Goal: Obtain resource: Obtain resource

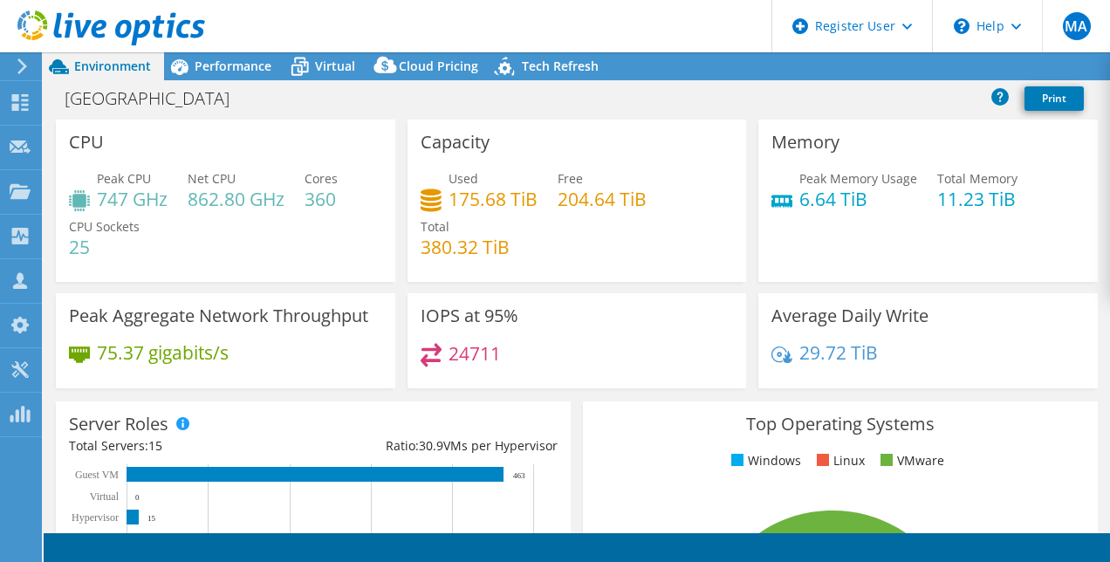
select select "USD"
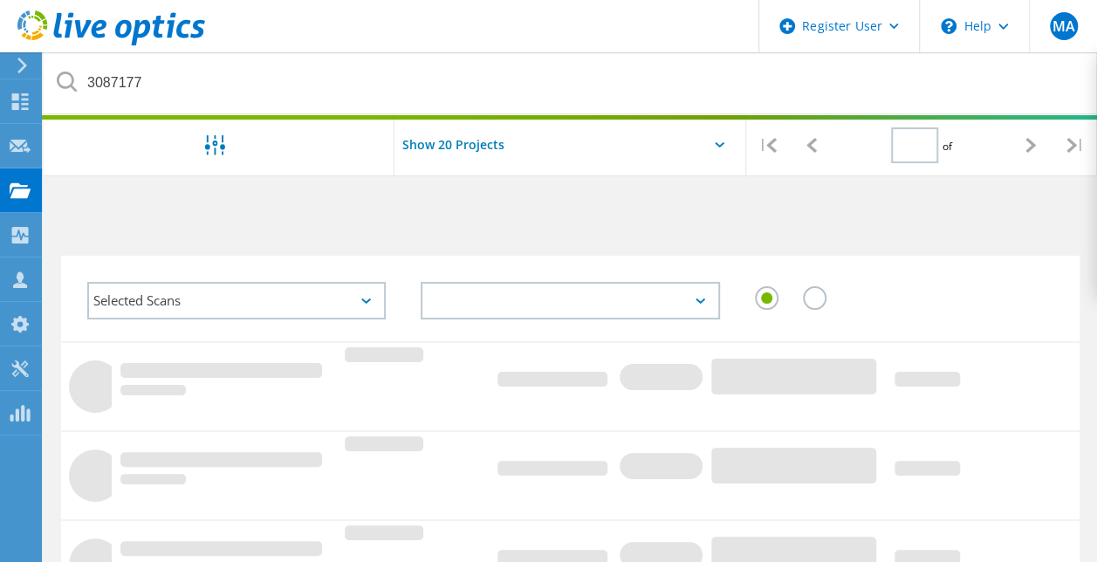
type input "1"
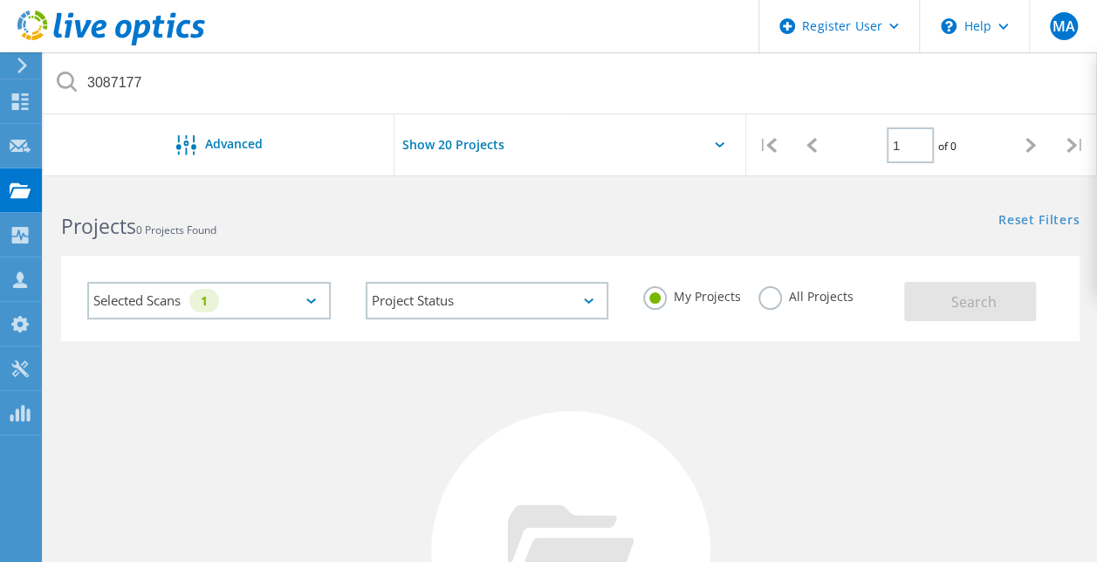
click at [349, 198] on div "Projects 0 Projects Found" at bounding box center [307, 211] width 526 height 46
click at [326, 288] on div "Selected Scans 1" at bounding box center [209, 301] width 244 height 38
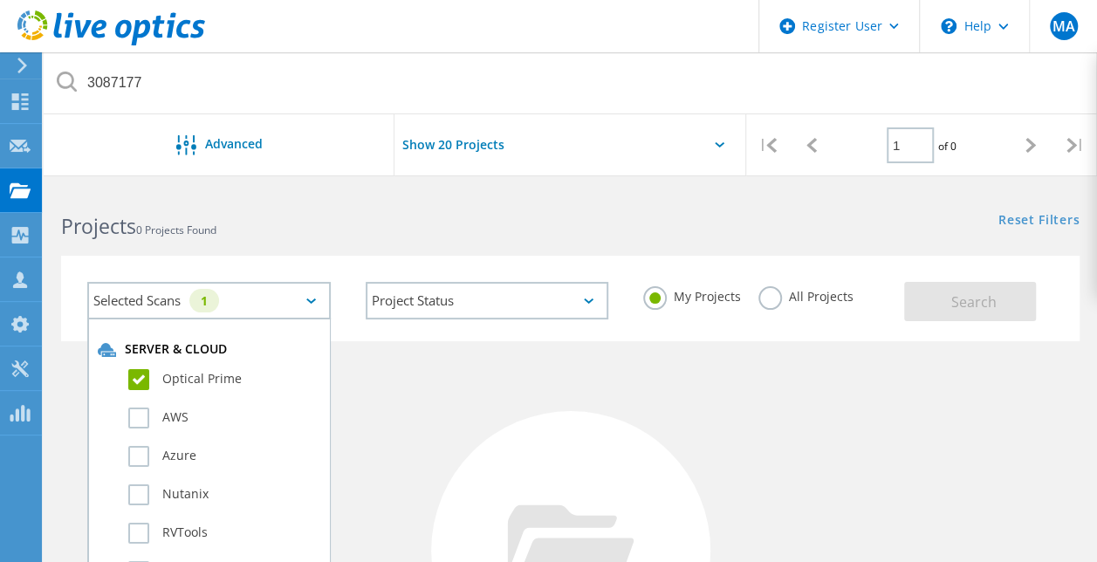
click at [135, 374] on label "Optical Prime" at bounding box center [224, 379] width 192 height 21
click at [0, 0] on input "Optical Prime" at bounding box center [0, 0] width 0 height 0
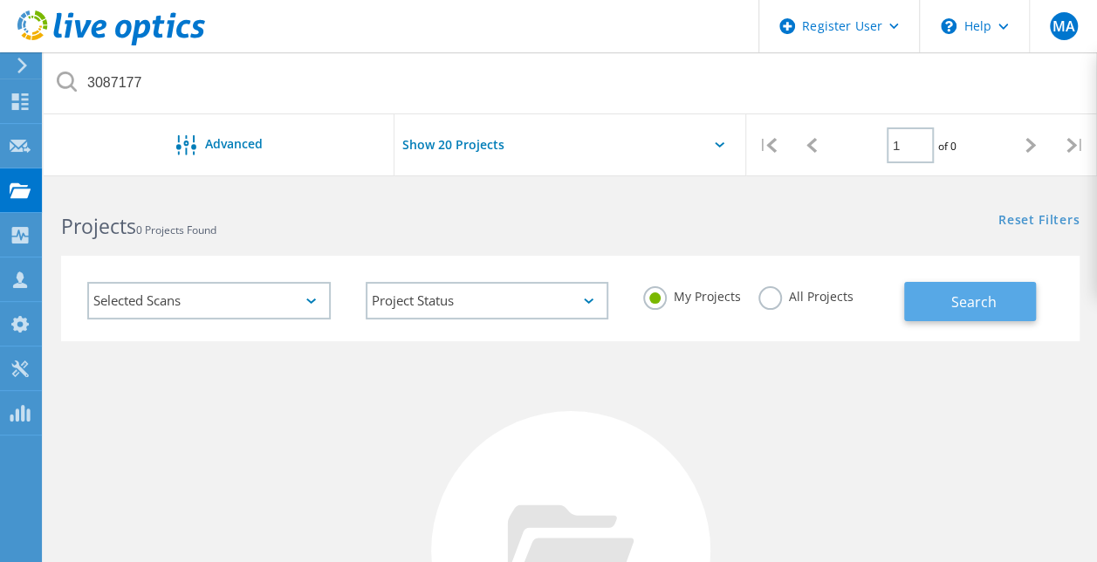
click at [925, 306] on button "Search" at bounding box center [970, 301] width 132 height 39
click at [367, 205] on div "Projects 0 Projects Found" at bounding box center [307, 211] width 526 height 46
click at [718, 143] on icon at bounding box center [720, 144] width 10 height 5
click at [495, 140] on input "Show 20 Projects" at bounding box center [482, 144] width 175 height 61
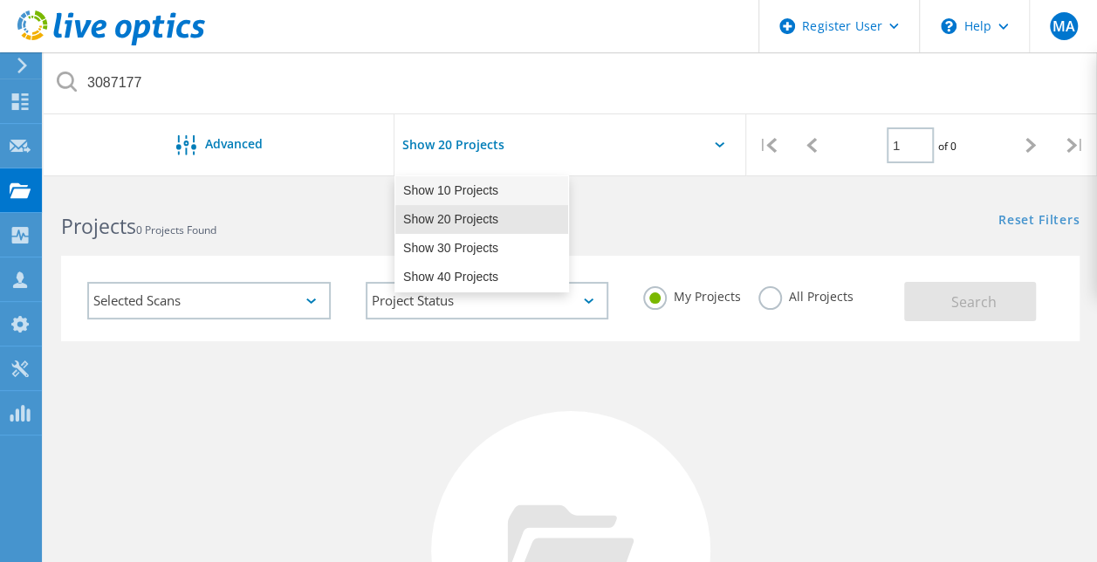
click at [471, 190] on div "Show 10 Projects" at bounding box center [481, 190] width 173 height 29
type input "Show 10 Projects"
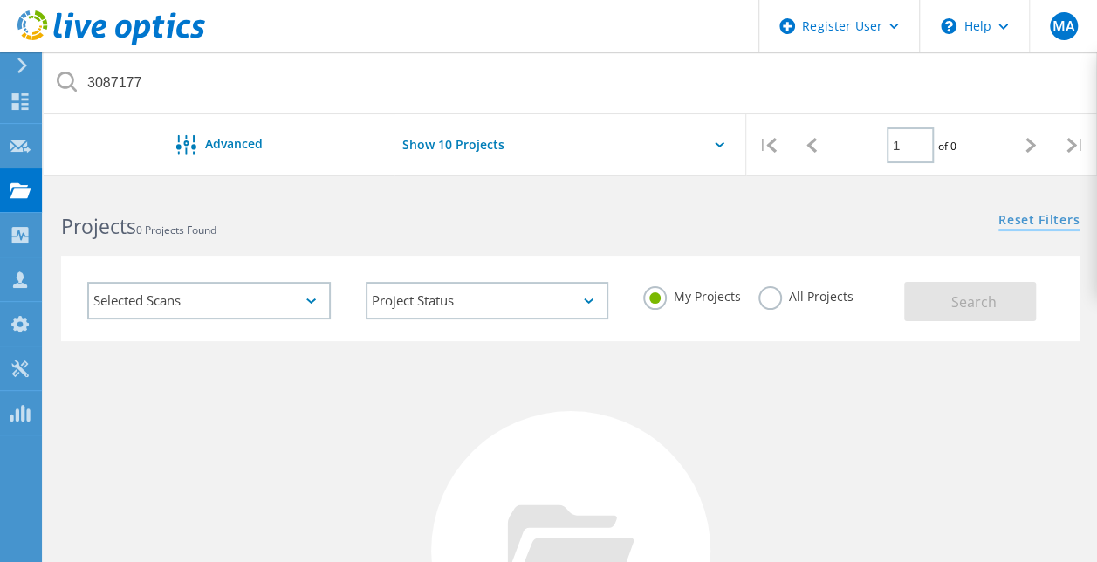
click at [1022, 218] on link "Reset Filters" at bounding box center [1039, 221] width 81 height 15
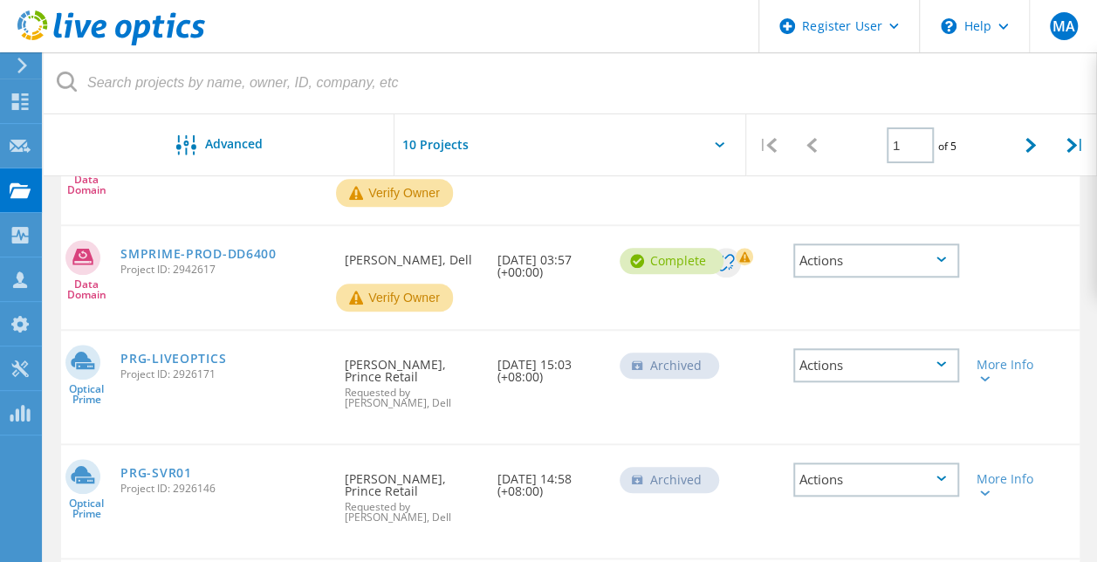
scroll to position [683, 0]
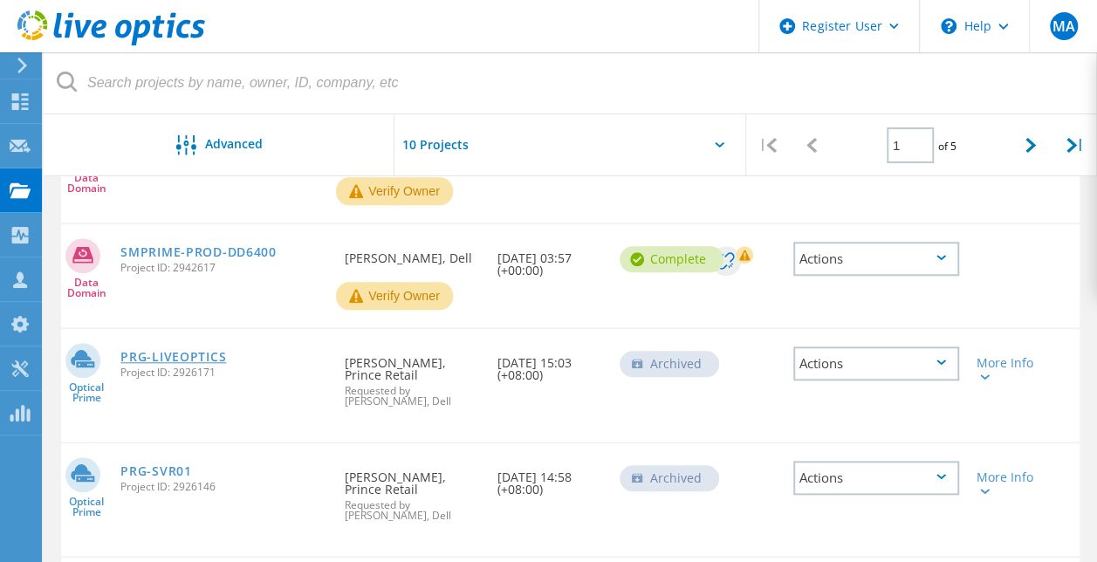
click at [163, 358] on link "PRG-LIVEOPTICS" at bounding box center [173, 357] width 106 height 12
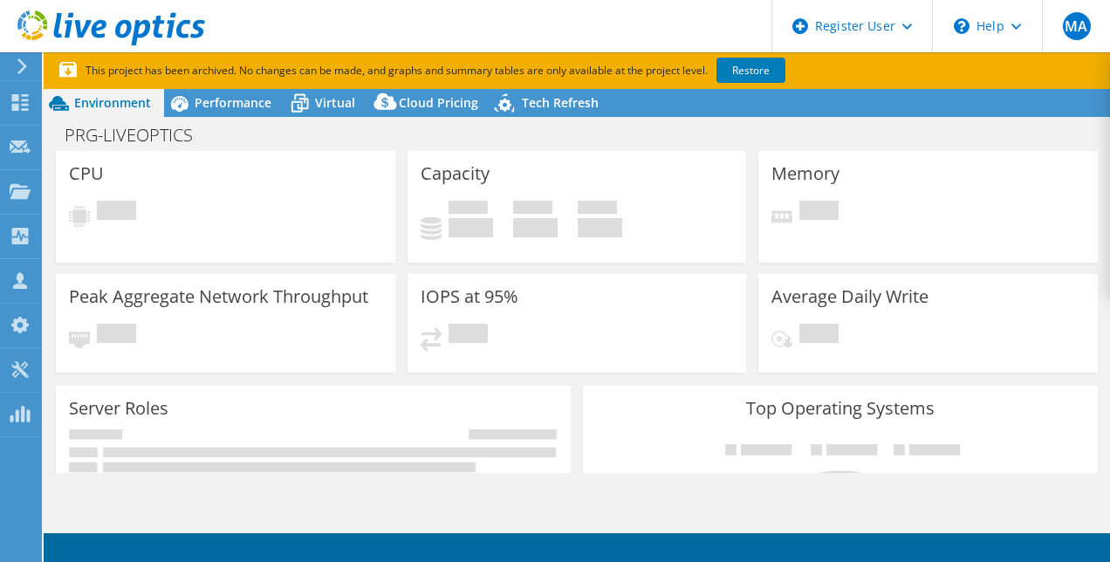
select select "USD"
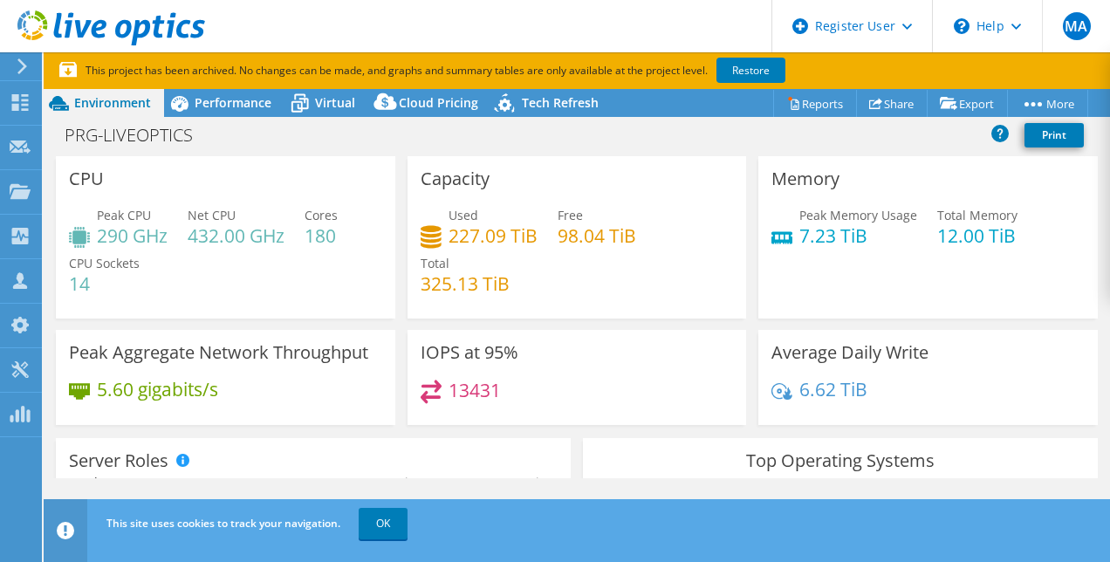
click at [123, 237] on h4 "290 GHz" at bounding box center [132, 235] width 71 height 19
click at [157, 269] on div "Peak CPU 290 GHz Net CPU 432.00 GHz Cores 180 CPU Sockets 14" at bounding box center [225, 258] width 313 height 105
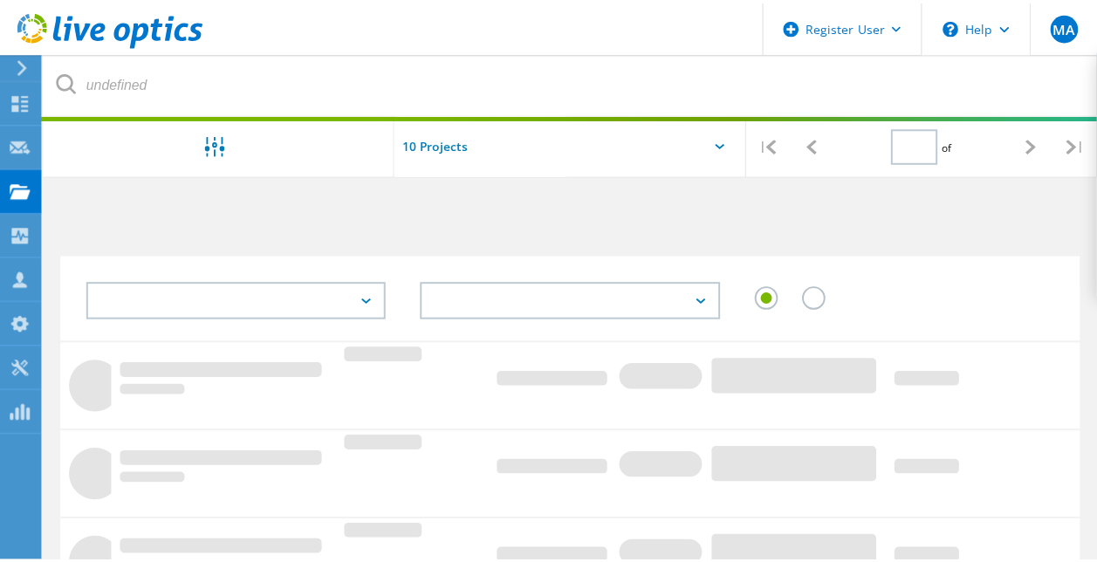
scroll to position [683, 0]
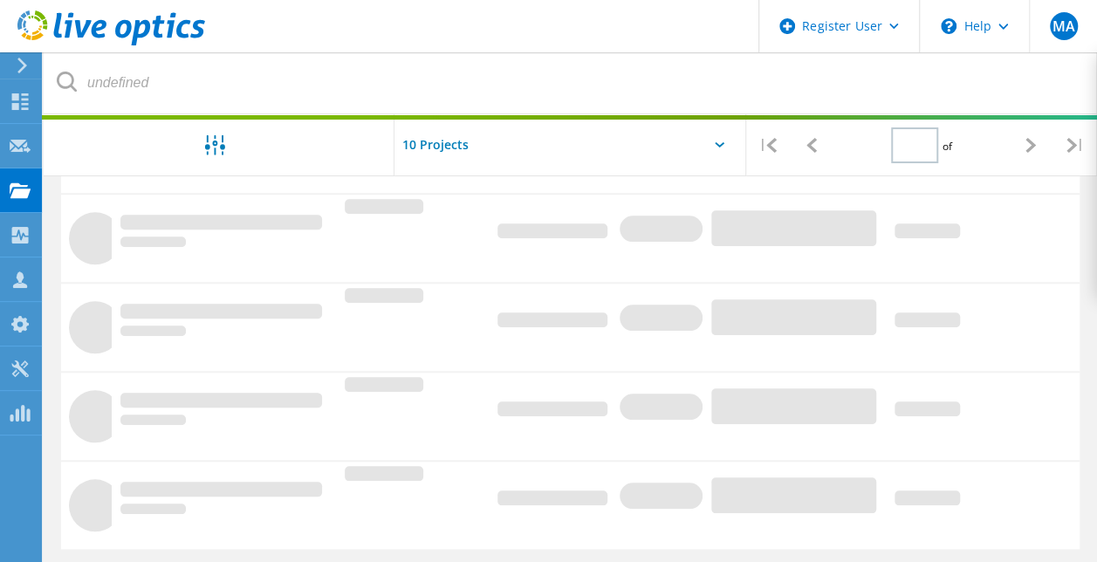
type input "1"
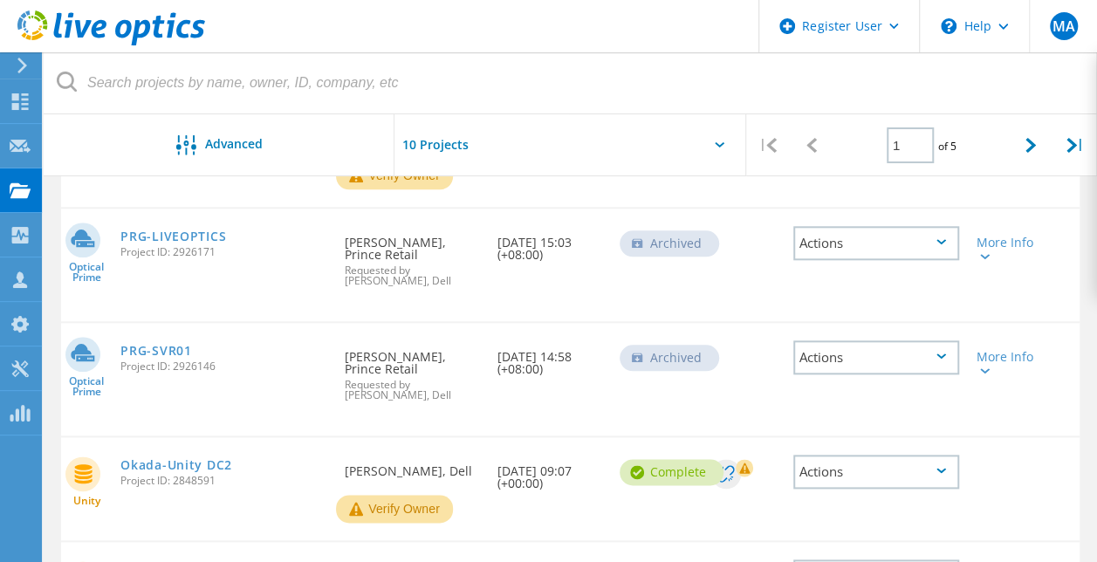
scroll to position [816, 0]
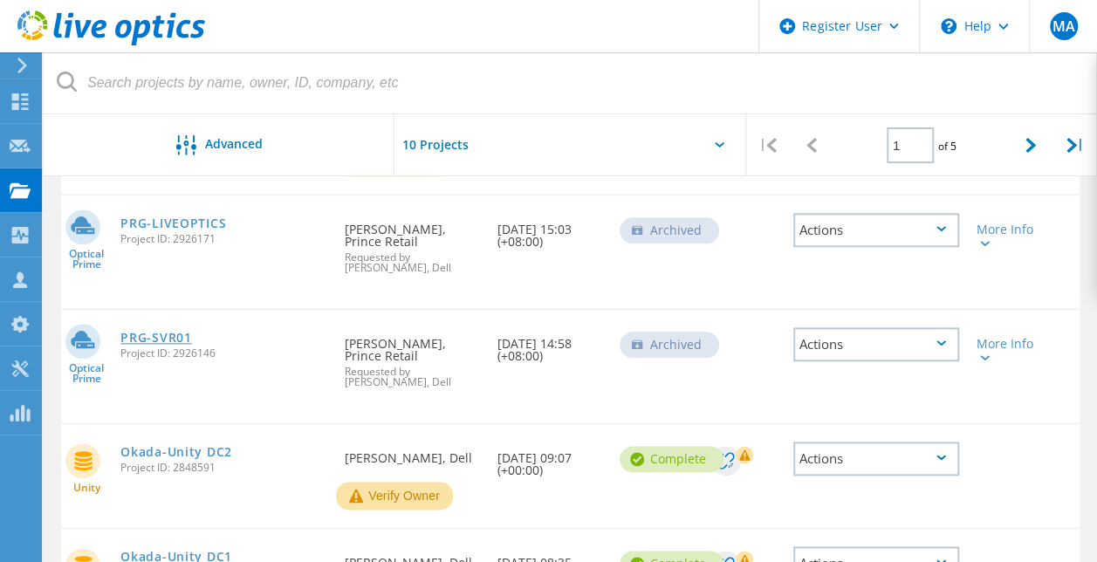
click at [164, 337] on link "PRG-SVR01" at bounding box center [155, 338] width 71 height 12
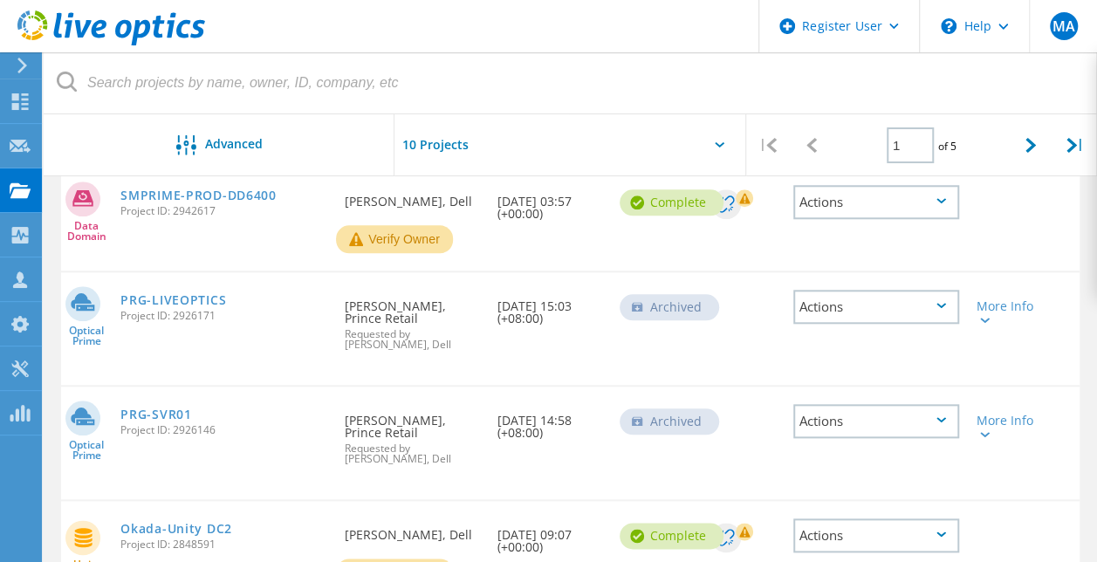
scroll to position [957, 0]
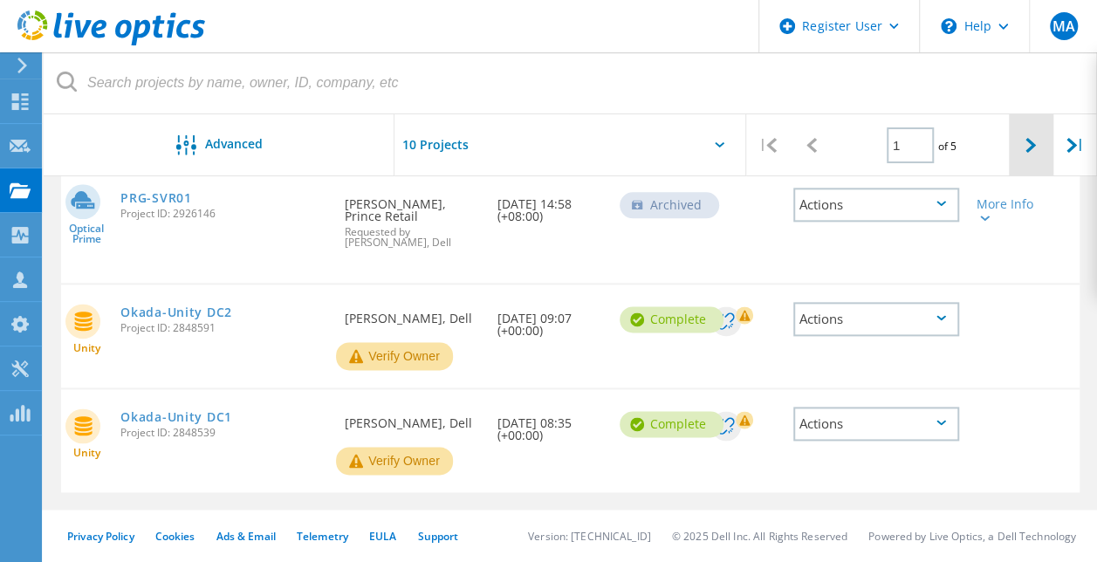
click at [1033, 152] on icon at bounding box center [1031, 145] width 10 height 15
type input "2"
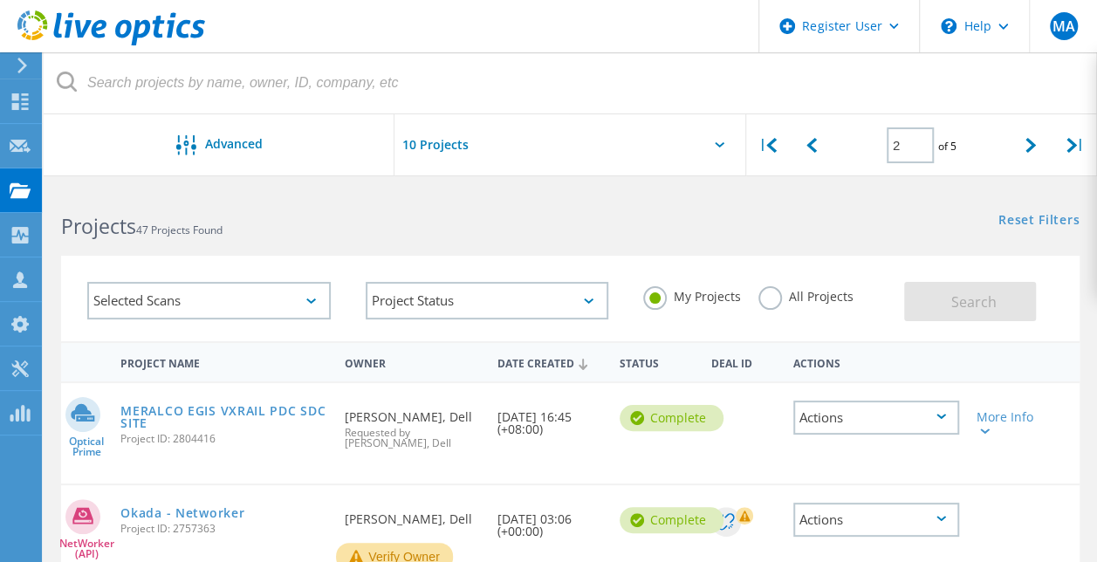
scroll to position [1, 0]
click at [214, 412] on link "MERALCO EGIS VXRAIL PDC SDC SITE" at bounding box center [223, 416] width 207 height 24
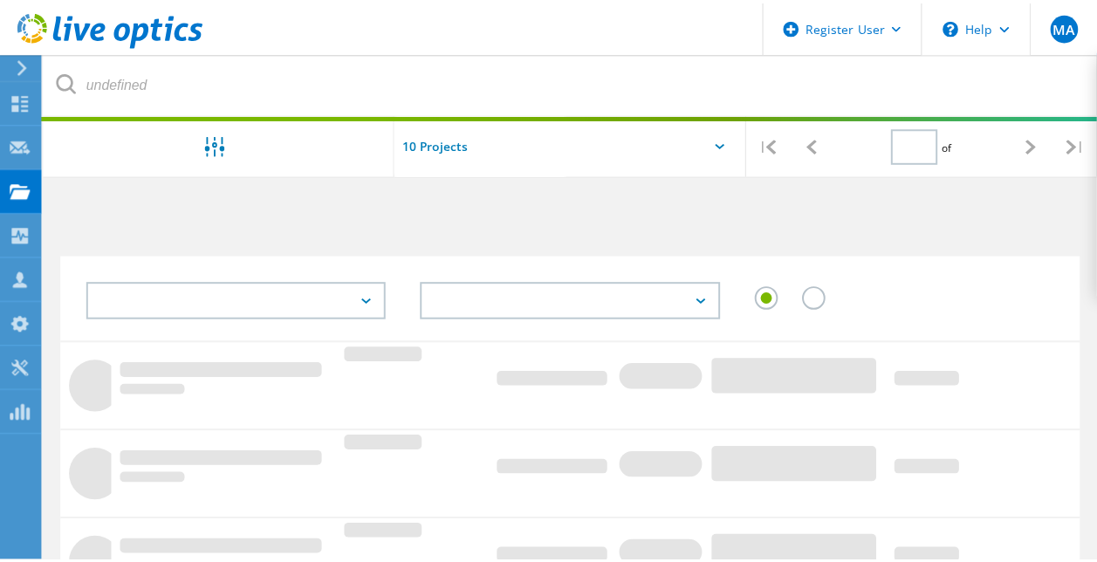
scroll to position [1, 0]
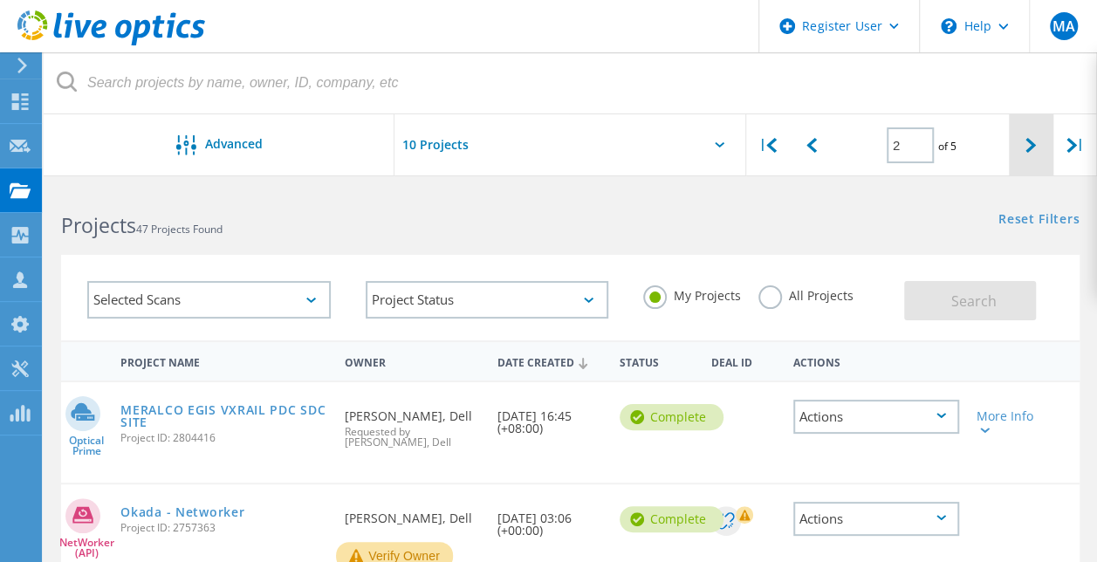
click at [1033, 141] on icon at bounding box center [1031, 145] width 10 height 15
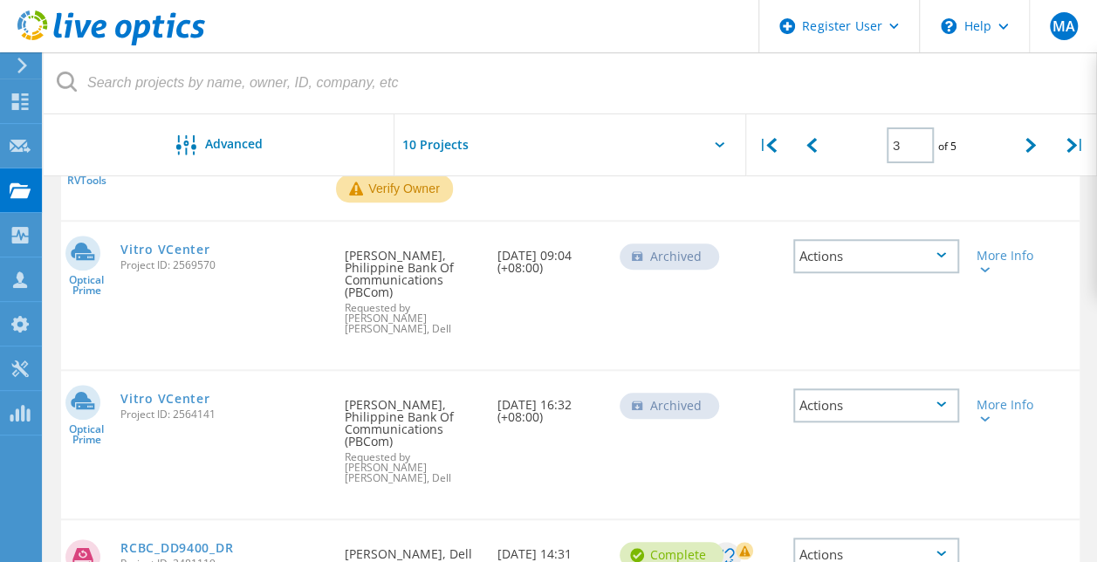
scroll to position [593, 0]
click at [1026, 150] on icon at bounding box center [1031, 145] width 10 height 15
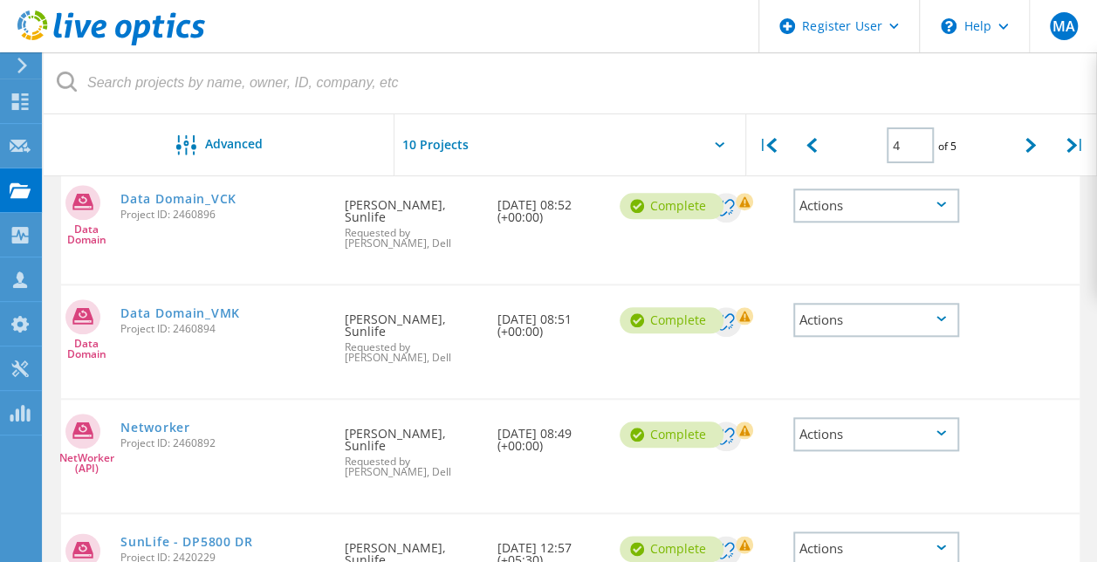
scroll to position [911, 0]
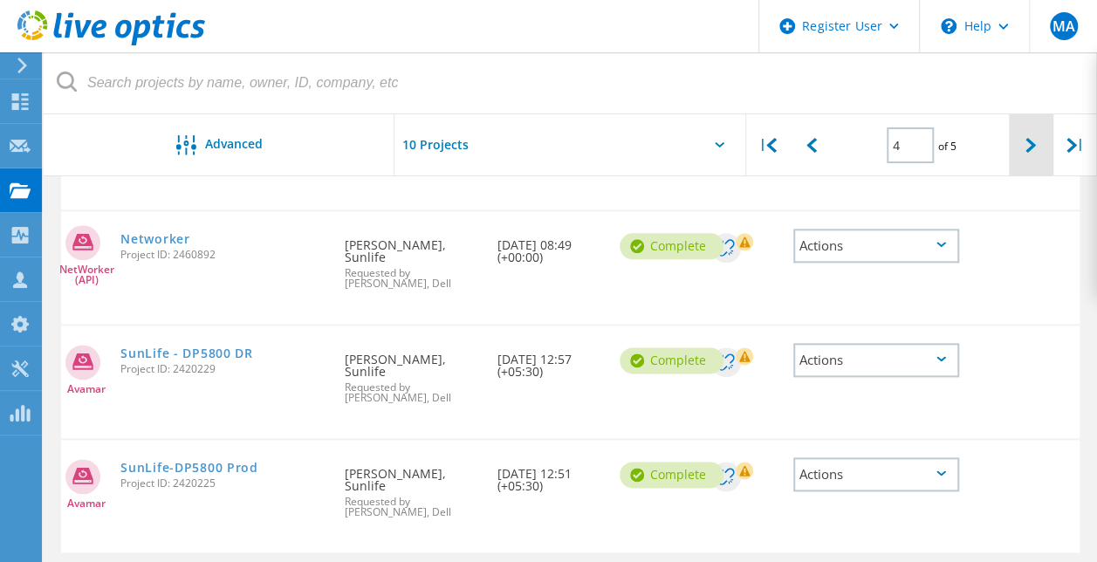
click at [1013, 150] on div at bounding box center [1031, 145] width 44 height 62
type input "5"
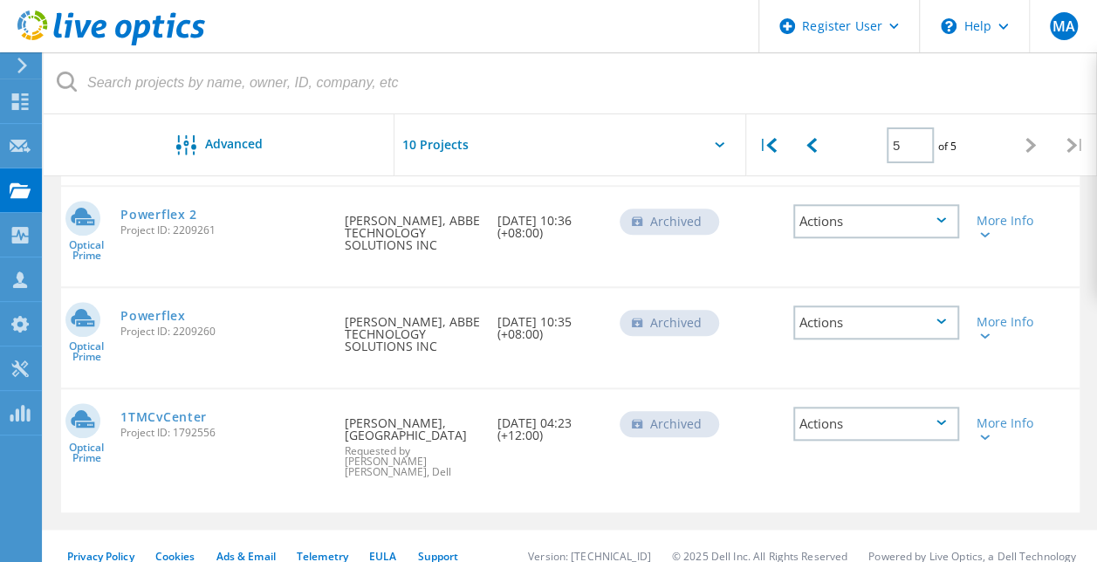
scroll to position [0, 0]
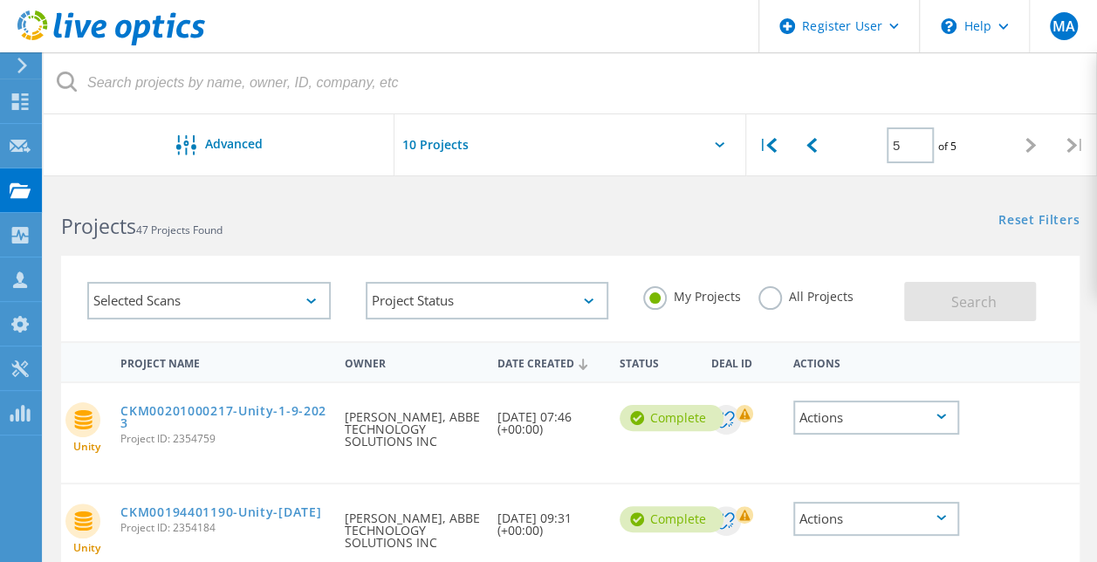
click at [766, 303] on label "All Projects" at bounding box center [806, 294] width 95 height 17
click at [0, 0] on input "All Projects" at bounding box center [0, 0] width 0 height 0
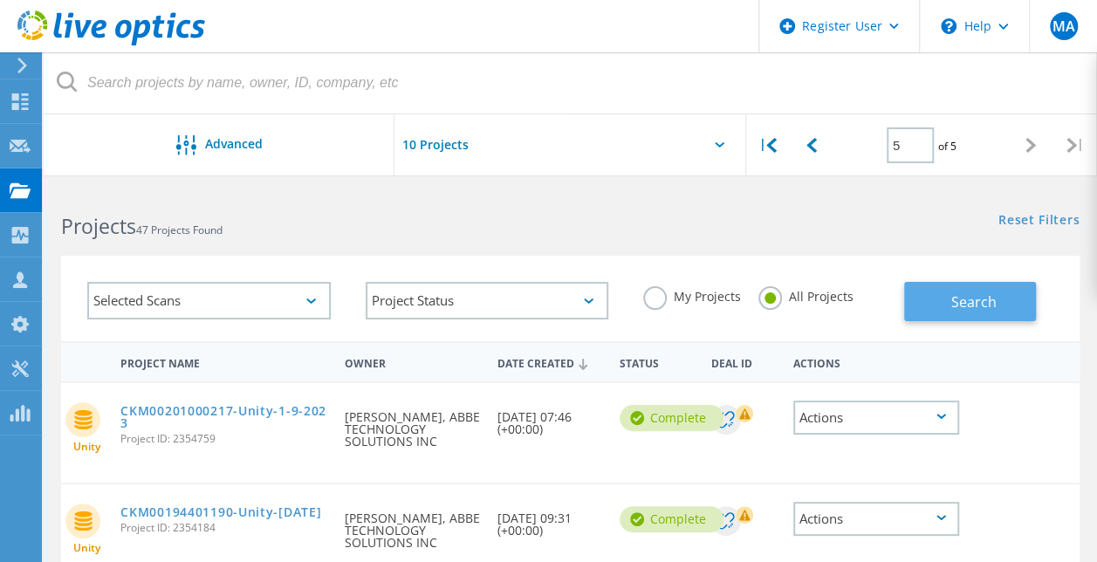
click at [973, 314] on button "Search" at bounding box center [970, 301] width 132 height 39
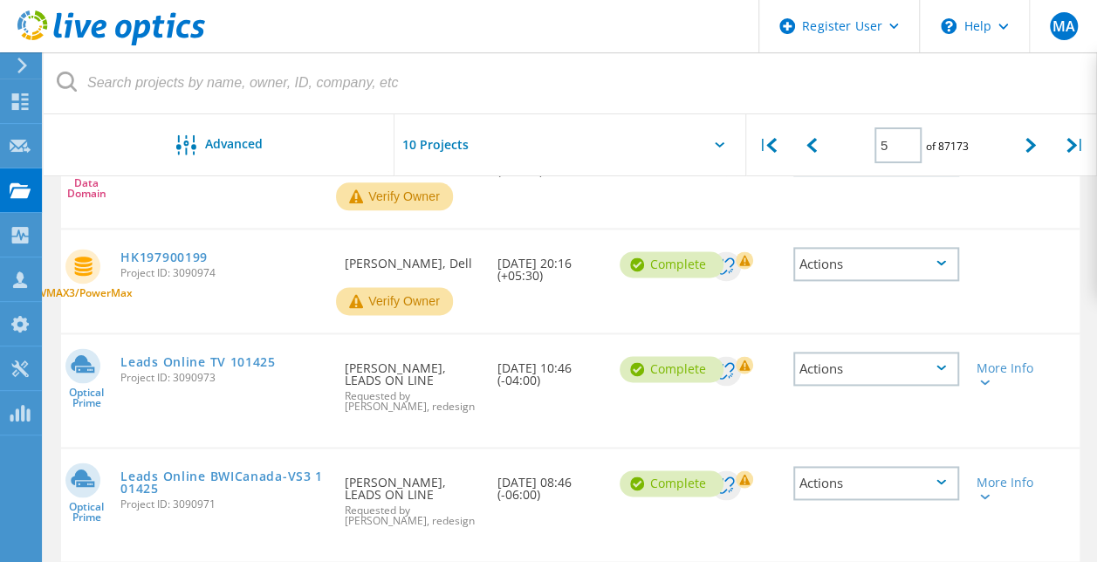
scroll to position [1024, 0]
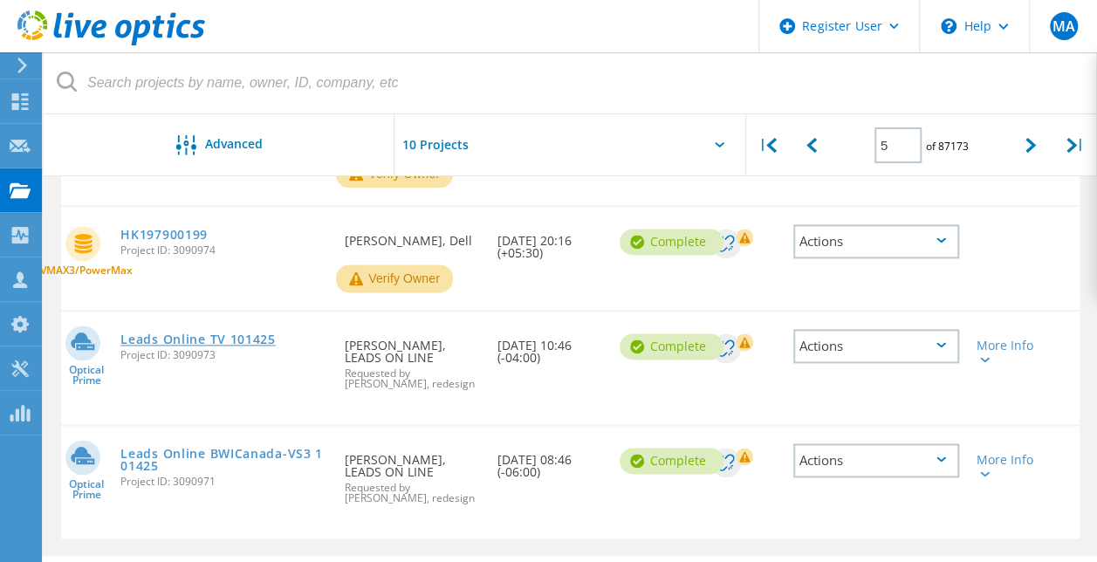
click at [188, 333] on link "Leads Online TV 101425" at bounding box center [197, 339] width 155 height 12
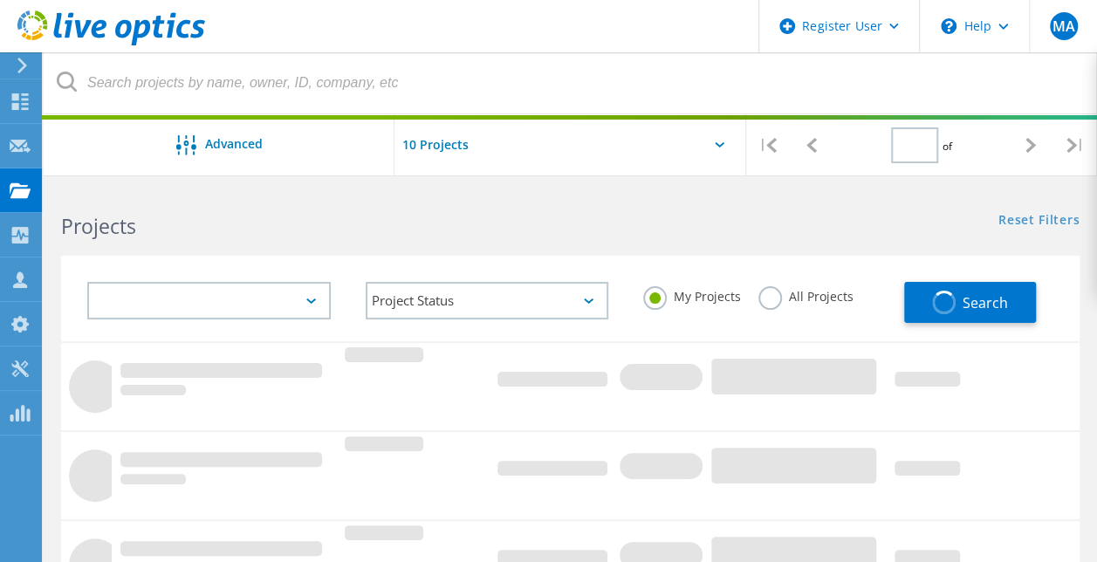
type input "5"
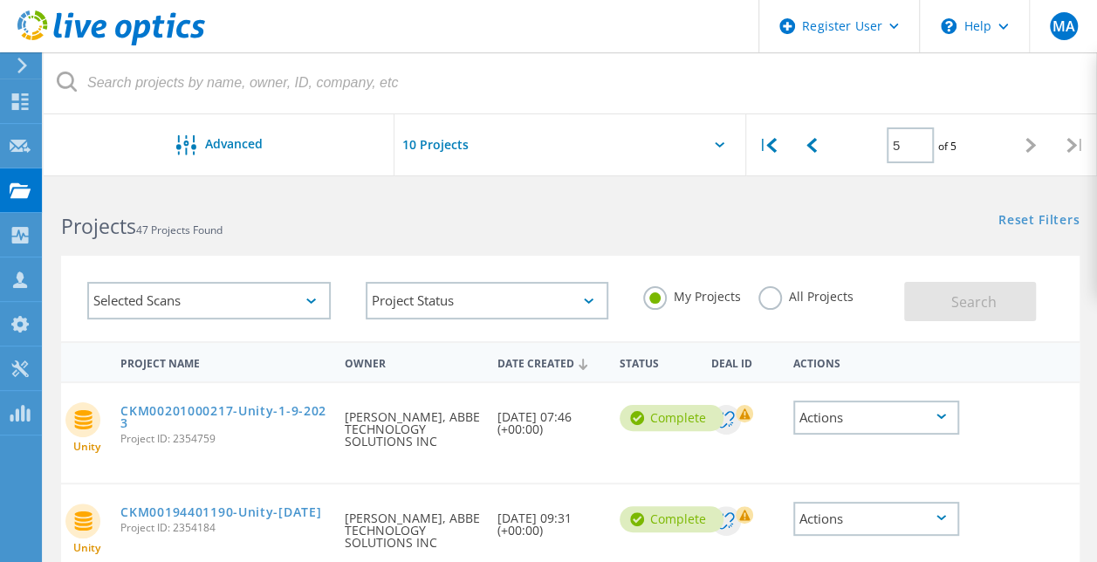
click at [768, 297] on label "All Projects" at bounding box center [806, 294] width 95 height 17
click at [0, 0] on input "All Projects" at bounding box center [0, 0] width 0 height 0
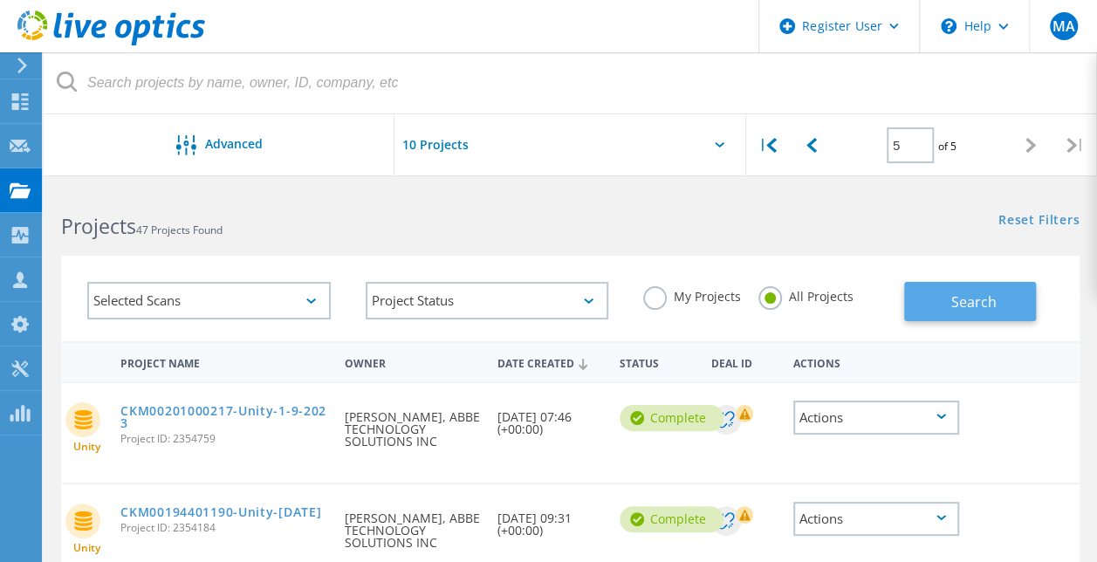
click at [955, 306] on span "Search" at bounding box center [973, 301] width 45 height 19
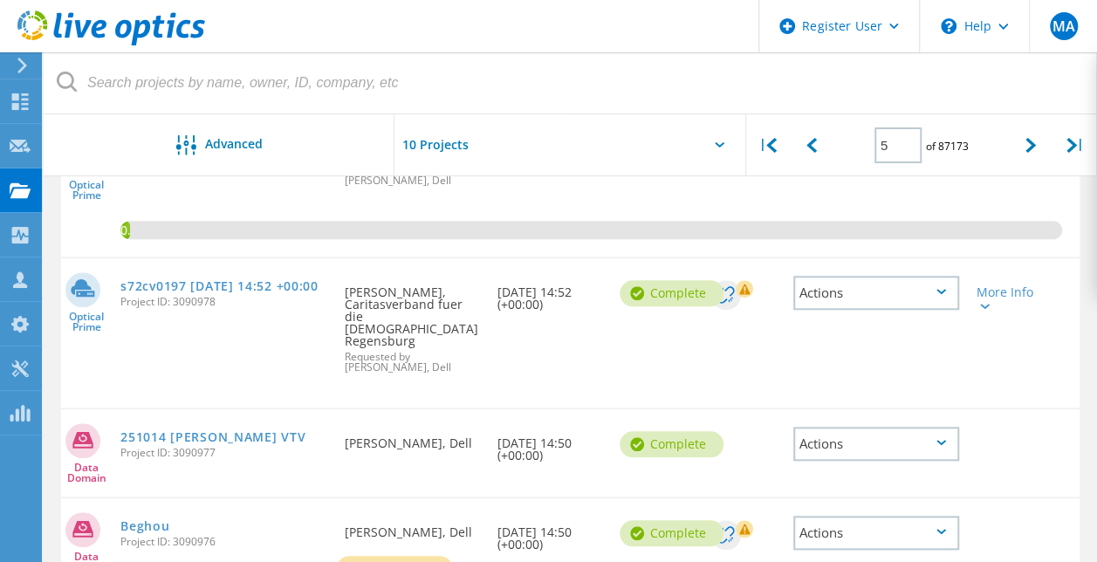
scroll to position [374, 0]
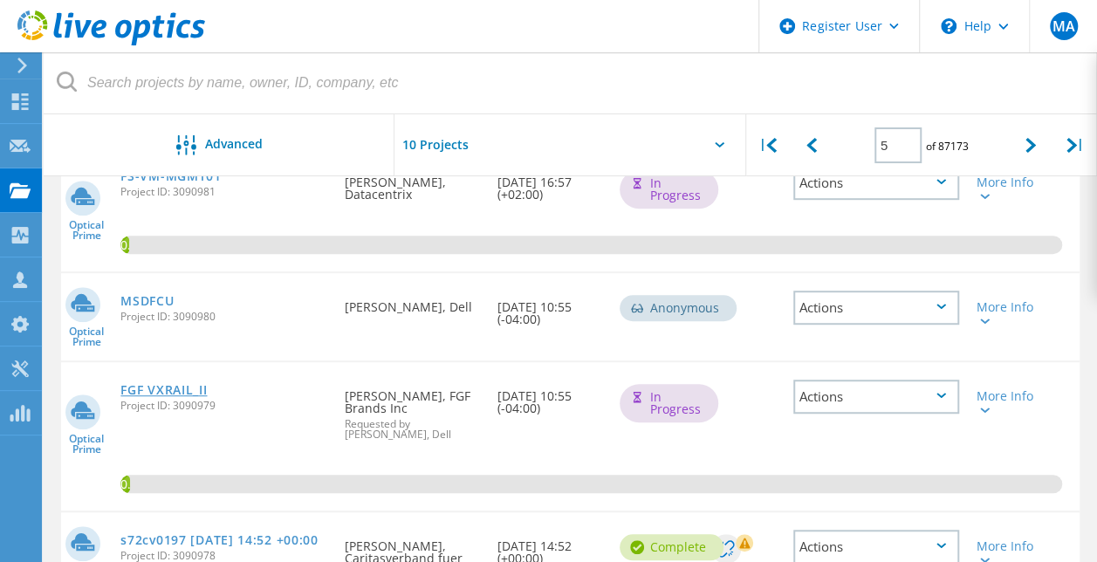
click at [162, 384] on link "FGF VXRAIL_II" at bounding box center [163, 390] width 86 height 12
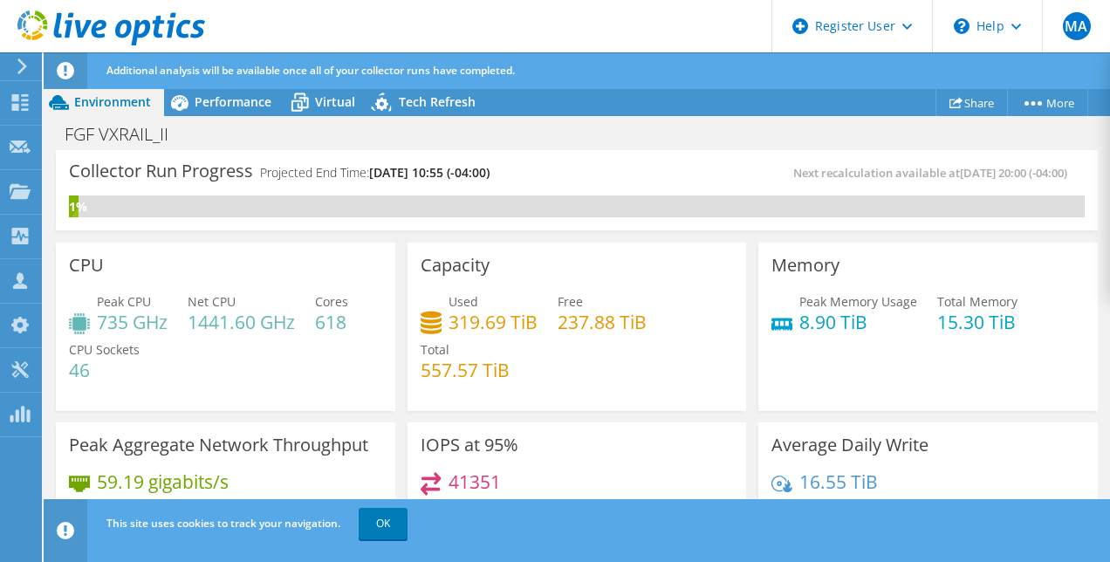
click at [278, 326] on h4 "1441.60 GHz" at bounding box center [241, 322] width 107 height 19
click at [216, 325] on h4 "1441.60 GHz" at bounding box center [241, 322] width 107 height 19
drag, startPoint x: 216, startPoint y: 325, endPoint x: 248, endPoint y: 354, distance: 43.2
click at [248, 354] on div "Peak CPU 735 GHz Net CPU 1441.60 GHz Cores 618 CPU Sockets 46" at bounding box center [225, 344] width 313 height 105
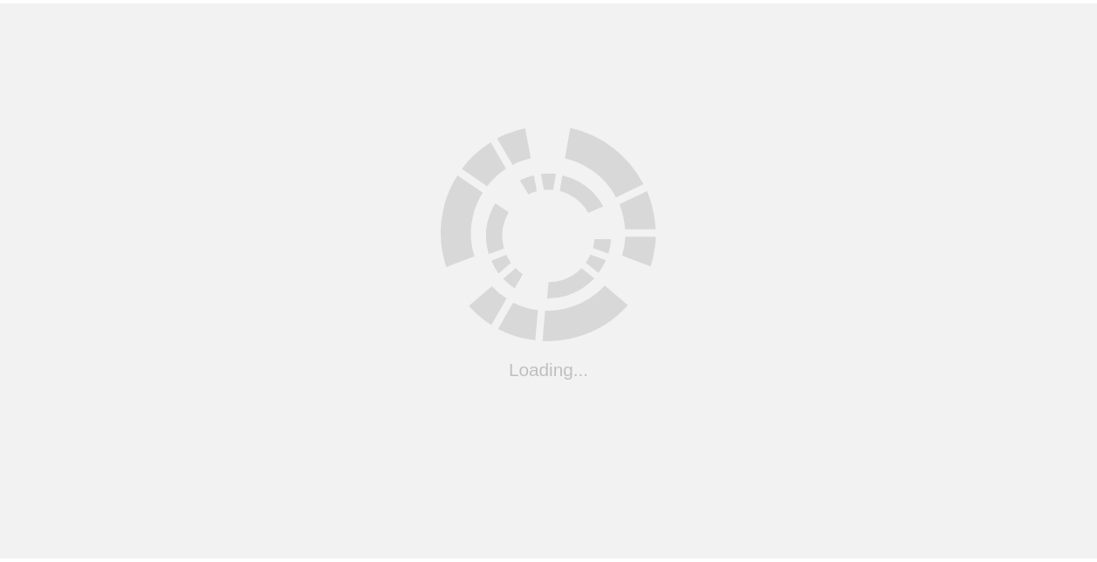
scroll to position [374, 0]
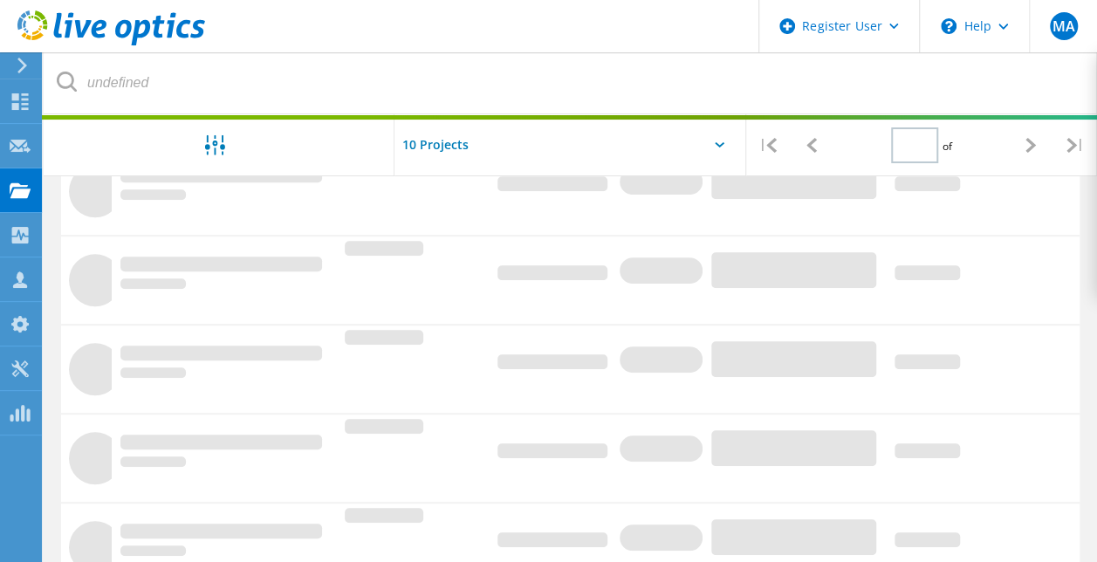
type input "5"
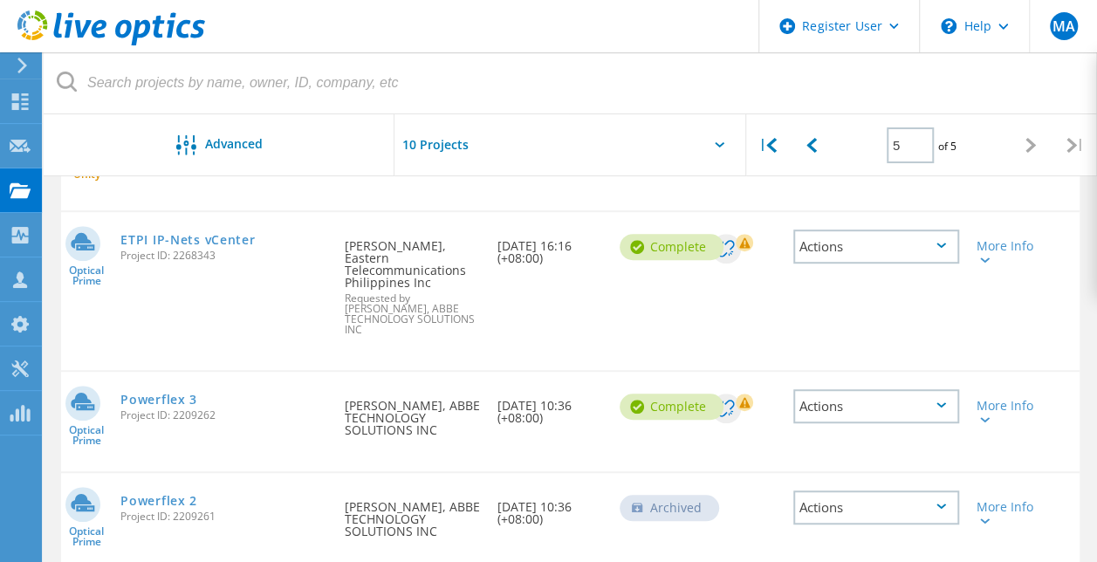
scroll to position [0, 0]
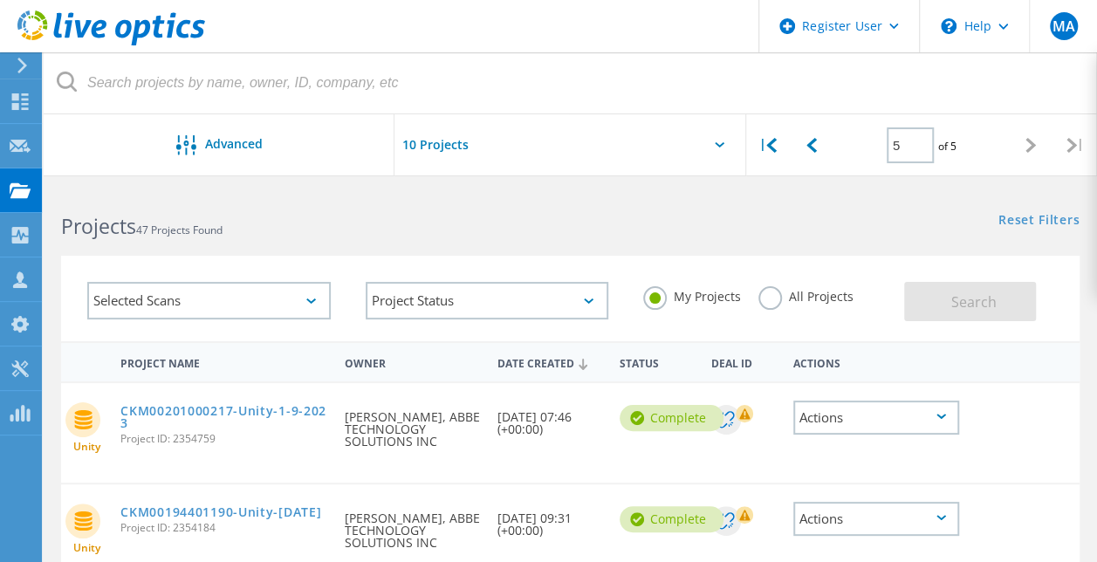
click at [774, 295] on label "All Projects" at bounding box center [806, 294] width 95 height 17
click at [0, 0] on input "All Projects" at bounding box center [0, 0] width 0 height 0
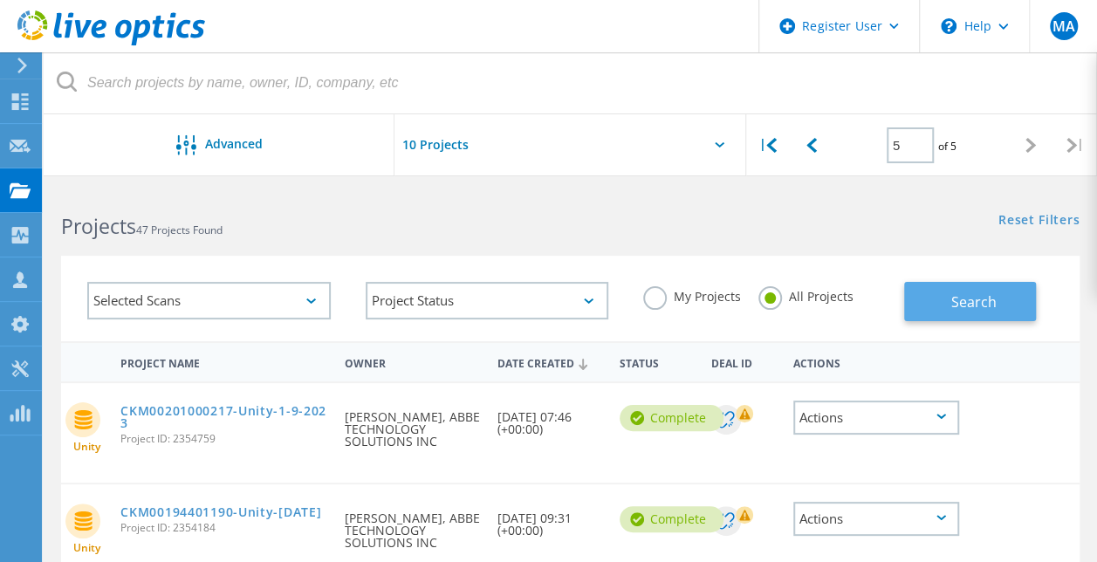
click at [962, 293] on span "Search" at bounding box center [973, 301] width 45 height 19
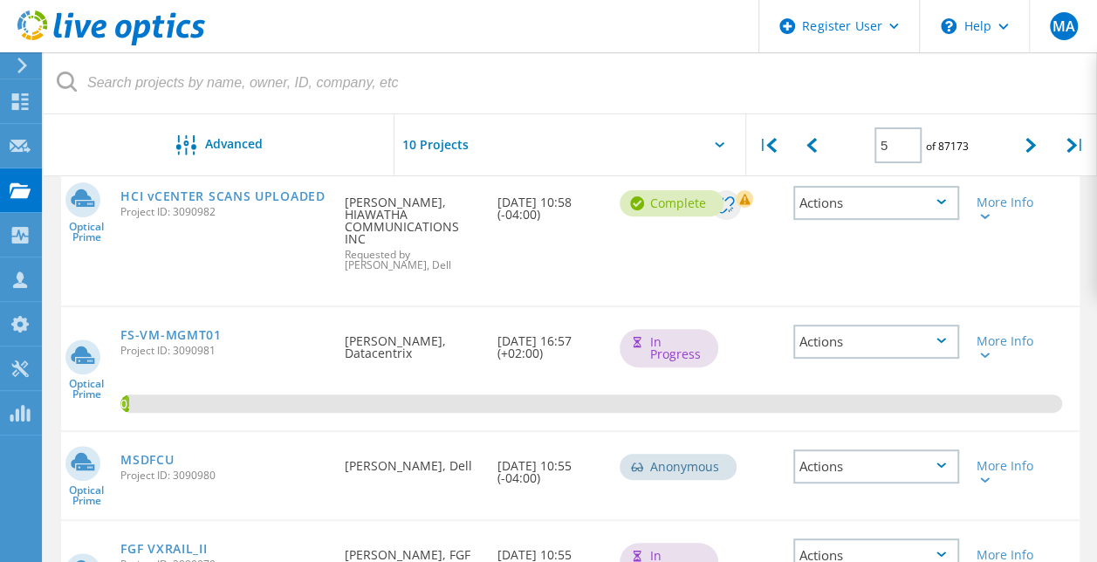
scroll to position [182, 0]
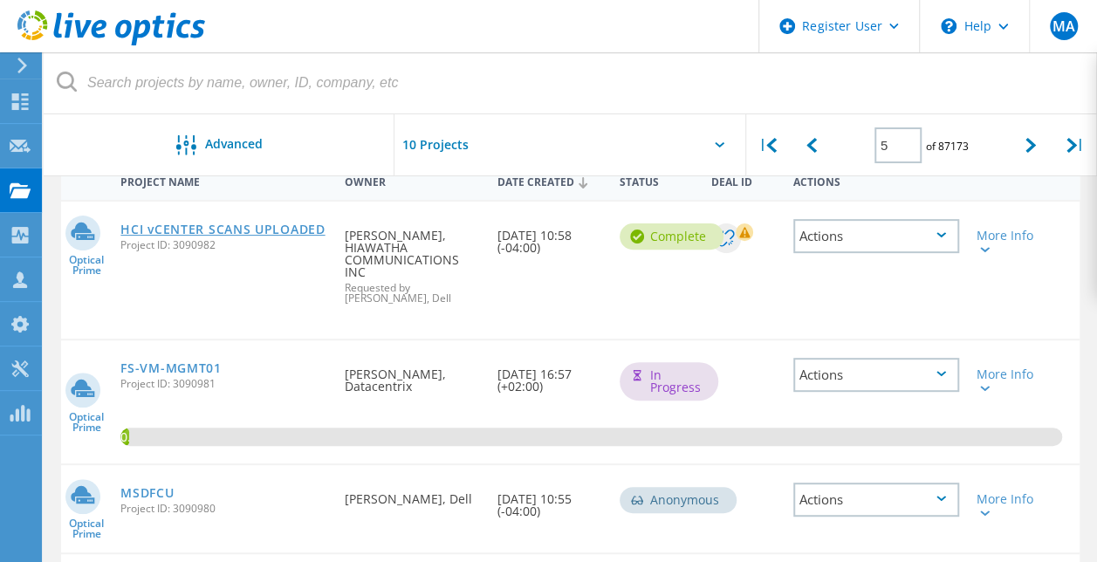
click at [237, 230] on link "HCI vCENTER SCANS UPLOADED" at bounding box center [222, 229] width 204 height 12
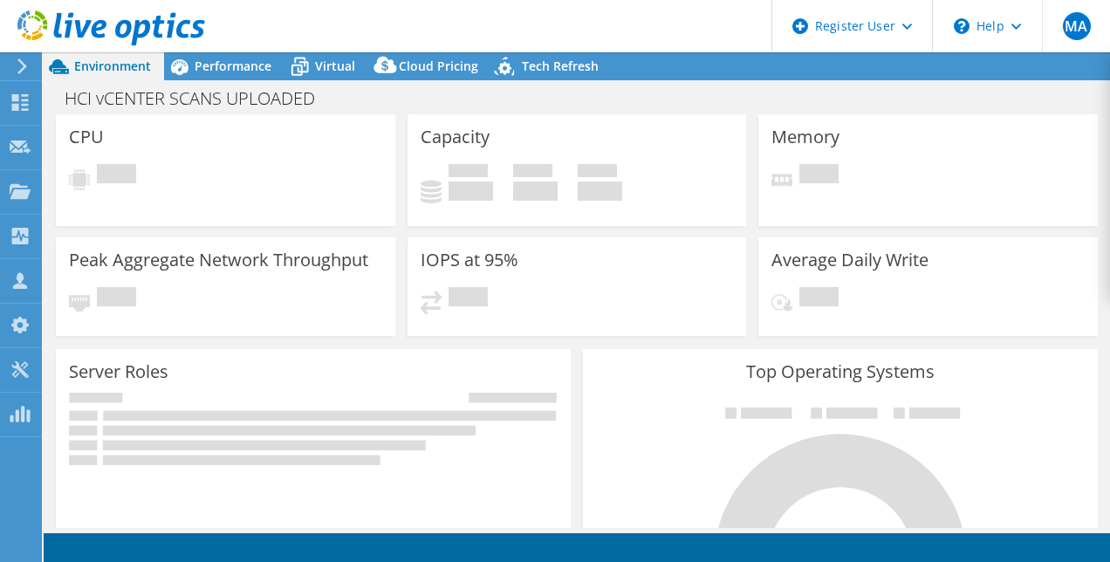
select select "USEast"
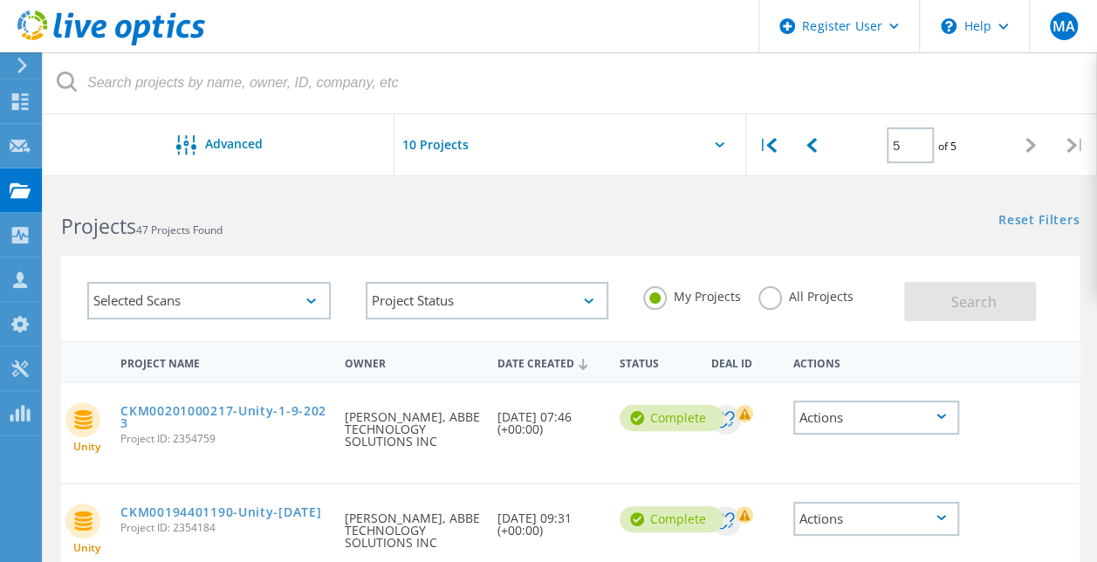
click at [613, 216] on div "Reset Filters Show Filters" at bounding box center [833, 204] width 526 height 32
click at [805, 131] on div at bounding box center [812, 145] width 44 height 62
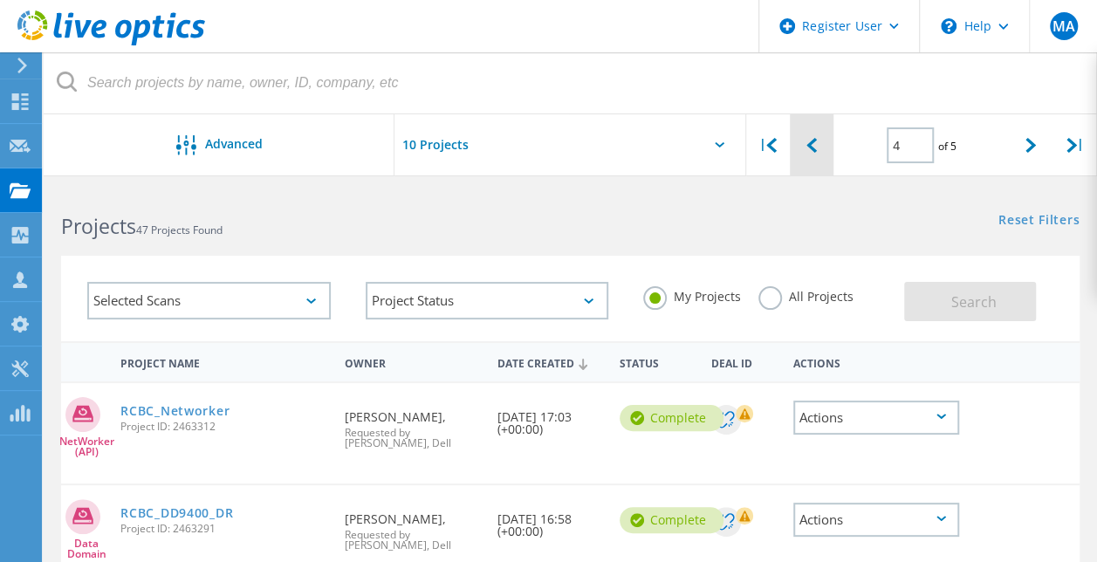
click at [805, 131] on div at bounding box center [812, 145] width 44 height 62
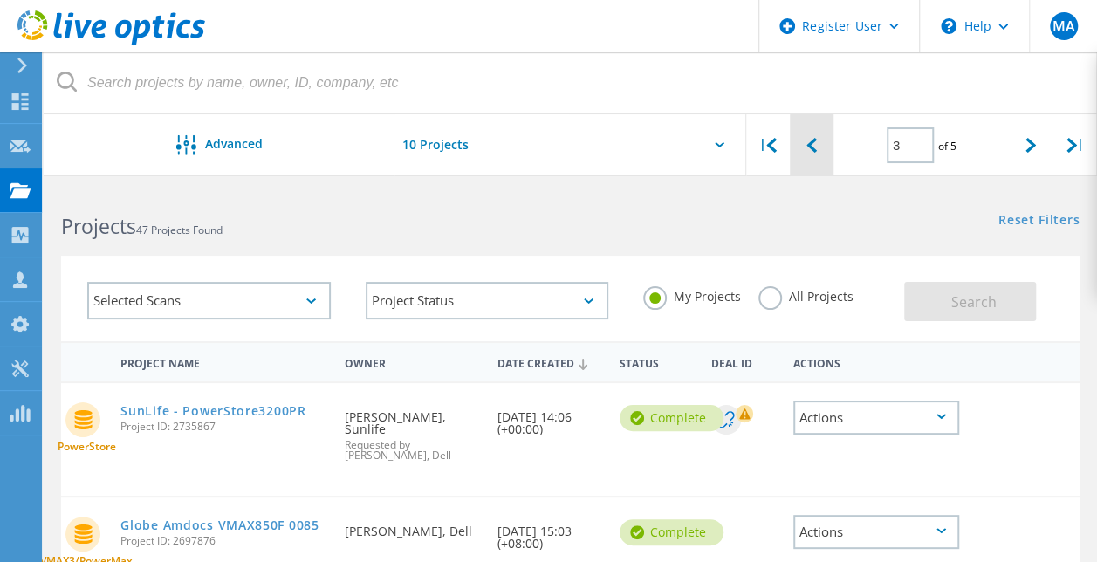
click at [805, 131] on div at bounding box center [812, 145] width 44 height 62
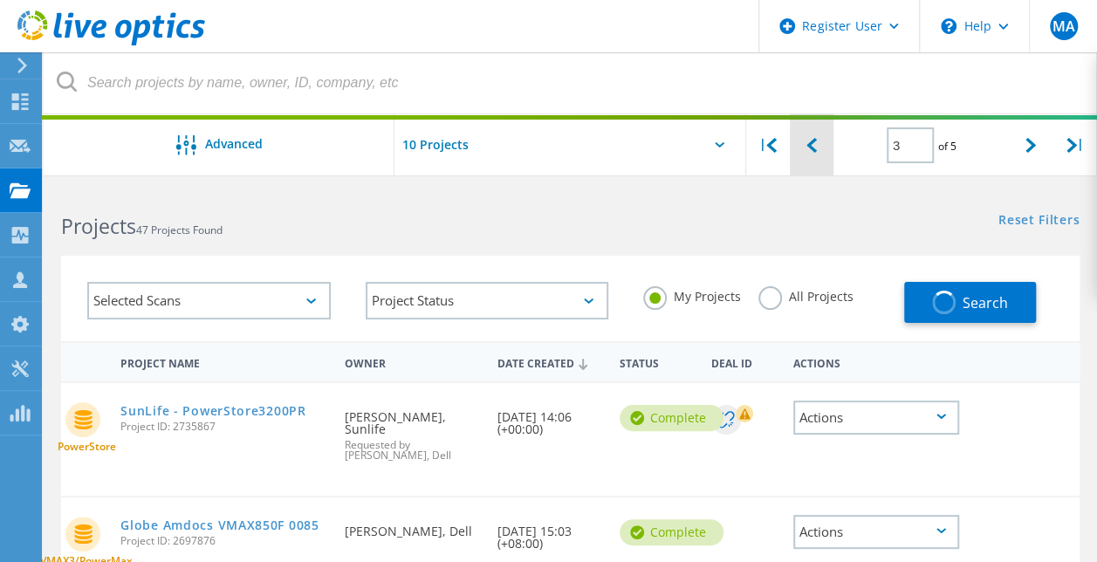
type input "2"
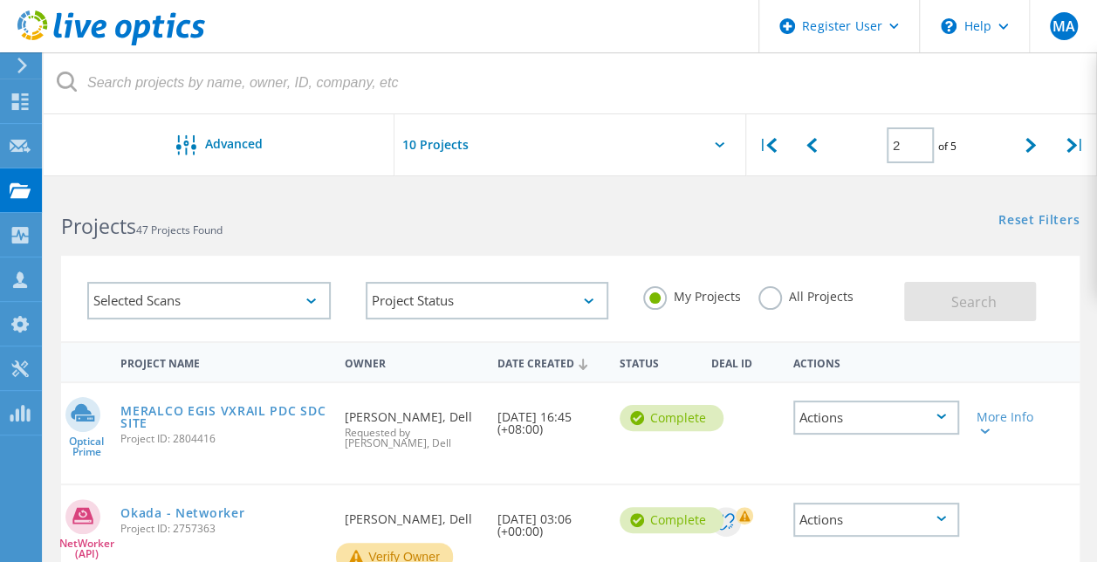
click at [539, 224] on h2 "Projects 47 Projects Found" at bounding box center [306, 226] width 491 height 29
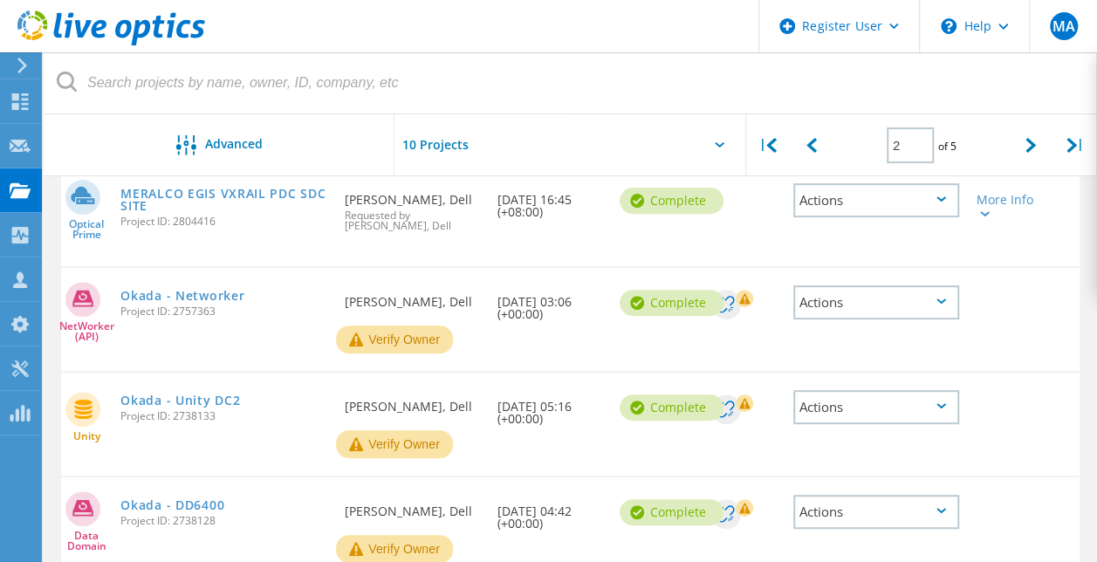
scroll to position [203, 0]
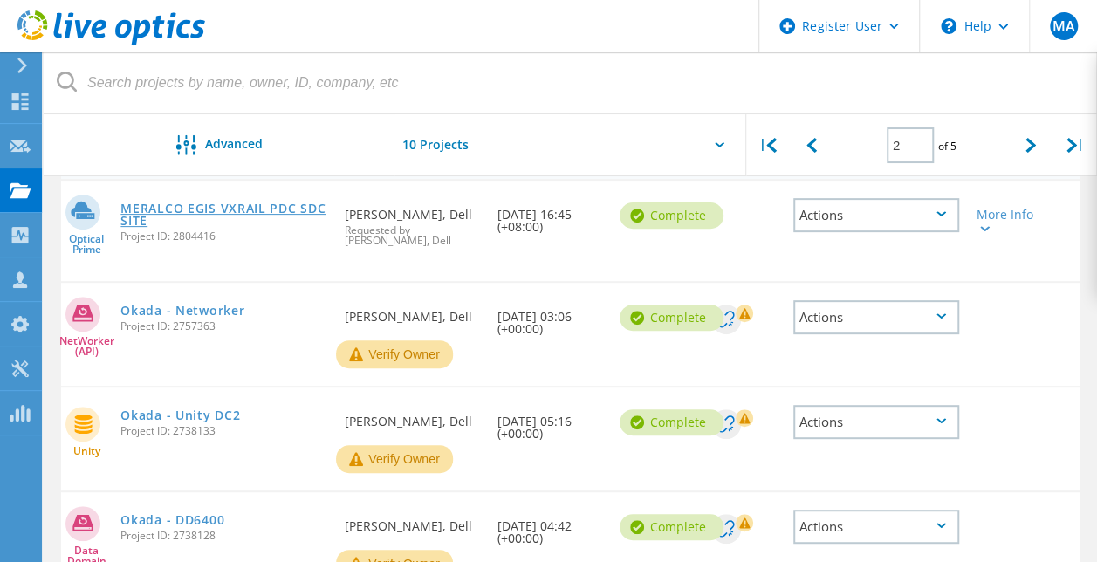
click at [232, 215] on link "MERALCO EGIS VXRAIL PDC SDC SITE" at bounding box center [223, 215] width 207 height 24
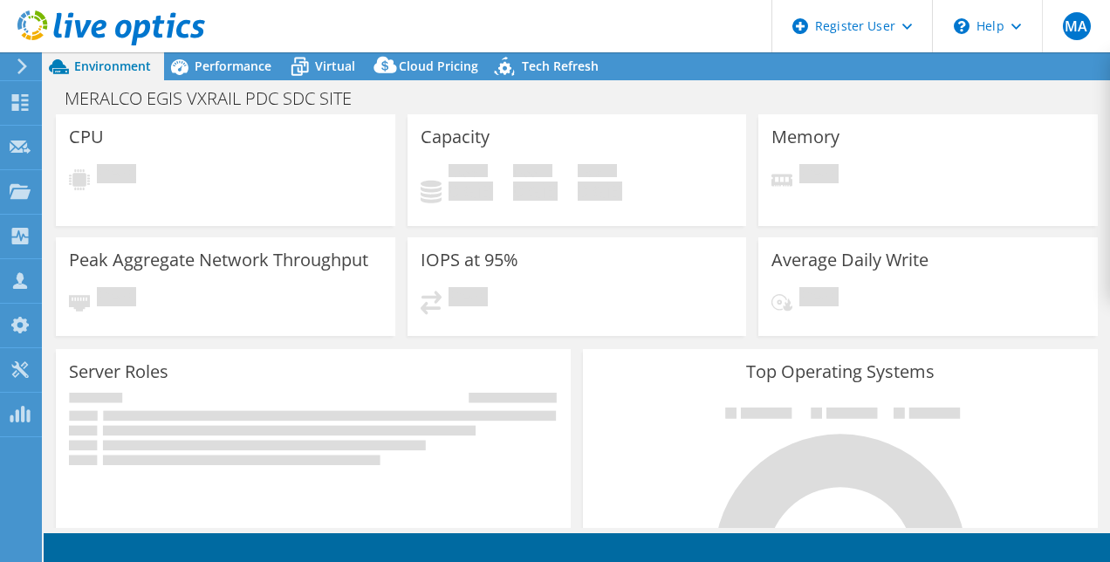
select select "USD"
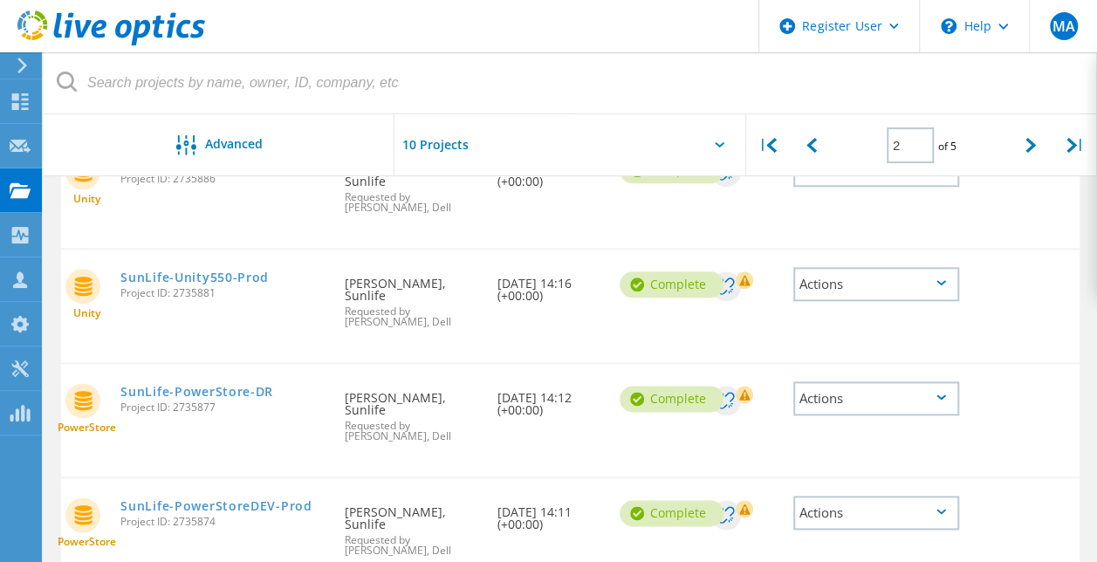
scroll to position [922, 0]
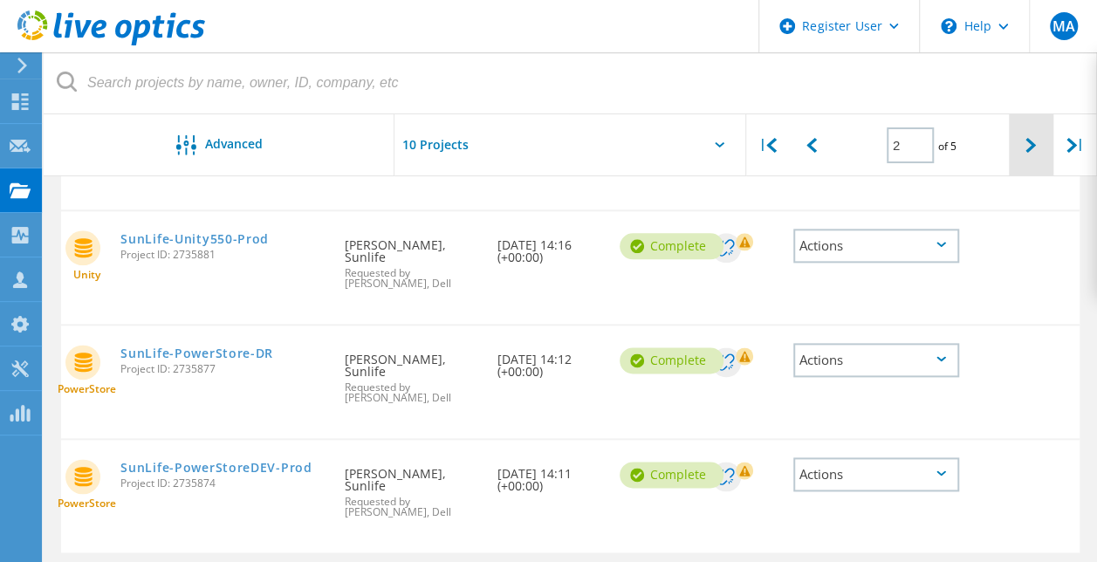
click at [1020, 149] on div at bounding box center [1031, 145] width 44 height 62
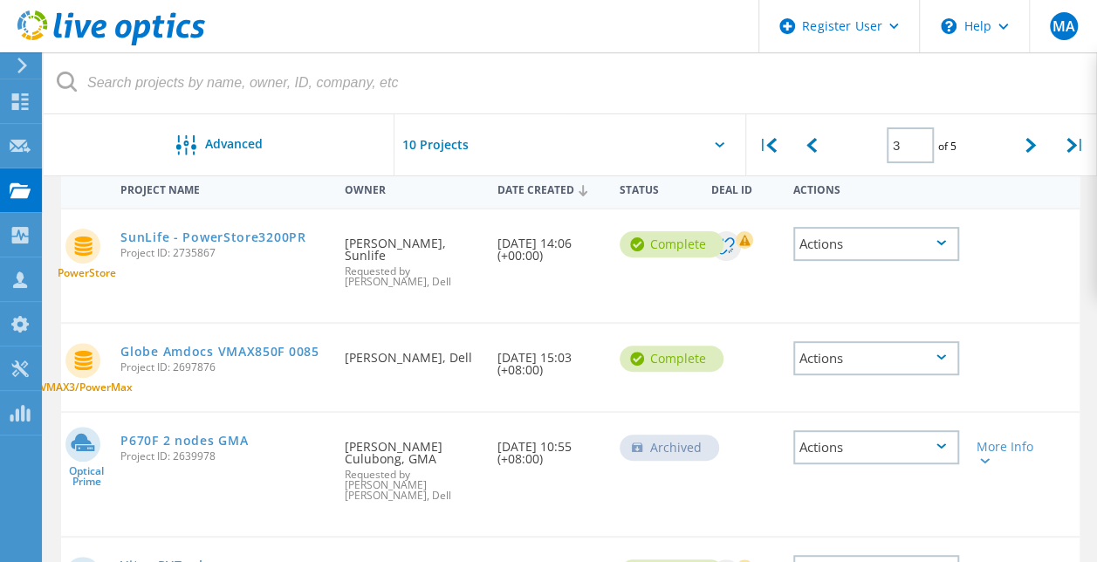
scroll to position [157, 0]
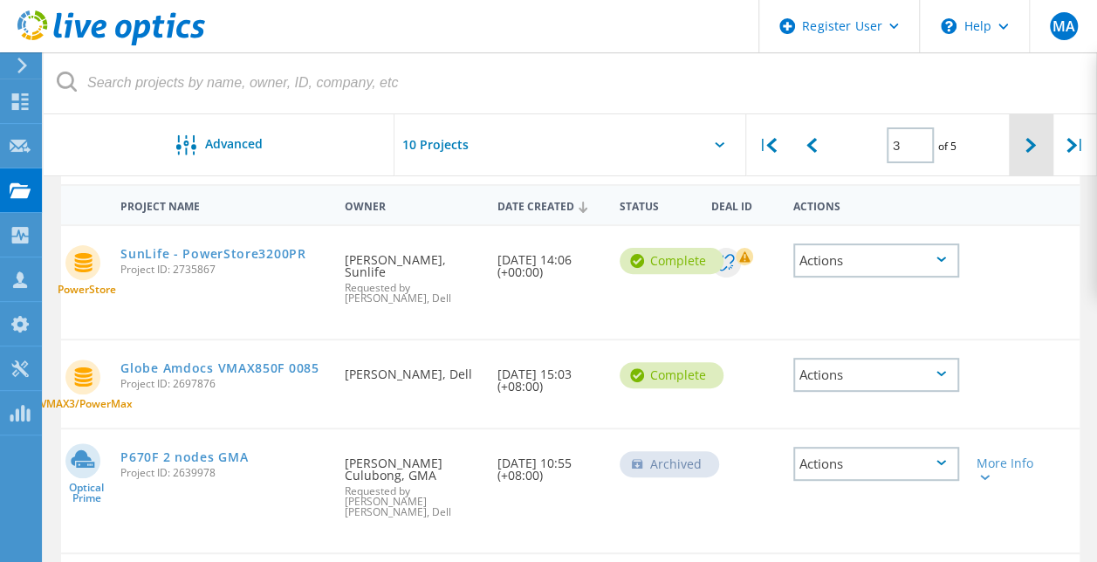
click at [1028, 141] on icon at bounding box center [1031, 145] width 10 height 15
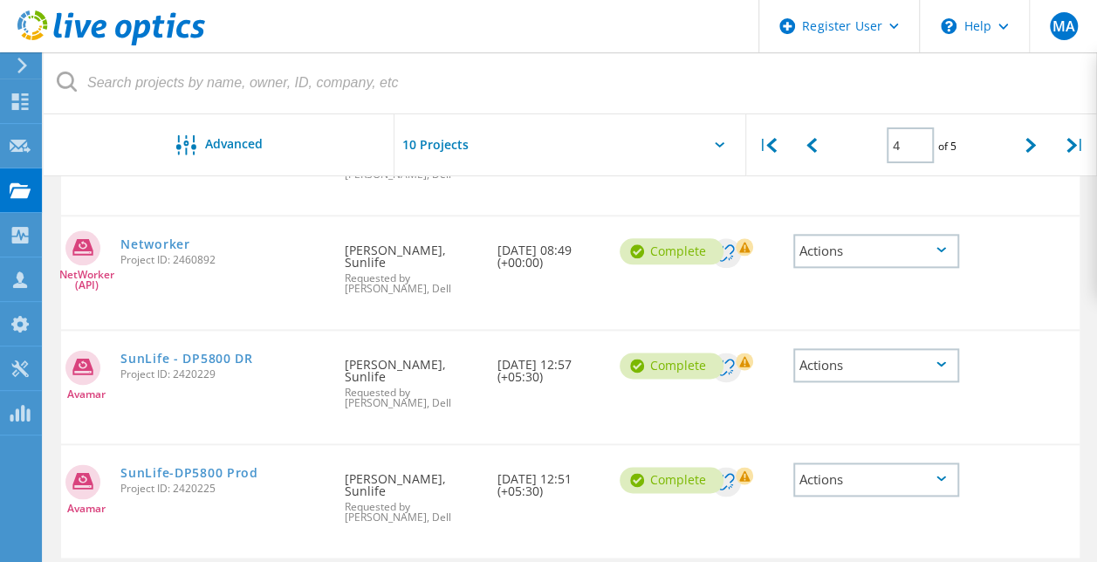
scroll to position [904, 0]
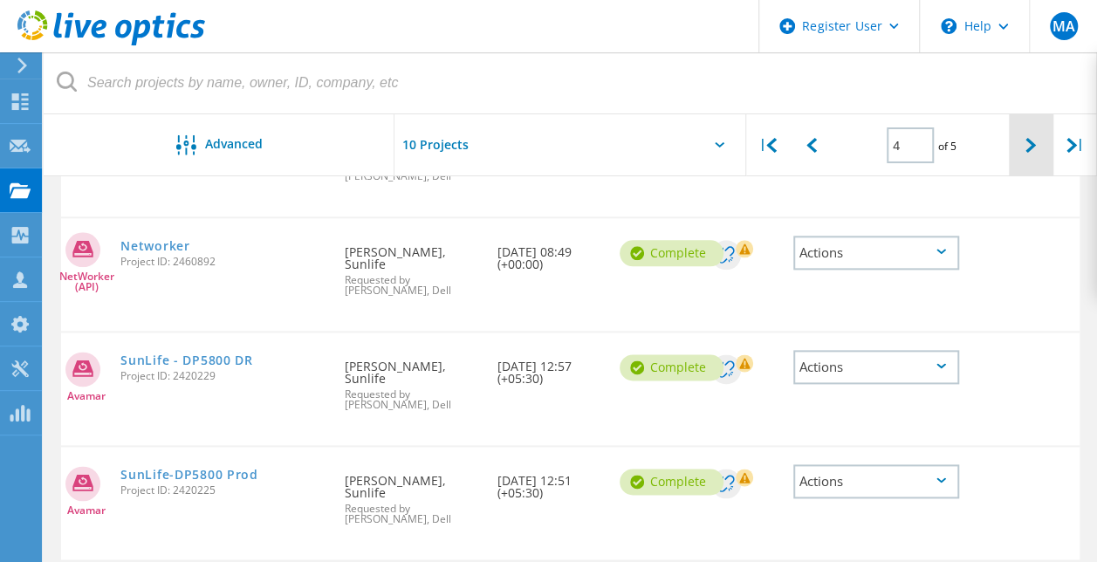
click at [1014, 154] on div at bounding box center [1031, 145] width 44 height 62
type input "5"
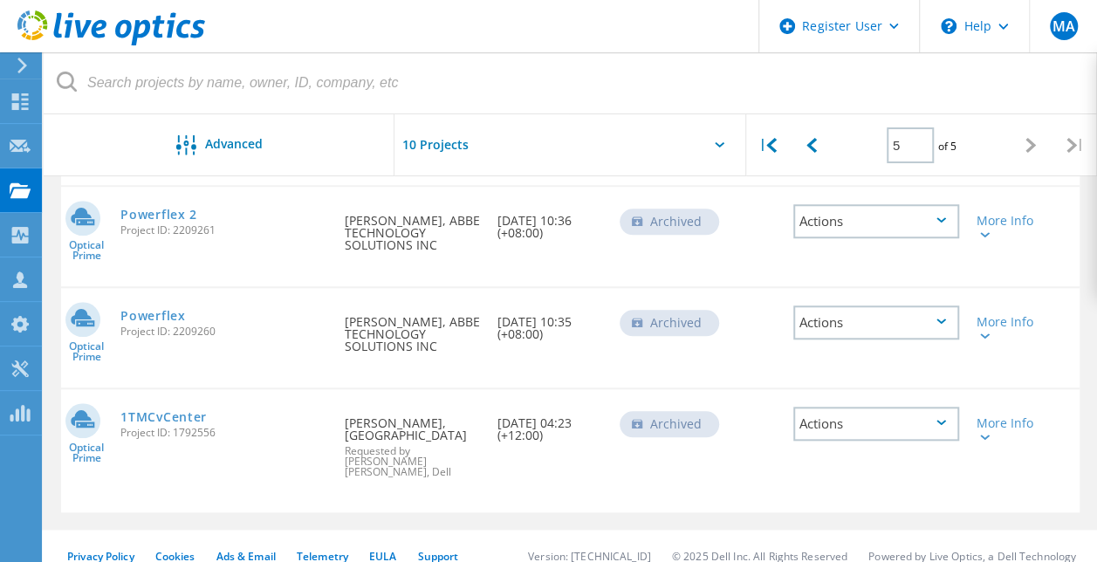
scroll to position [521, 0]
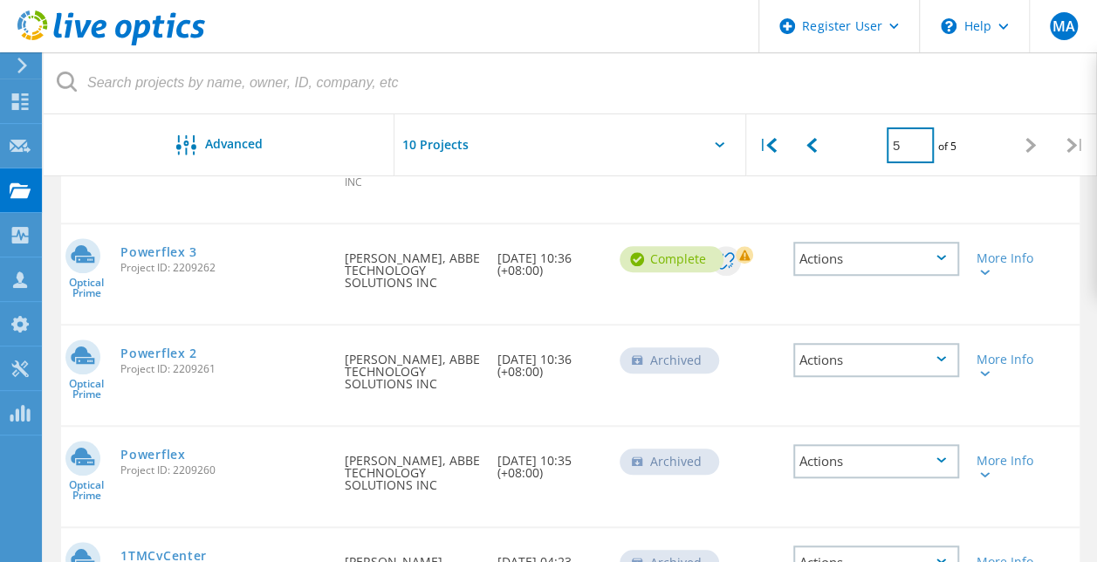
click at [907, 145] on input "5" at bounding box center [910, 145] width 47 height 36
type input "1"
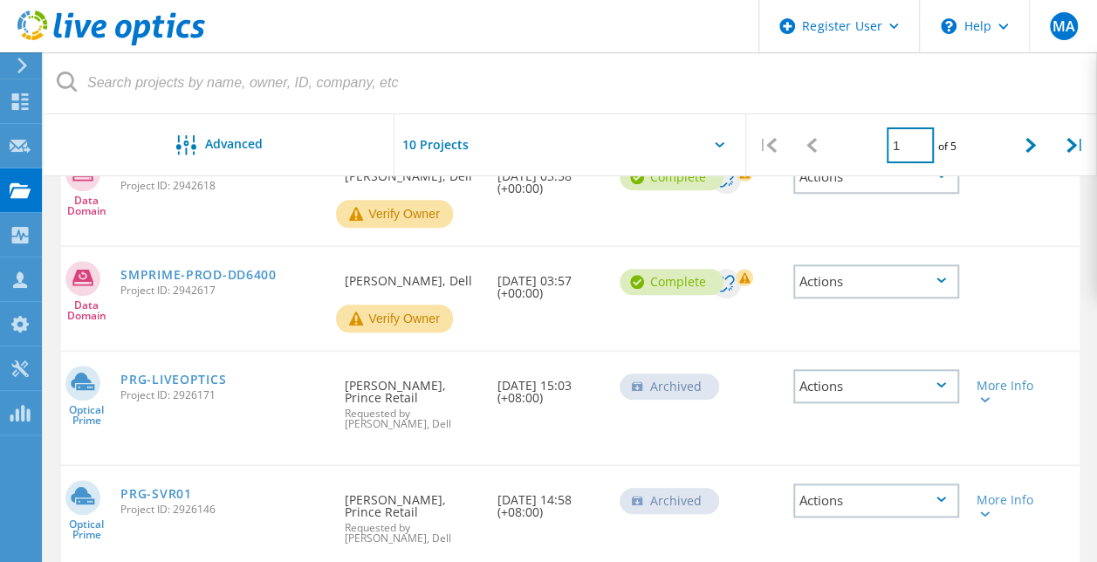
scroll to position [661, 0]
click at [173, 376] on link "PRG-LIVEOPTICS" at bounding box center [173, 379] width 106 height 12
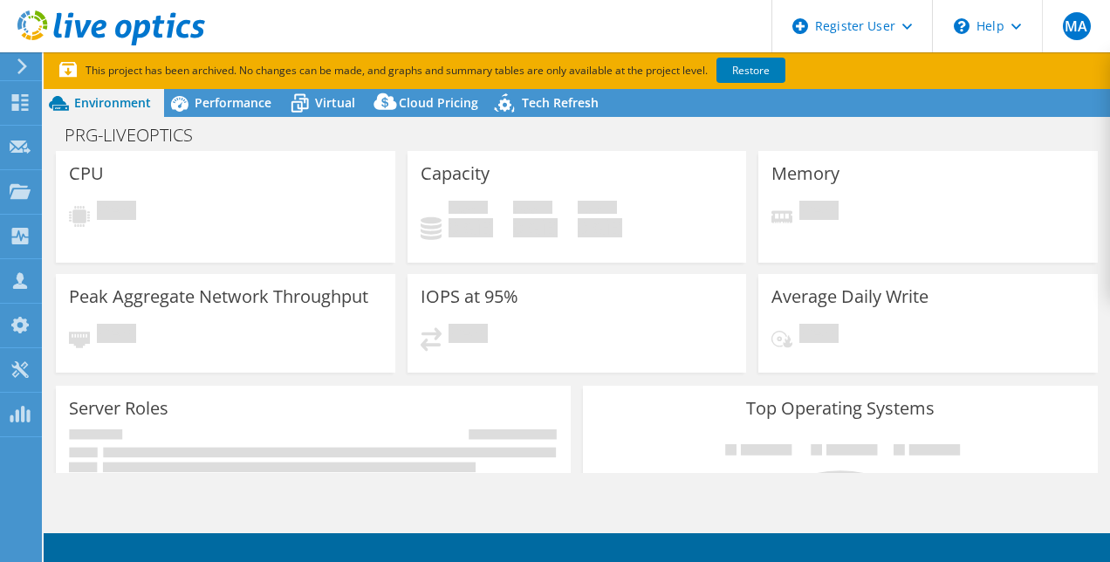
select select "USD"
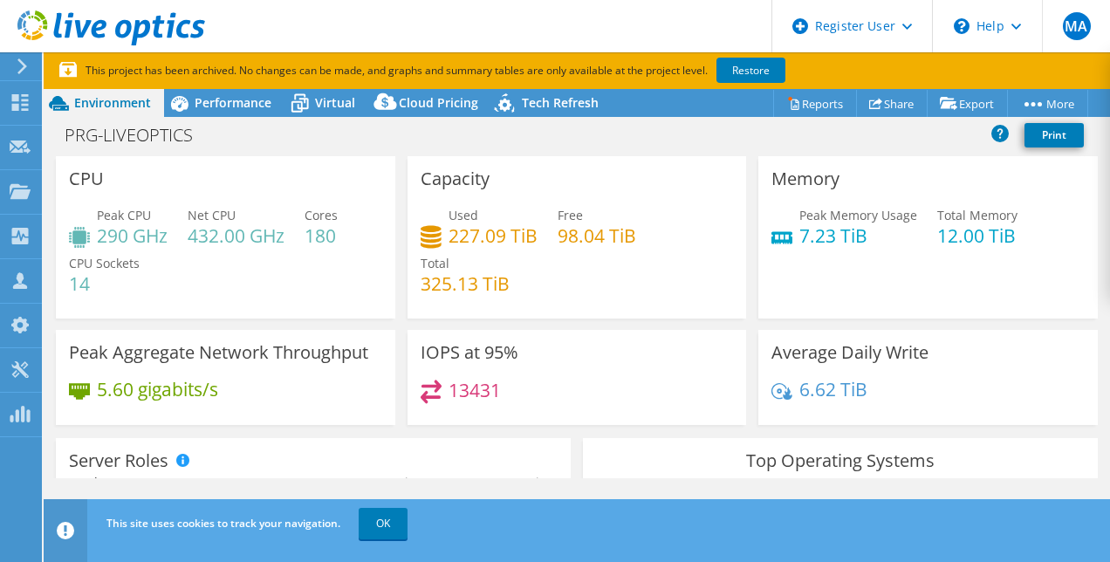
click at [230, 299] on div "Peak CPU 290 GHz Net CPU 432.00 GHz Cores 180 CPU Sockets 14" at bounding box center [225, 258] width 313 height 105
click at [807, 97] on link "Reports" at bounding box center [815, 103] width 84 height 27
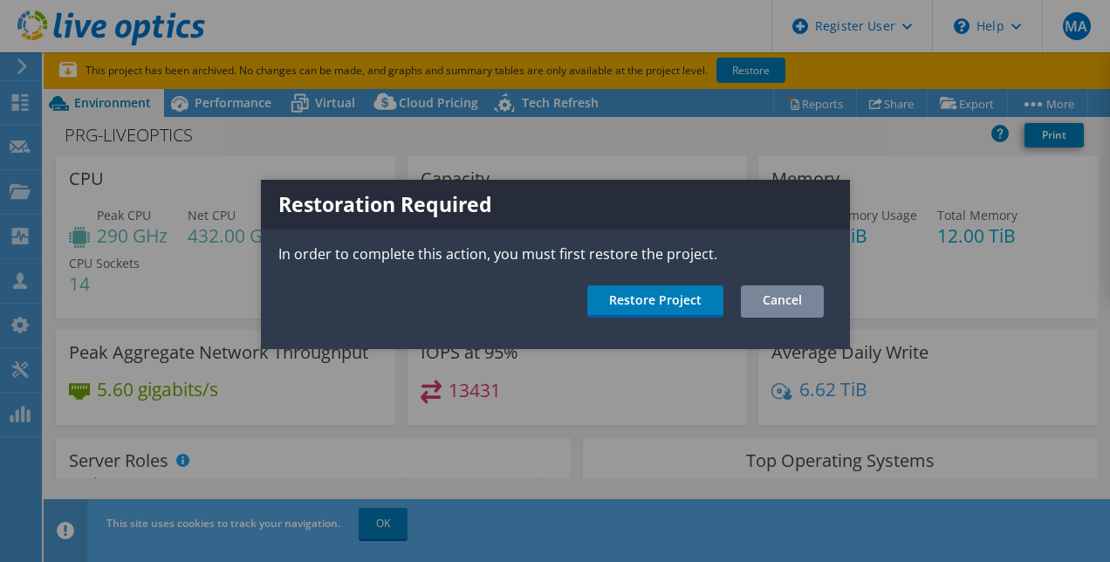
click at [766, 298] on link "Cancel" at bounding box center [782, 301] width 83 height 32
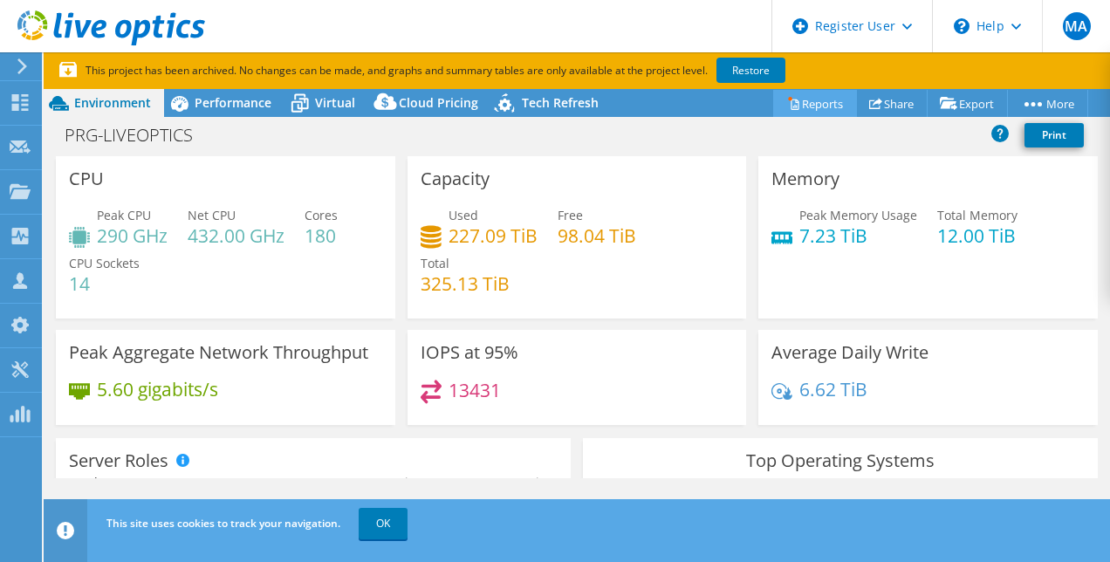
click at [802, 102] on link "Reports" at bounding box center [815, 103] width 84 height 27
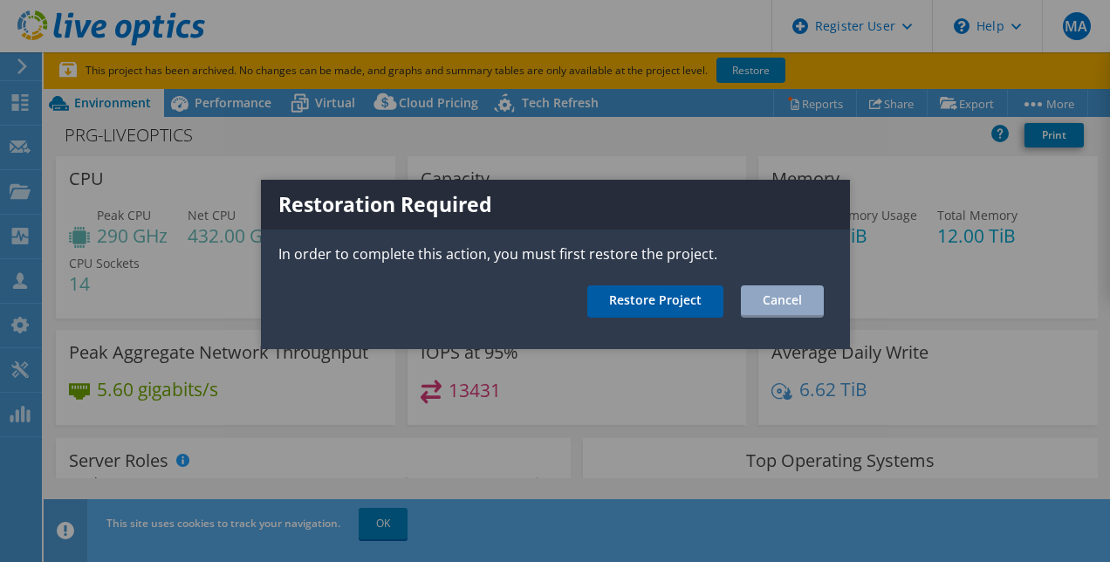
click at [631, 293] on link "Restore Project" at bounding box center [655, 301] width 136 height 32
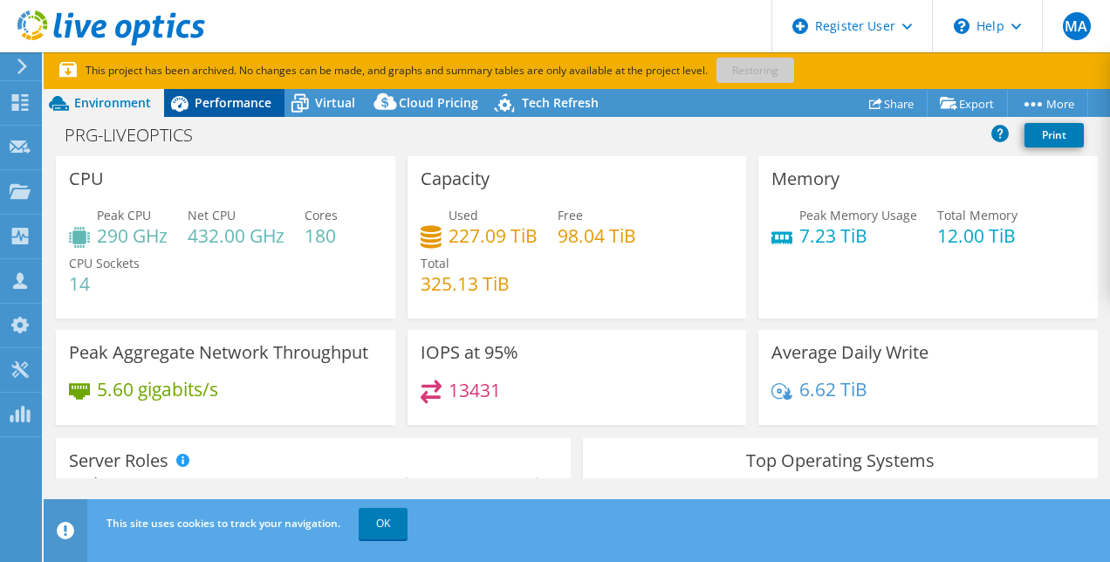
click at [220, 91] on div "Performance" at bounding box center [224, 103] width 120 height 28
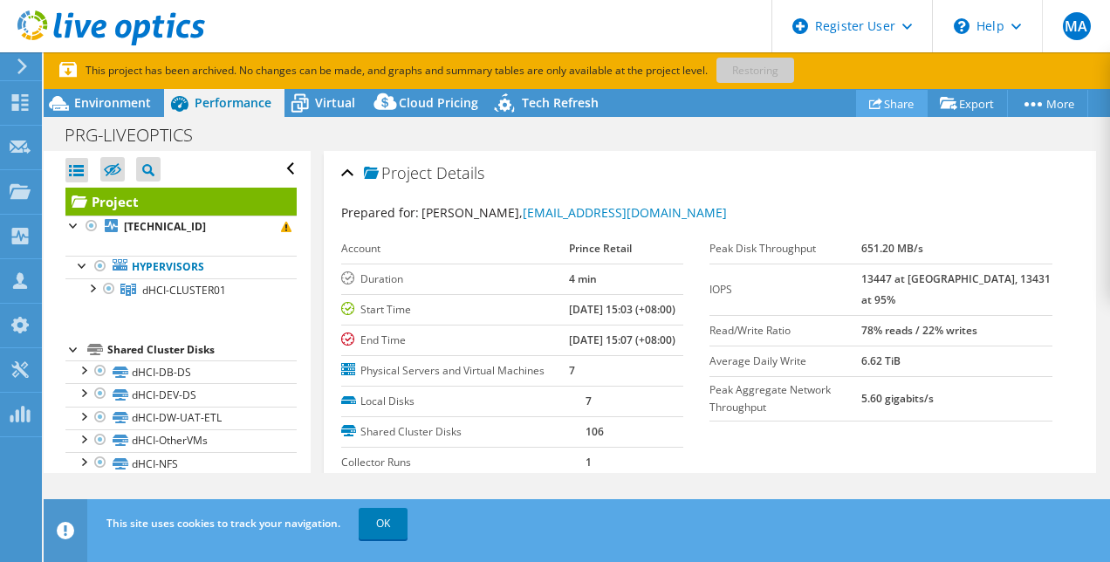
click at [889, 105] on link "Share" at bounding box center [892, 103] width 72 height 27
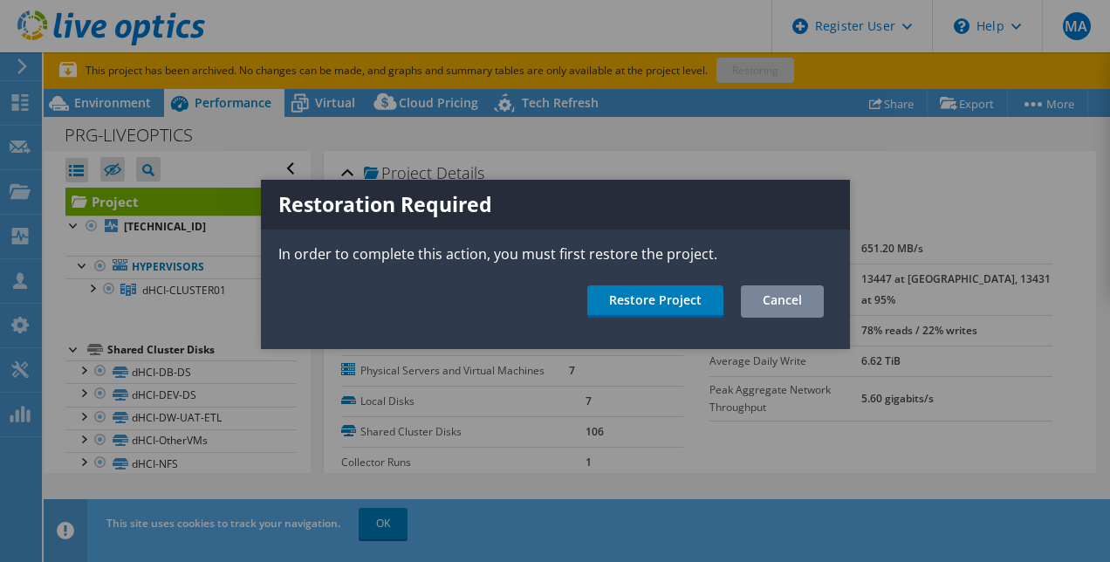
click at [764, 299] on link "Cancel" at bounding box center [782, 301] width 83 height 32
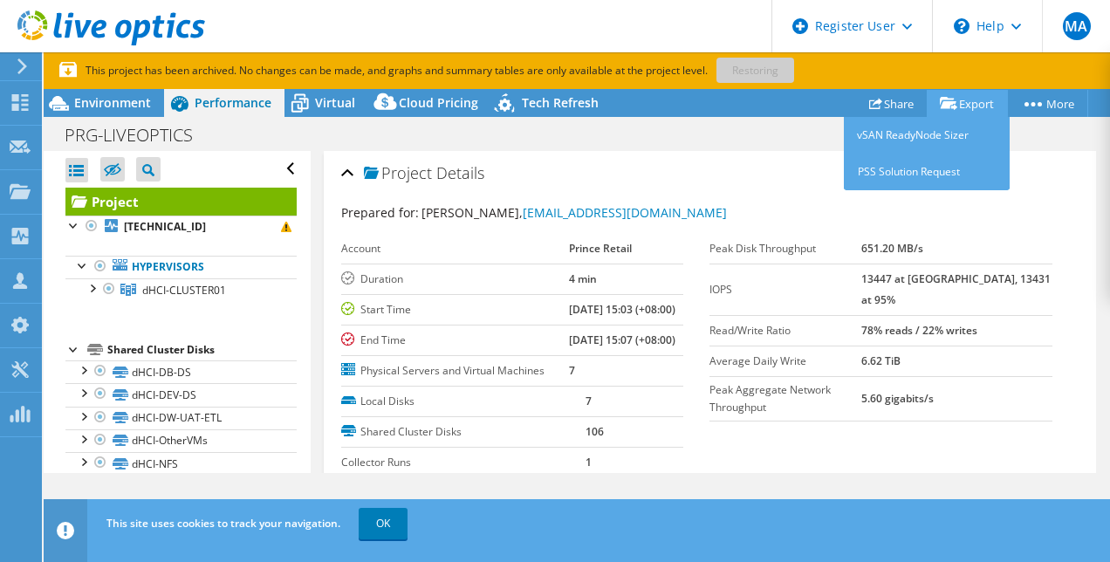
click at [972, 104] on link "Export" at bounding box center [967, 103] width 81 height 27
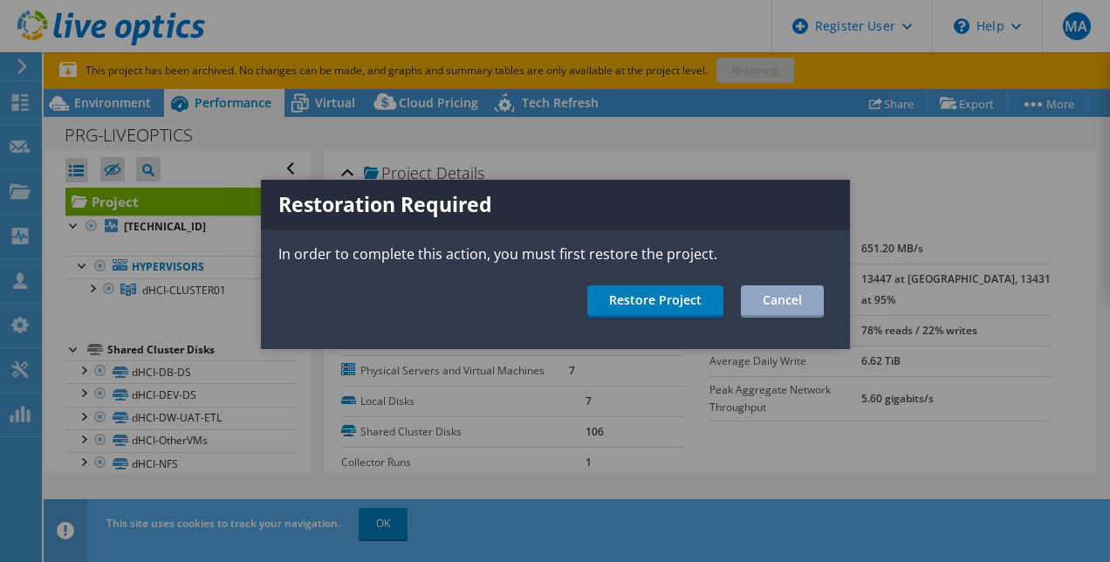
click at [1021, 105] on div at bounding box center [555, 281] width 1110 height 562
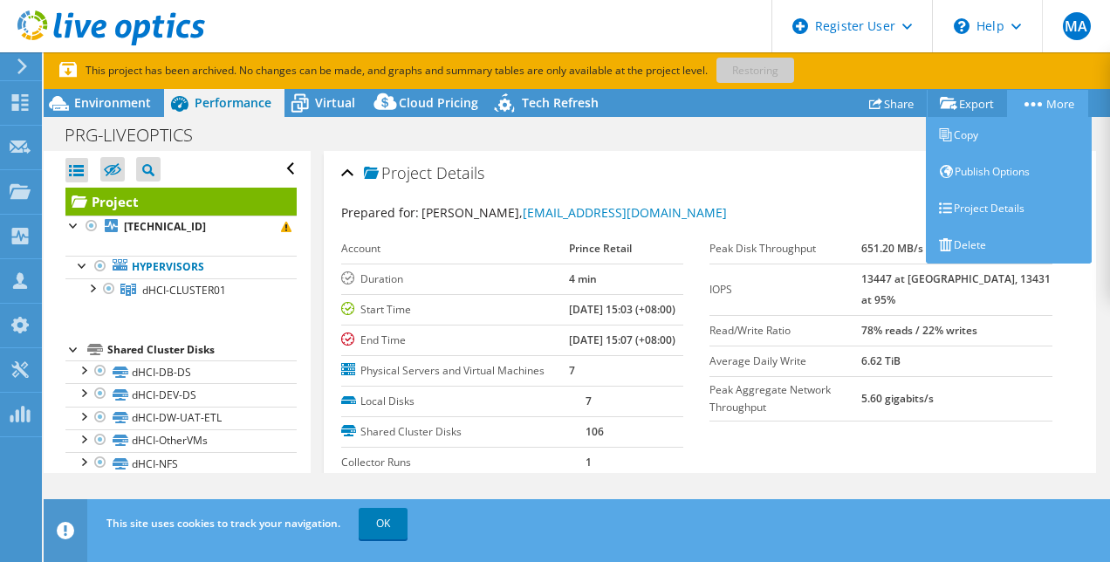
click at [1019, 104] on link "More" at bounding box center [1047, 103] width 81 height 27
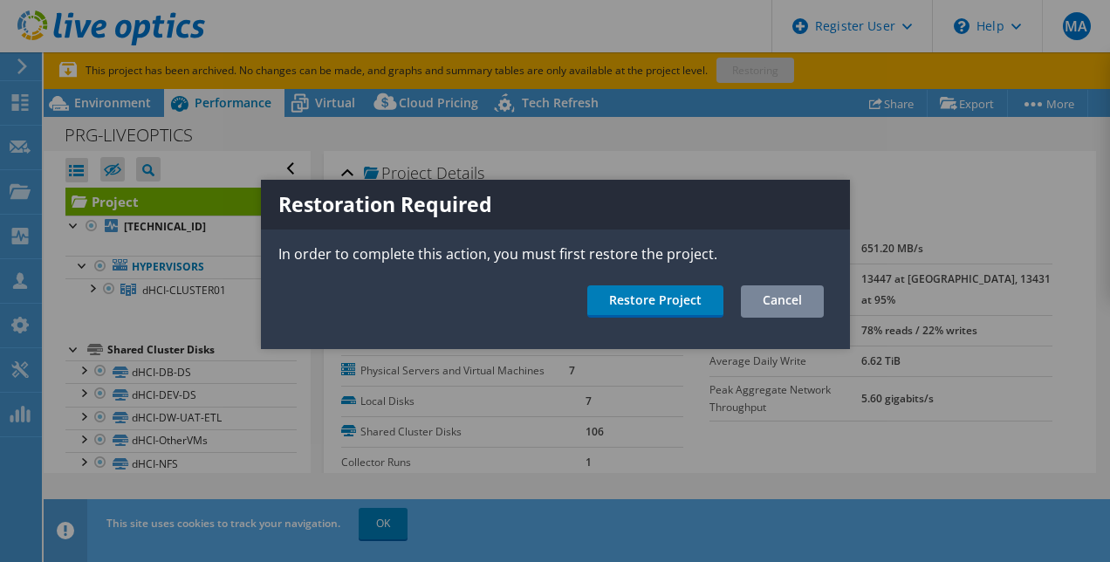
click at [758, 295] on link "Cancel" at bounding box center [782, 301] width 83 height 32
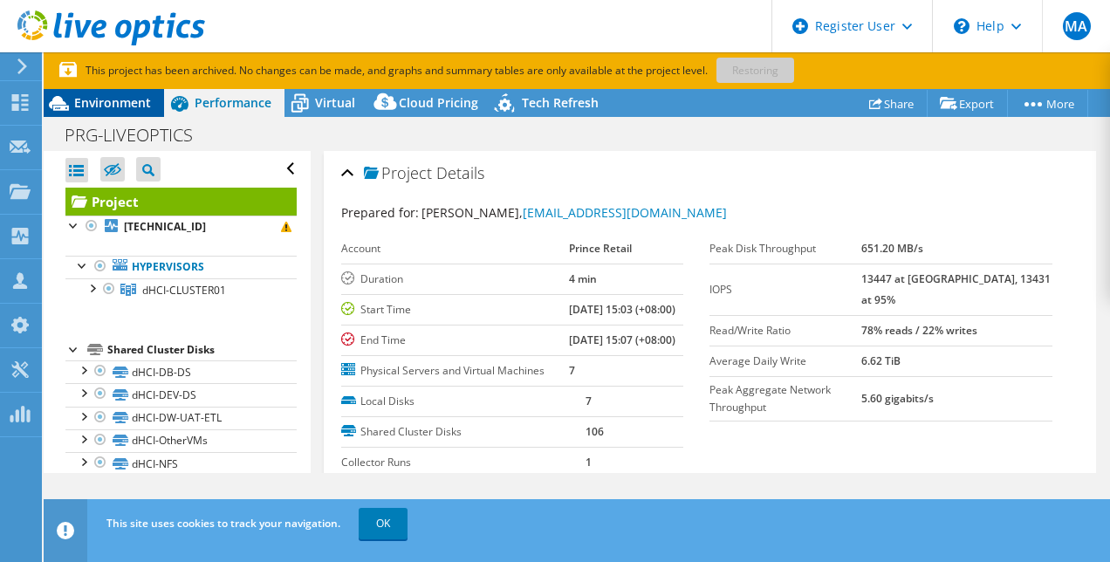
click at [115, 97] on span "Environment" at bounding box center [112, 102] width 77 height 17
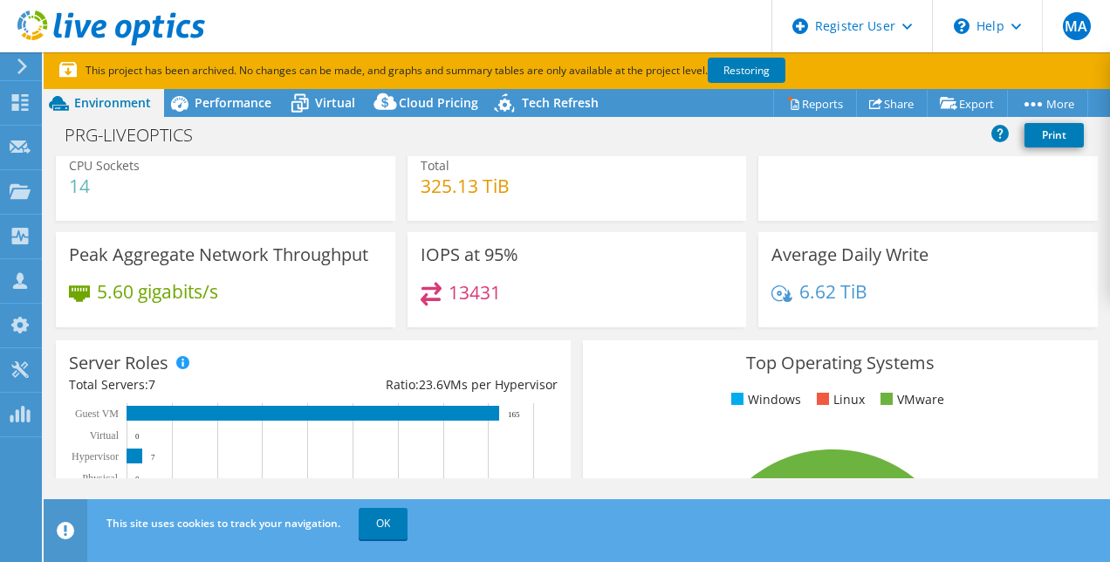
scroll to position [258, 0]
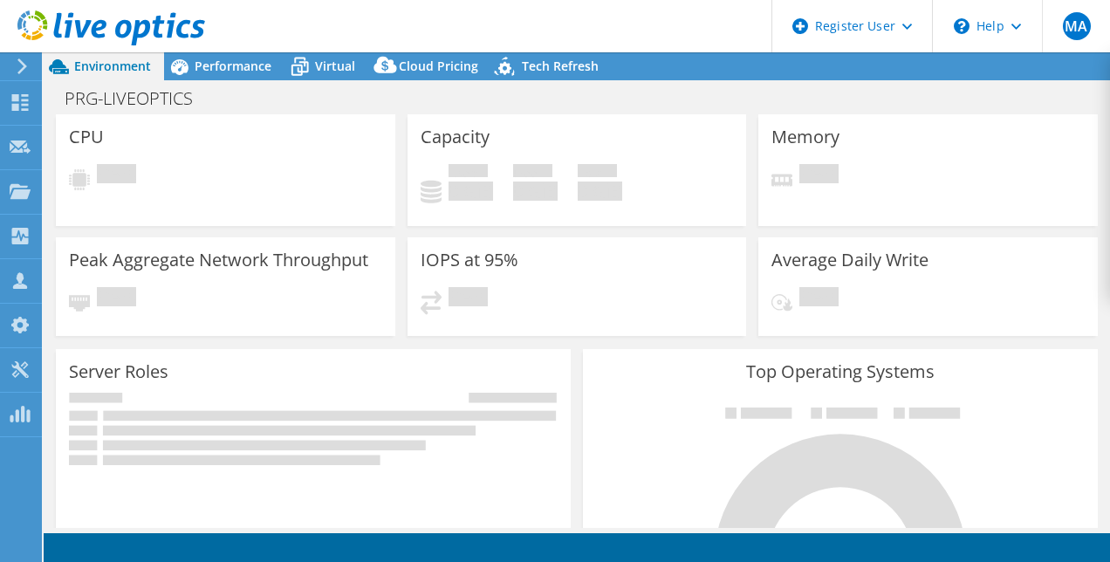
select select "USD"
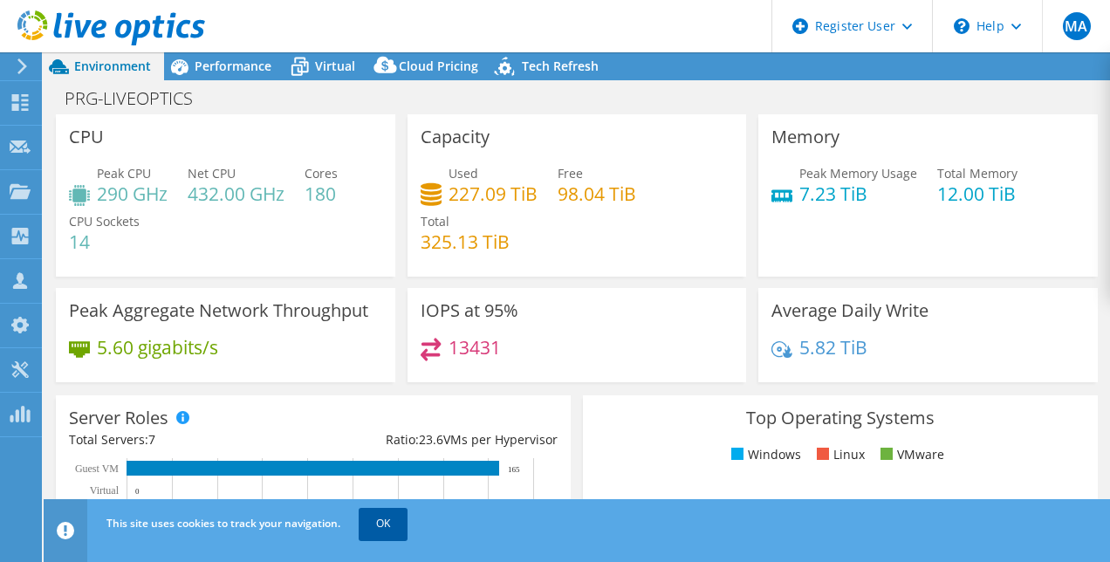
click at [366, 532] on link "OK" at bounding box center [383, 523] width 49 height 31
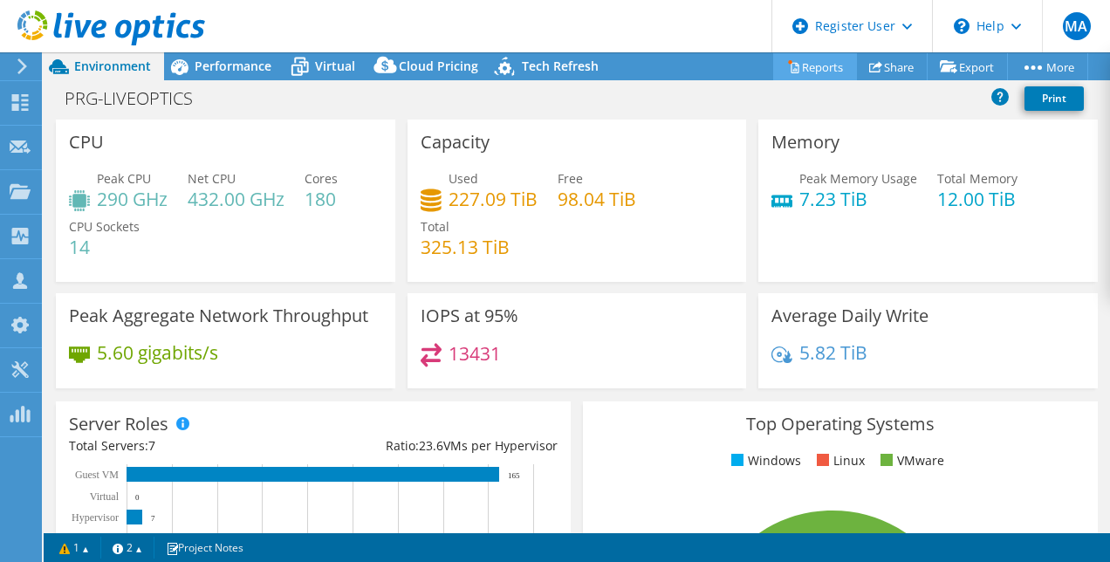
click at [819, 66] on link "Reports" at bounding box center [815, 66] width 84 height 27
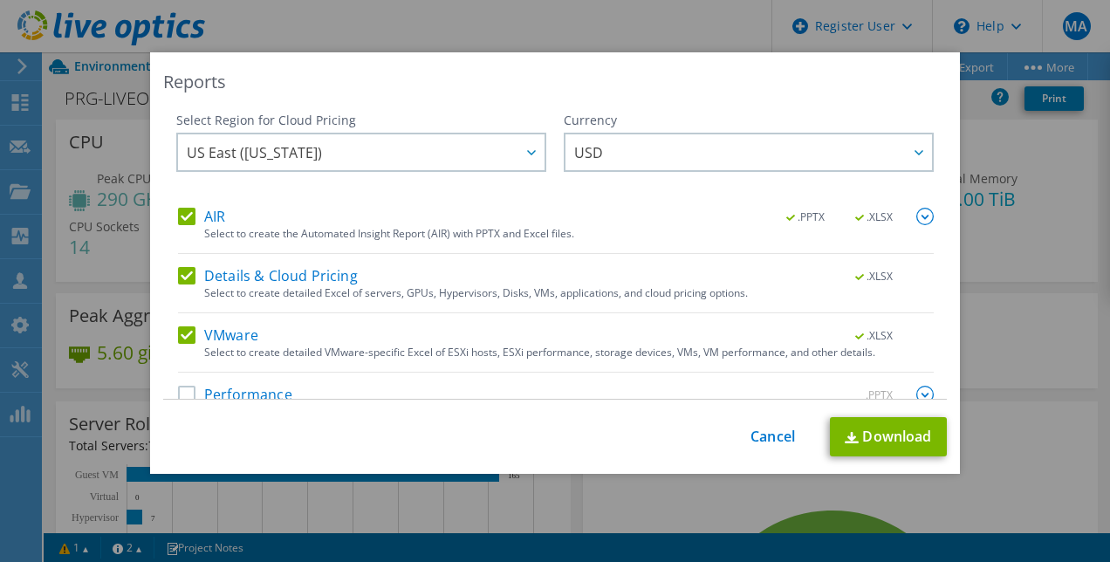
click at [178, 389] on label "Performance" at bounding box center [235, 394] width 114 height 17
click at [0, 0] on input "Performance" at bounding box center [0, 0] width 0 height 0
click at [856, 433] on link "Download" at bounding box center [888, 436] width 117 height 39
click at [758, 434] on link "Cancel" at bounding box center [773, 437] width 45 height 17
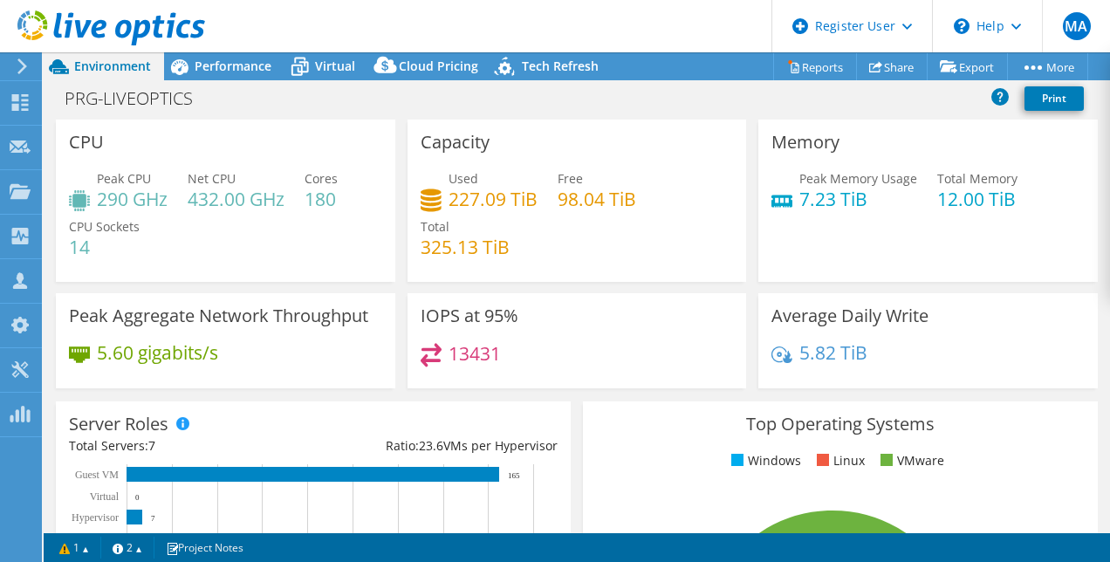
click at [516, 196] on h4 "227.09 TiB" at bounding box center [493, 198] width 89 height 19
drag, startPoint x: 516, startPoint y: 196, endPoint x: 460, endPoint y: 194, distance: 55.9
click at [460, 194] on h4 "227.09 TiB" at bounding box center [493, 198] width 89 height 19
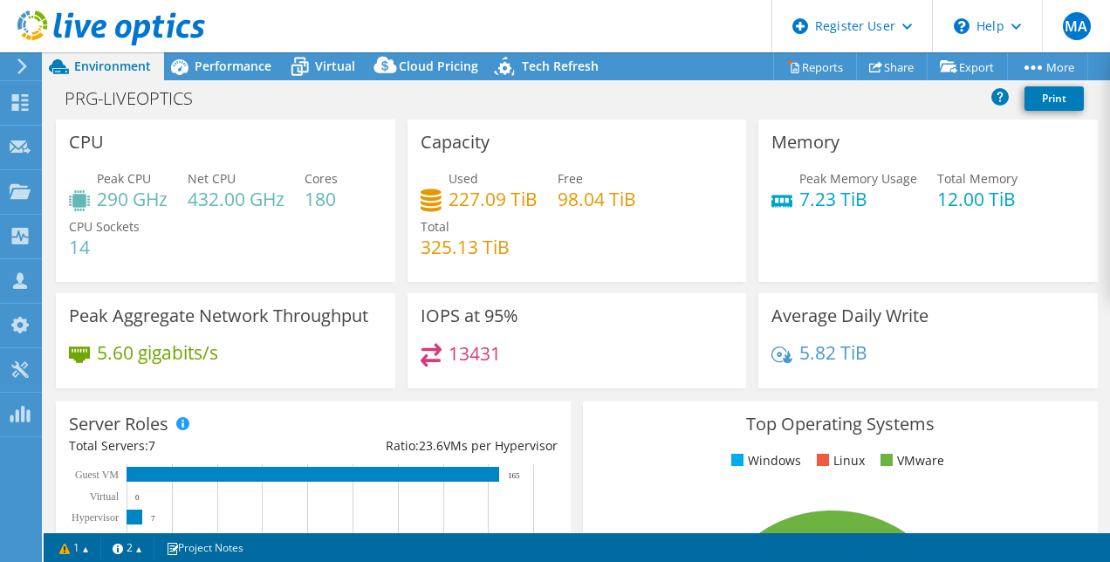
drag, startPoint x: 460, startPoint y: 194, endPoint x: 566, endPoint y: 199, distance: 105.8
click at [566, 199] on h4 "98.04 TiB" at bounding box center [597, 198] width 79 height 19
drag, startPoint x: 566, startPoint y: 199, endPoint x: 447, endPoint y: 250, distance: 129.1
click at [447, 250] on h4 "325.13 TiB" at bounding box center [465, 246] width 89 height 19
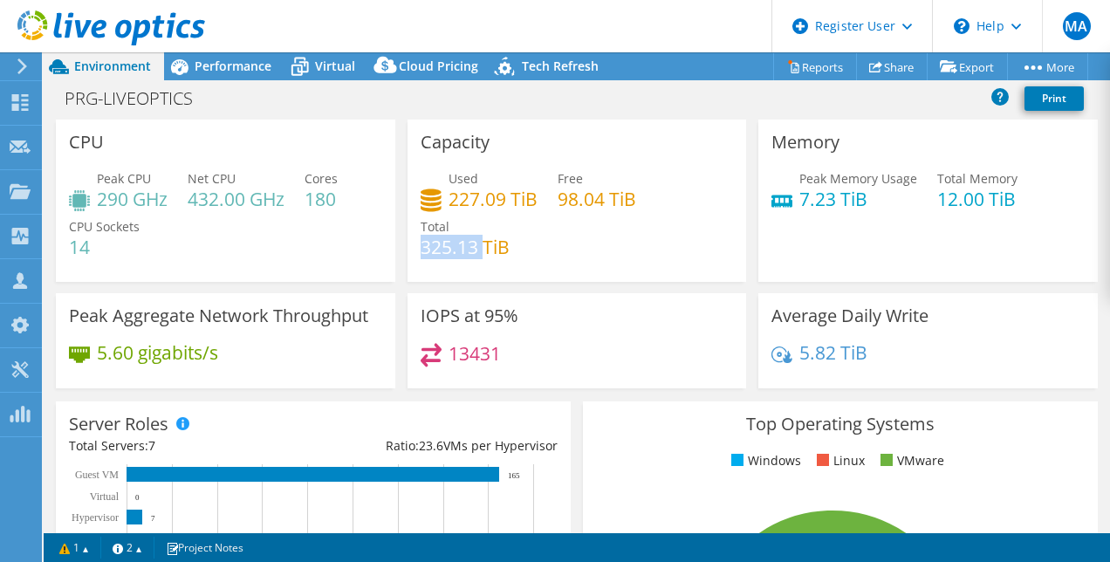
click at [447, 250] on h4 "325.13 TiB" at bounding box center [465, 246] width 89 height 19
drag, startPoint x: 447, startPoint y: 250, endPoint x: 560, endPoint y: 267, distance: 114.0
click at [560, 267] on div "Used 227.09 TiB Free 98.04 TiB Total 325.13 TiB" at bounding box center [577, 221] width 313 height 105
click at [567, 311] on div "IOPS at 95% 13431" at bounding box center [578, 340] width 340 height 95
click at [470, 201] on h4 "227.09 TiB" at bounding box center [493, 198] width 89 height 19
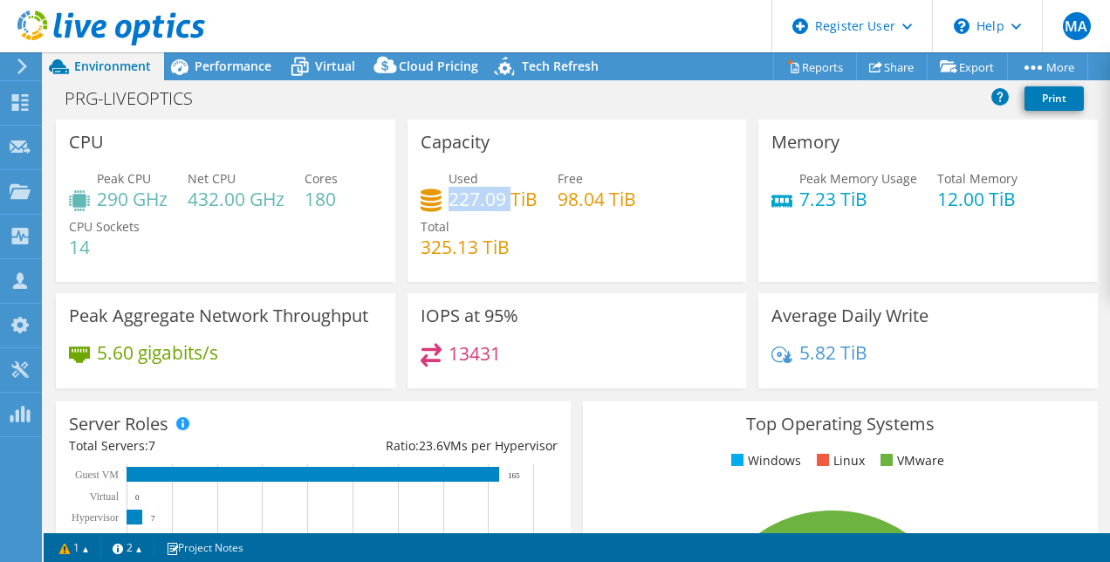
click at [470, 201] on h4 "227.09 TiB" at bounding box center [493, 198] width 89 height 19
drag, startPoint x: 470, startPoint y: 201, endPoint x: 510, endPoint y: 284, distance: 92.1
click at [510, 284] on div "Capacity Used 227.09 TiB Free 98.04 TiB Total 325.13 TiB" at bounding box center [578, 207] width 352 height 174
click at [256, 212] on div "Peak CPU 290 GHz Net CPU 432.00 GHz Cores 180 CPU Sockets 14" at bounding box center [225, 221] width 313 height 105
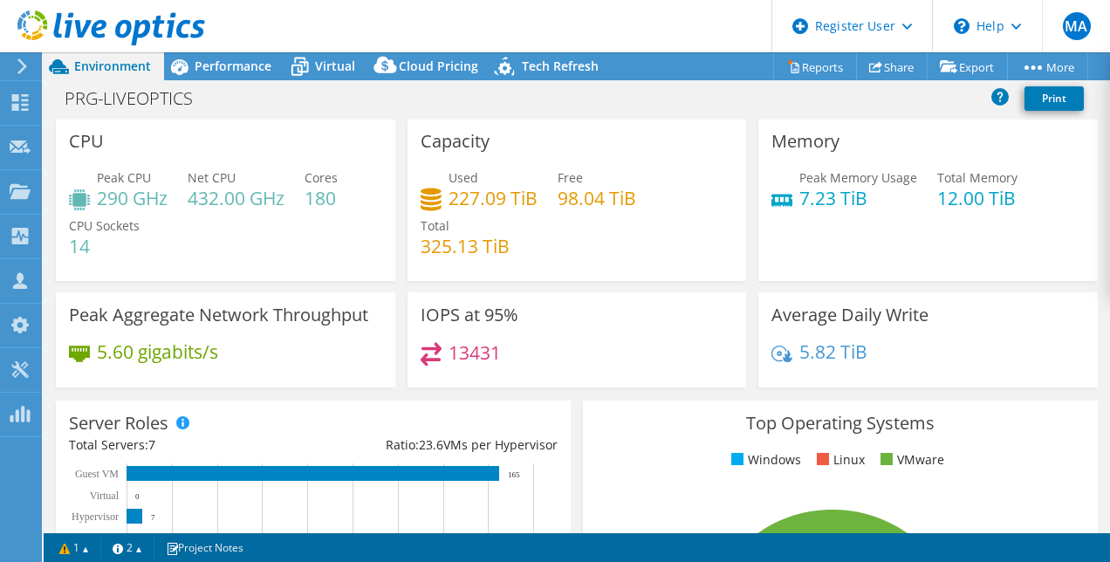
click at [306, 260] on div "Peak CPU 290 GHz Net CPU 432.00 GHz Cores 180 CPU Sockets 14" at bounding box center [225, 220] width 313 height 105
click at [26, 72] on icon at bounding box center [22, 66] width 13 height 16
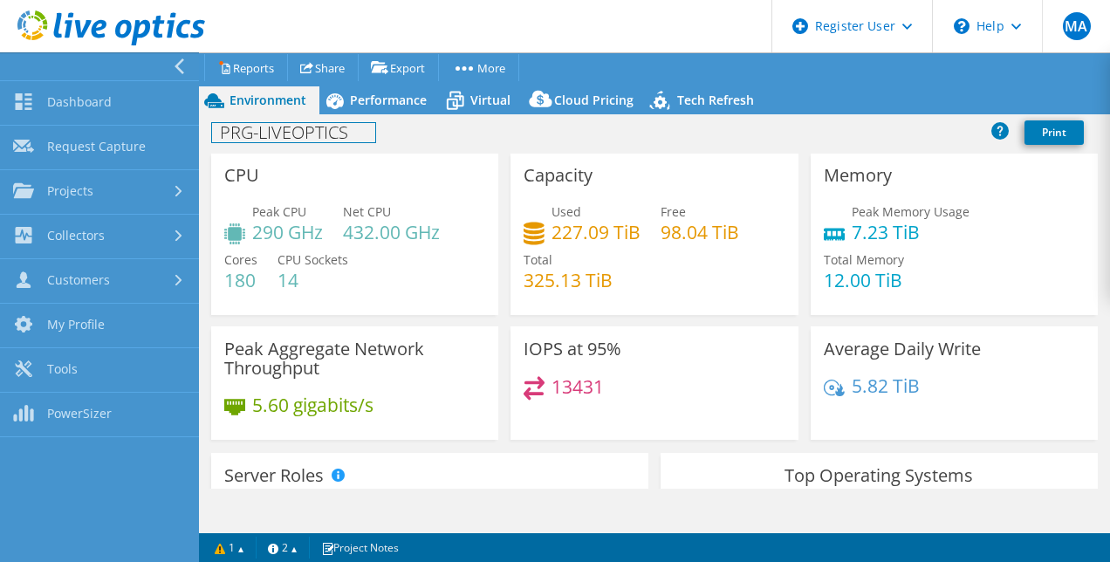
click at [285, 141] on h1 "PRG-LIVEOPTICS" at bounding box center [293, 132] width 163 height 19
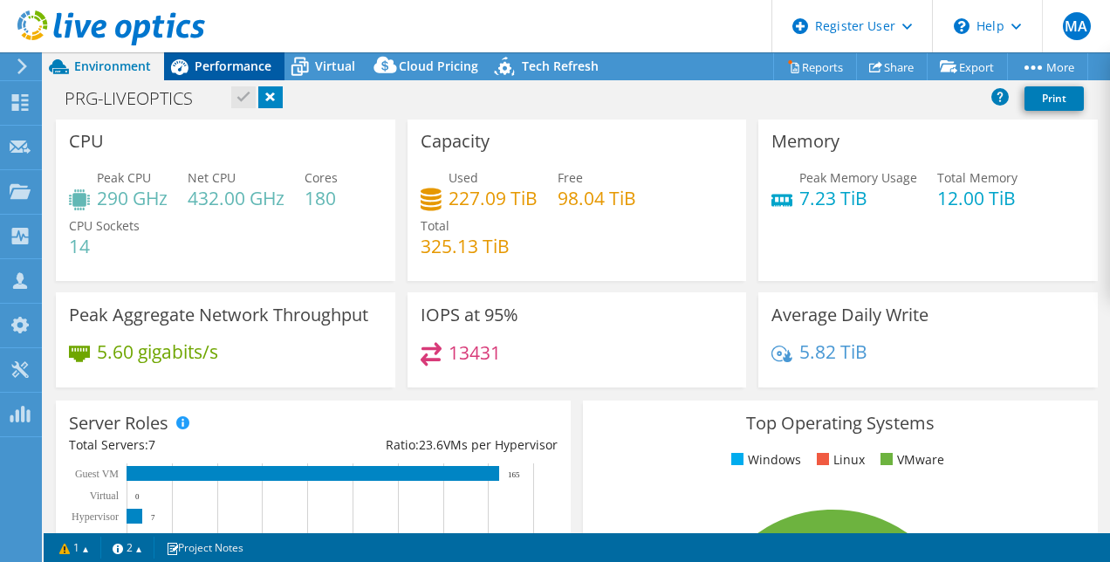
click at [237, 68] on span "Performance" at bounding box center [233, 66] width 77 height 17
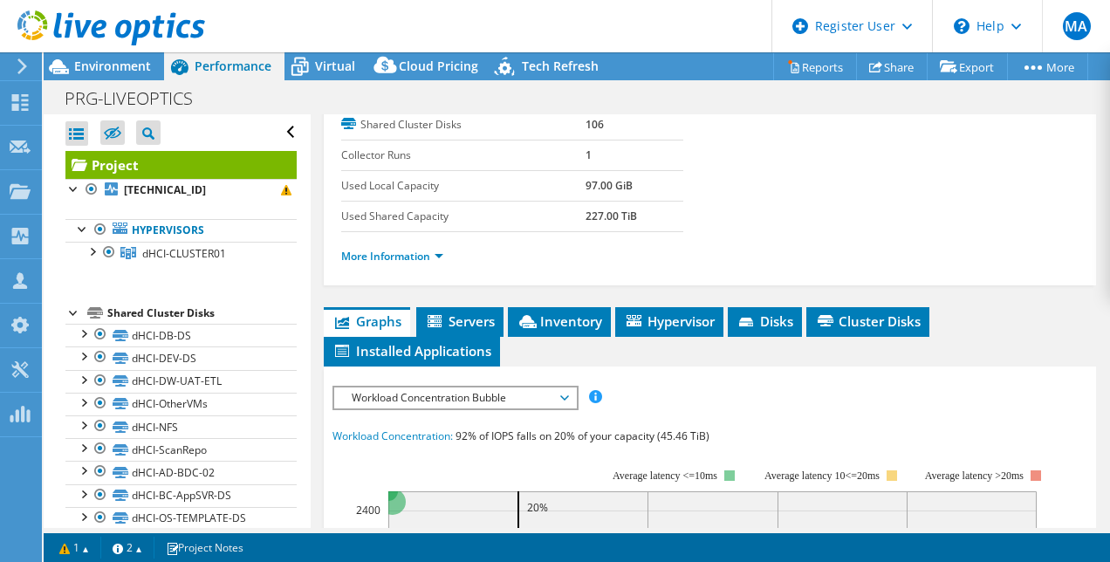
scroll to position [0, 0]
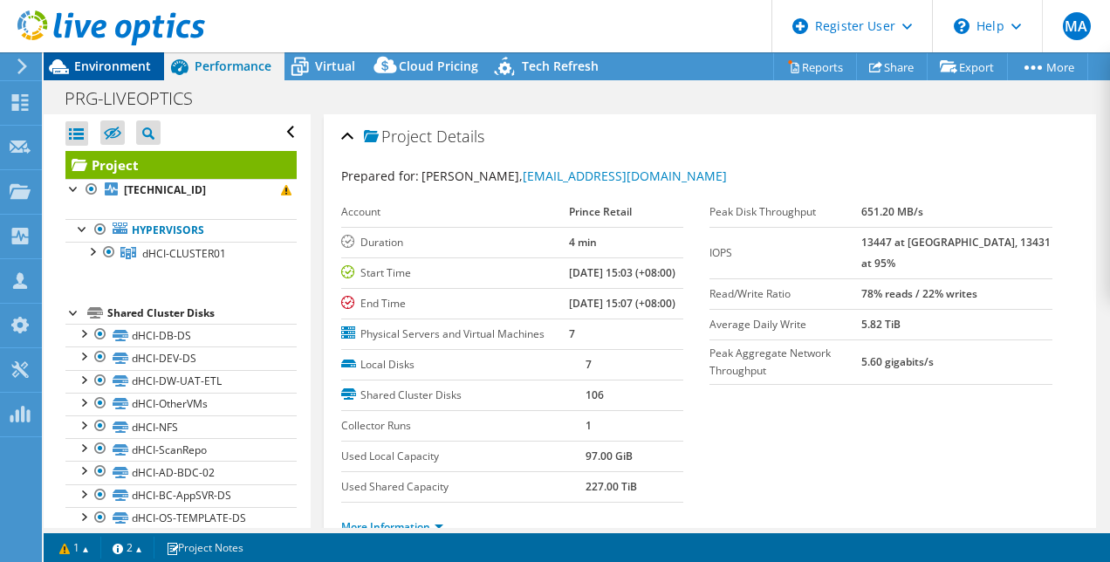
click at [110, 72] on span "Environment" at bounding box center [112, 66] width 77 height 17
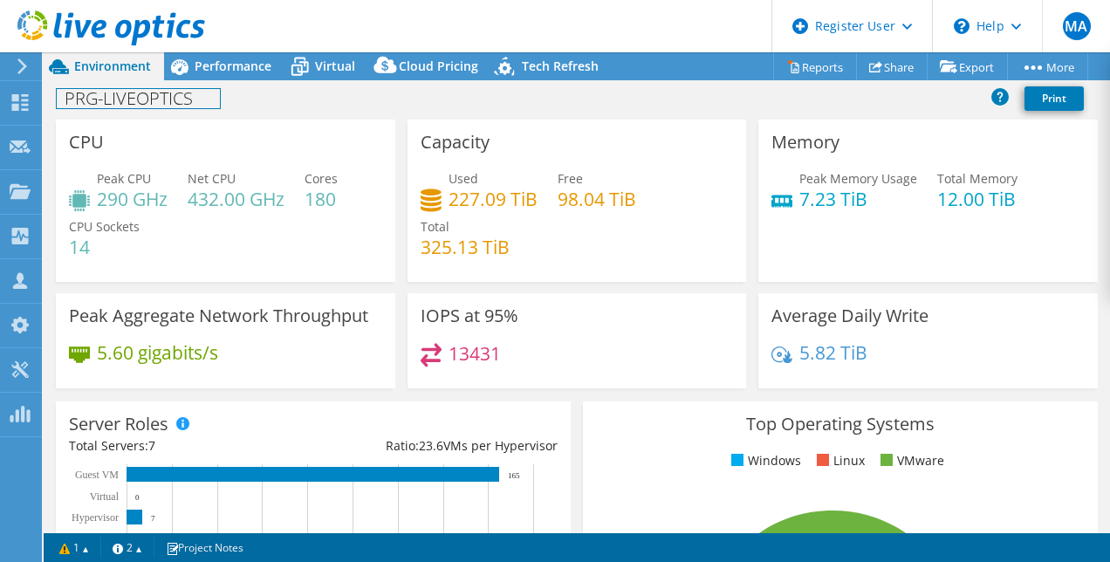
click at [199, 100] on h1 "PRG-LIVEOPTICS" at bounding box center [138, 98] width 163 height 19
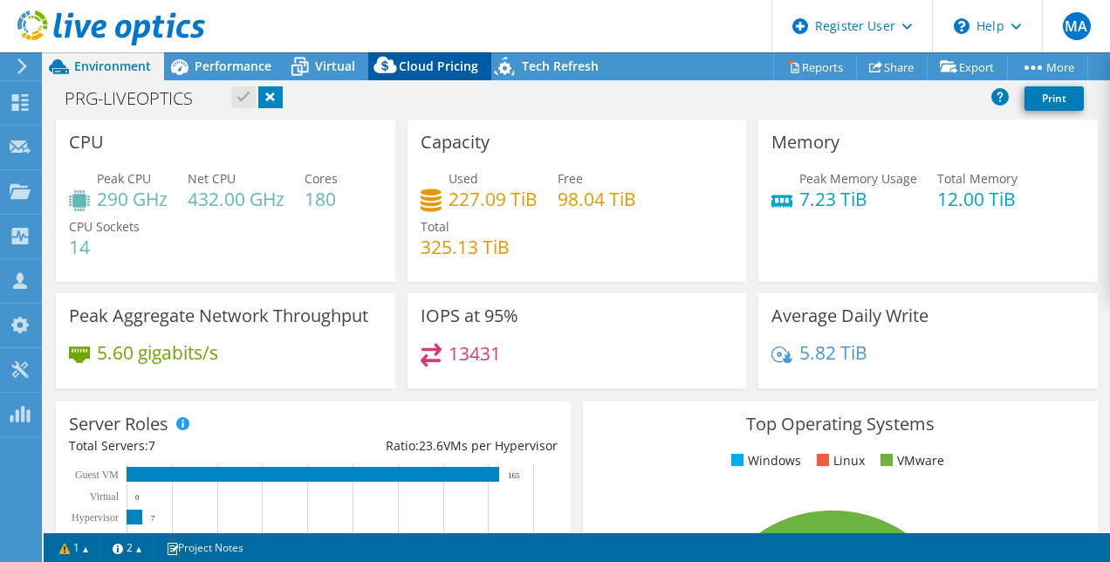
click at [379, 84] on icon at bounding box center [385, 69] width 35 height 35
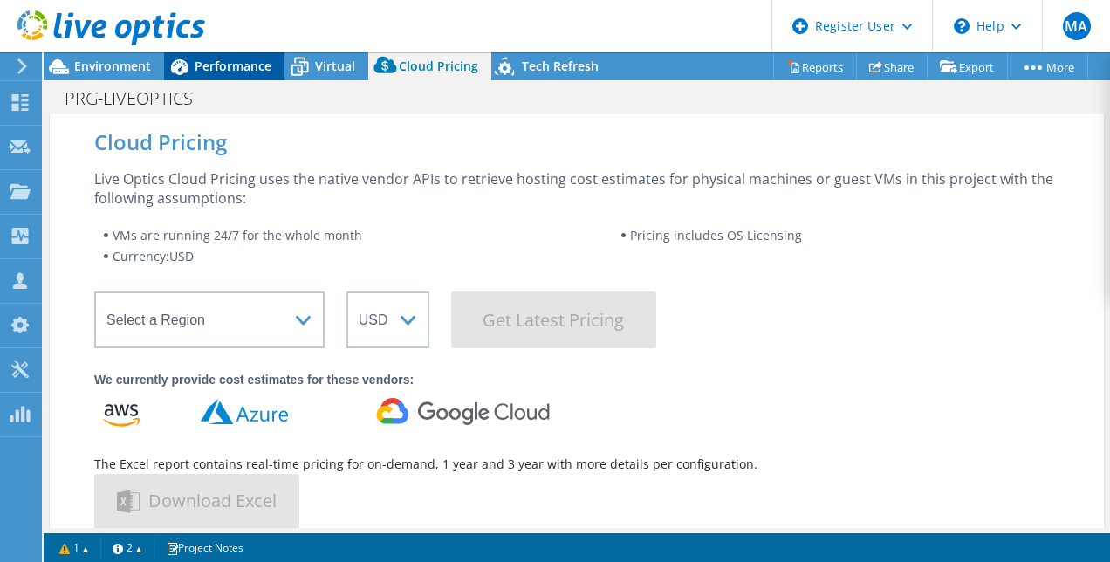
click at [221, 71] on span "Performance" at bounding box center [233, 66] width 77 height 17
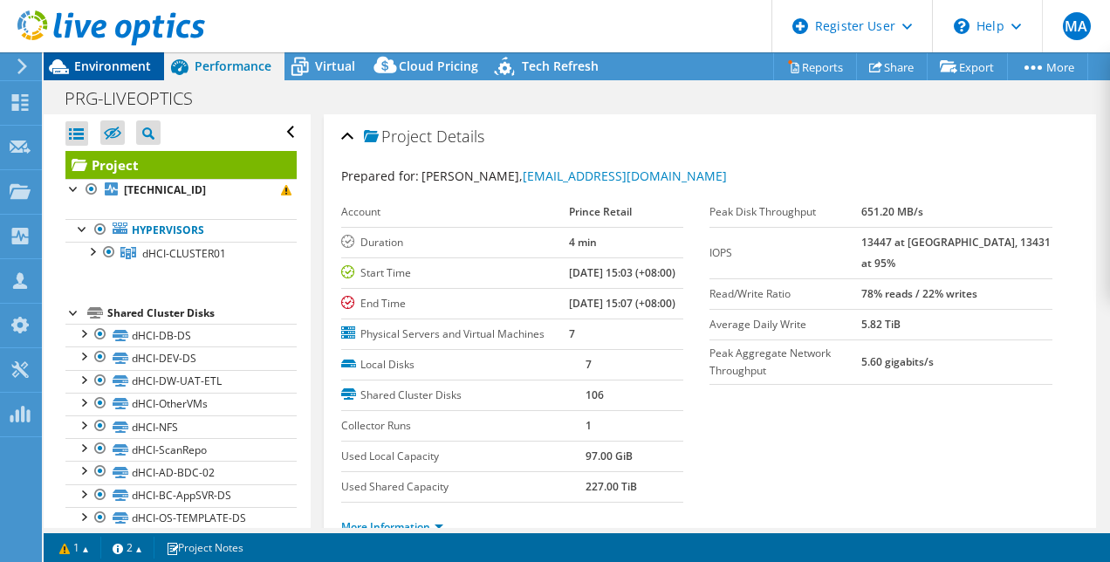
click at [113, 70] on span "Environment" at bounding box center [112, 66] width 77 height 17
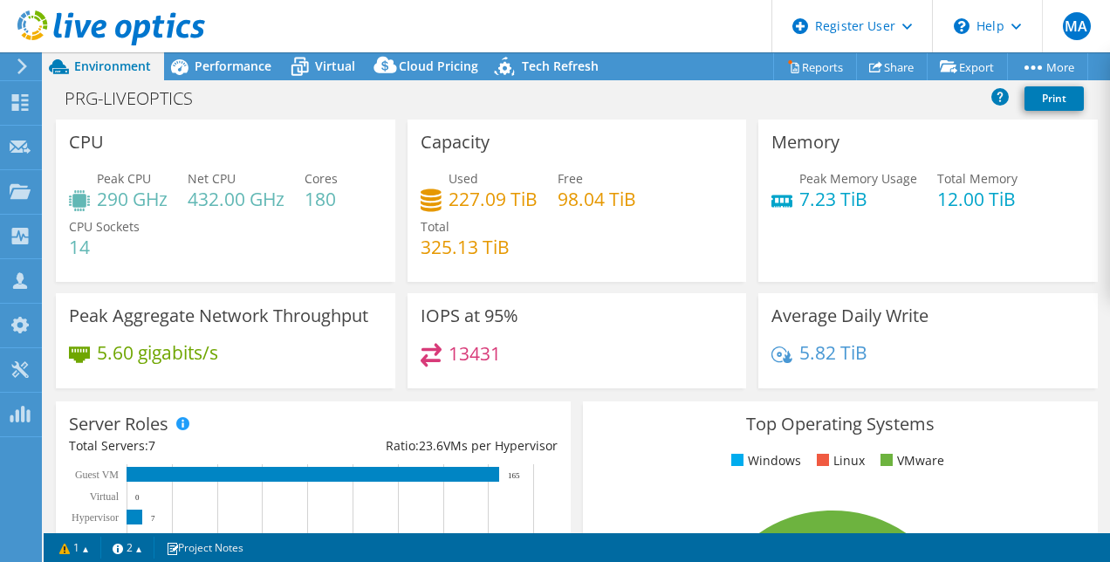
click at [288, 264] on div "Peak CPU 290 GHz Net CPU 432.00 GHz Cores 180 CPU Sockets 14" at bounding box center [225, 221] width 313 height 105
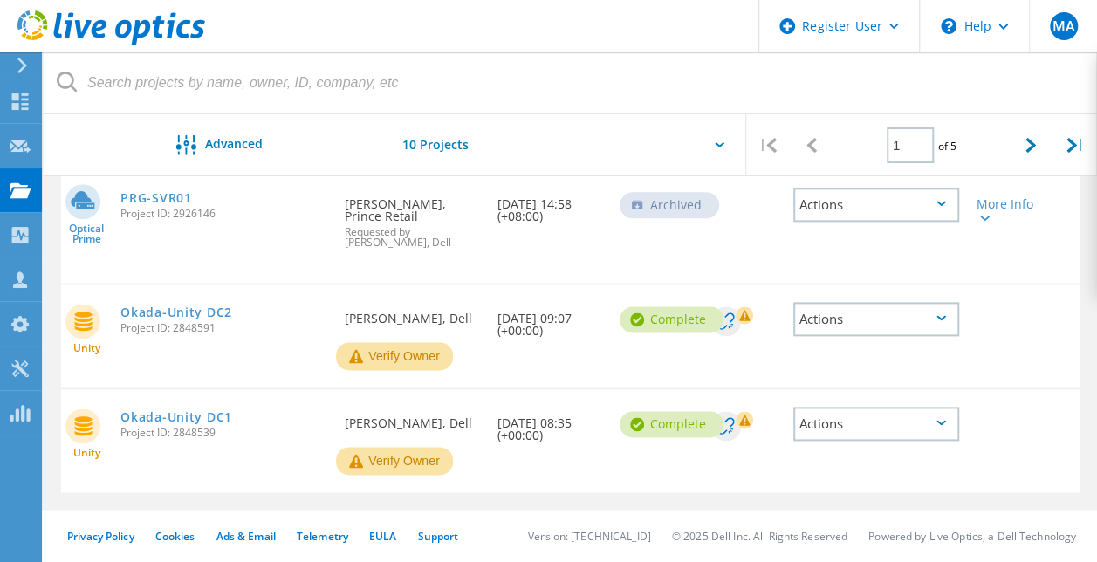
scroll to position [957, 0]
click at [157, 312] on link "Okada-Unity DC2" at bounding box center [176, 312] width 112 height 12
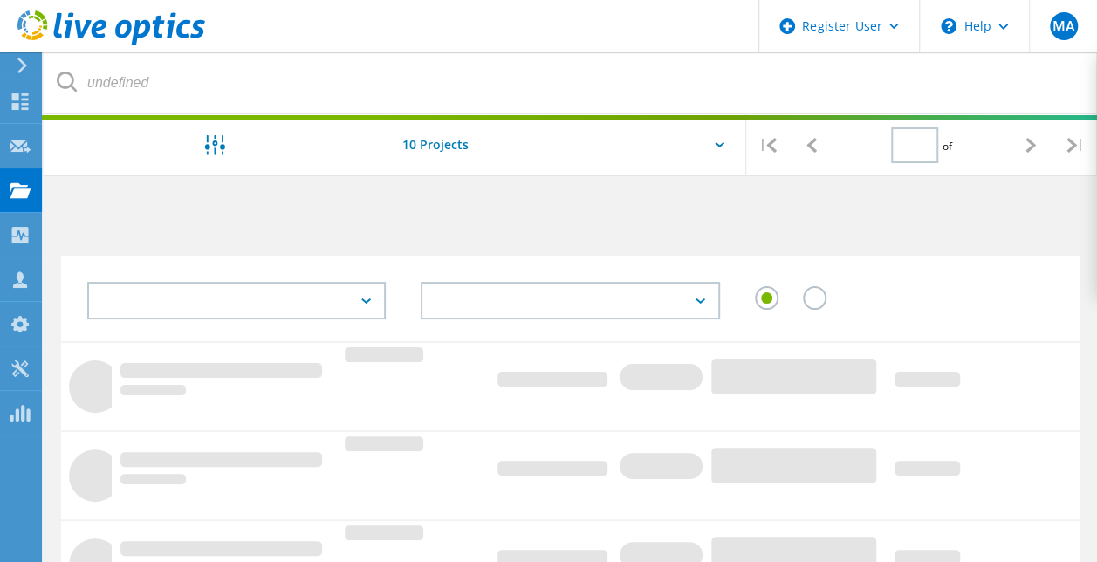
type input "1"
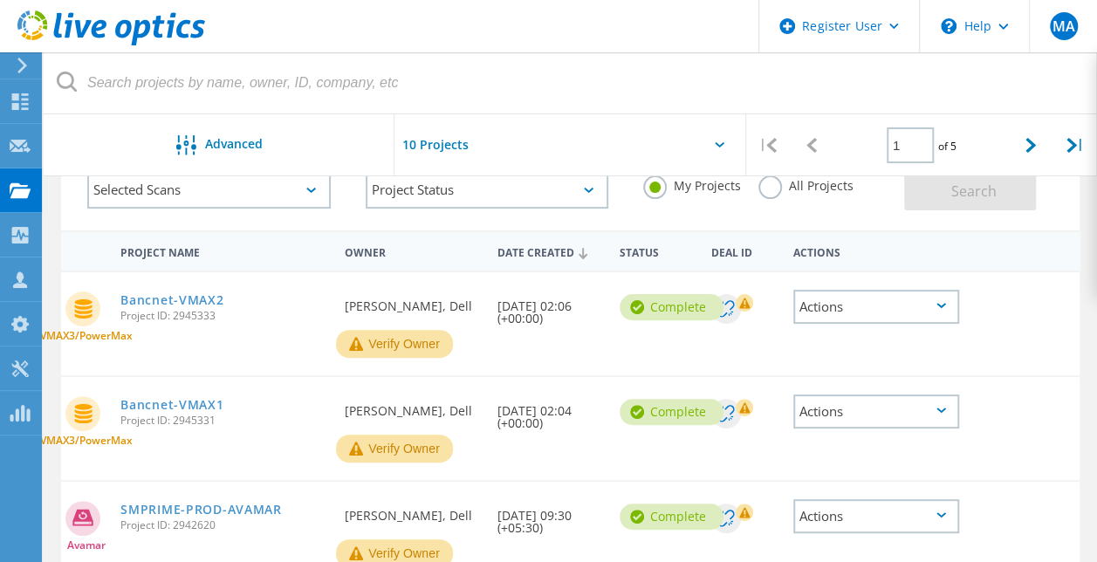
scroll to position [144, 0]
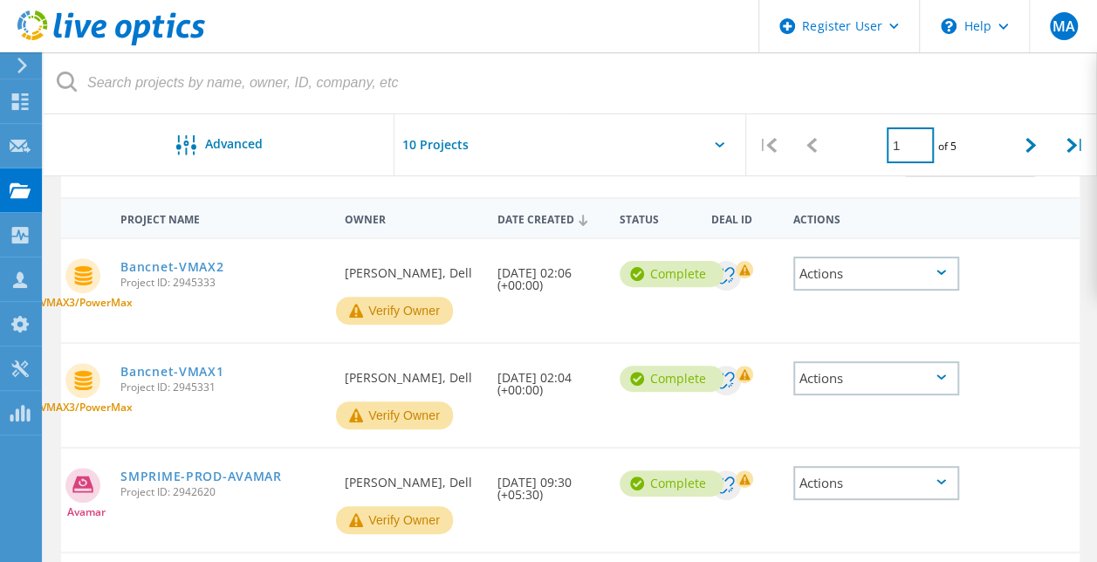
click at [909, 140] on input "1" at bounding box center [910, 145] width 47 height 36
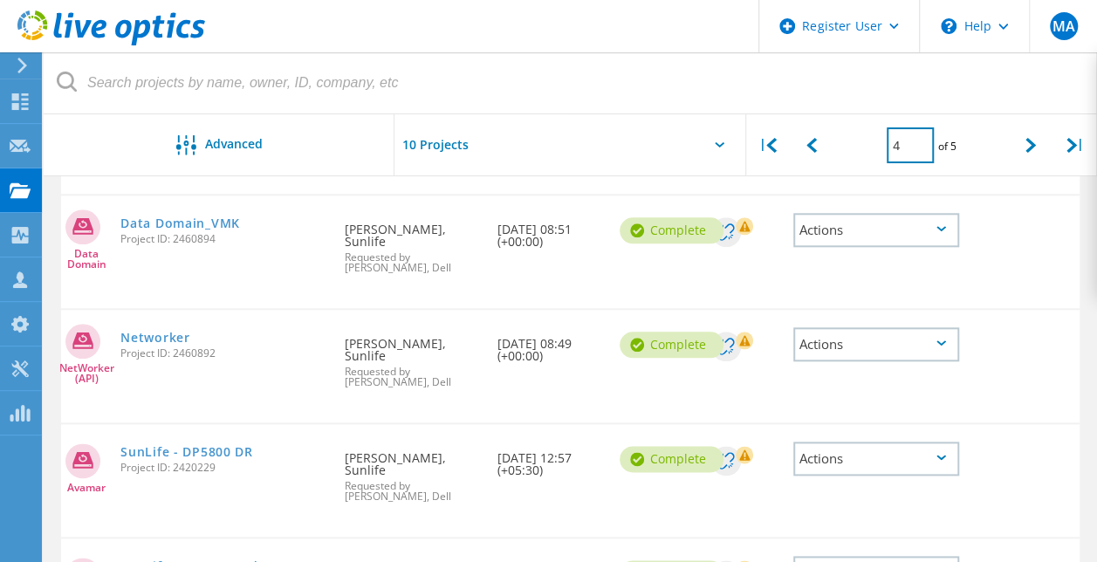
scroll to position [911, 0]
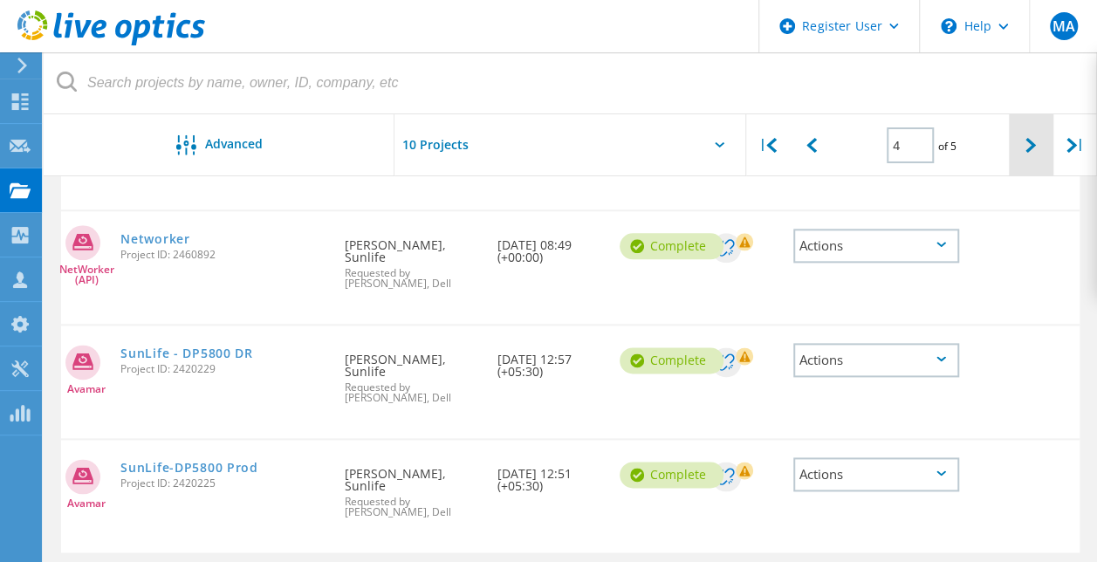
click at [1038, 157] on div at bounding box center [1031, 145] width 44 height 62
type input "5"
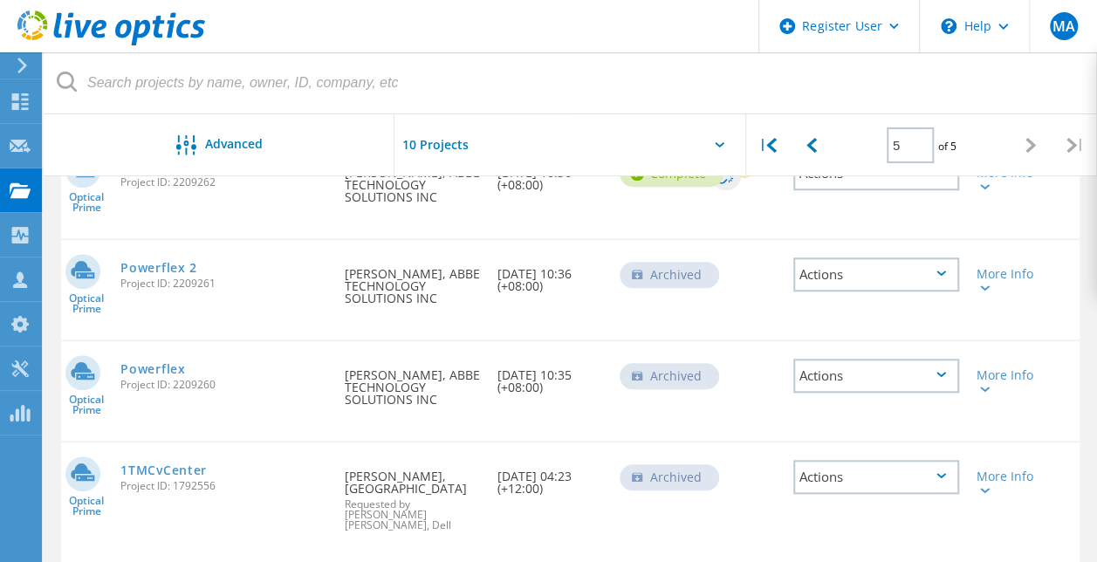
scroll to position [623, 0]
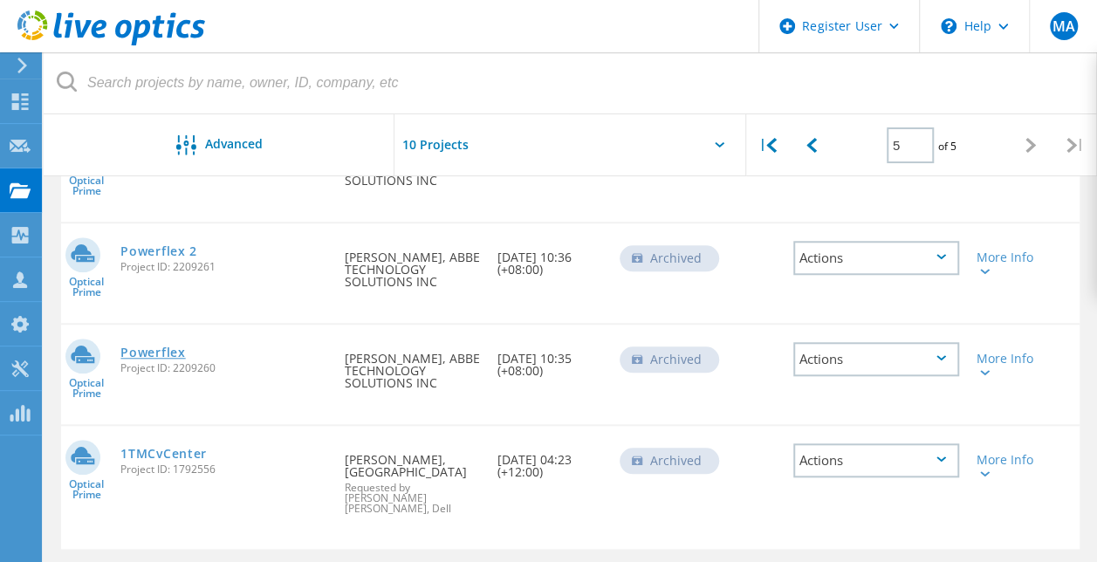
click at [157, 347] on link "Powerflex" at bounding box center [152, 353] width 65 height 12
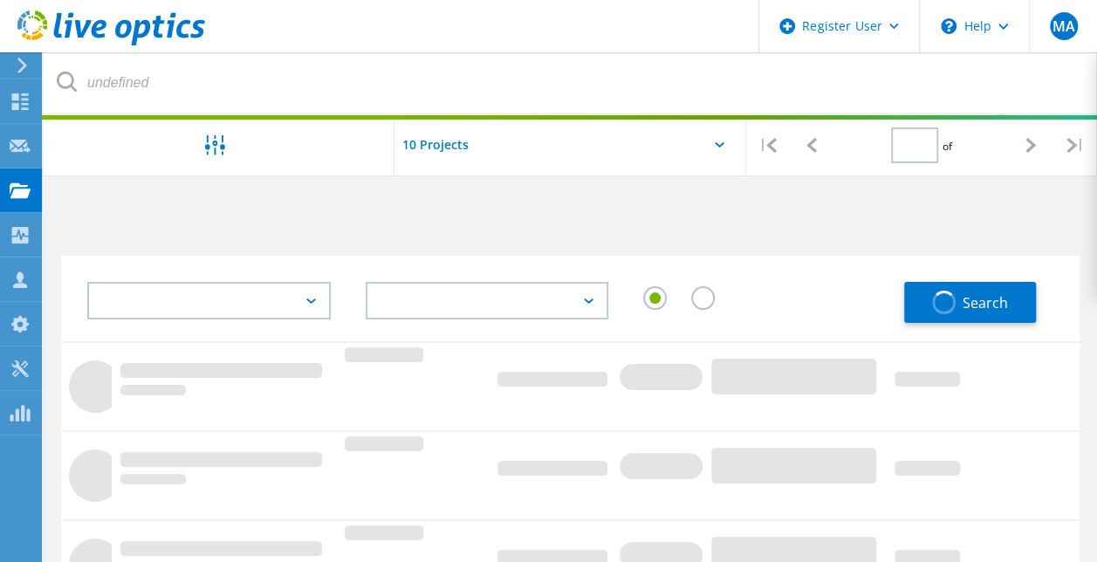
type input "5"
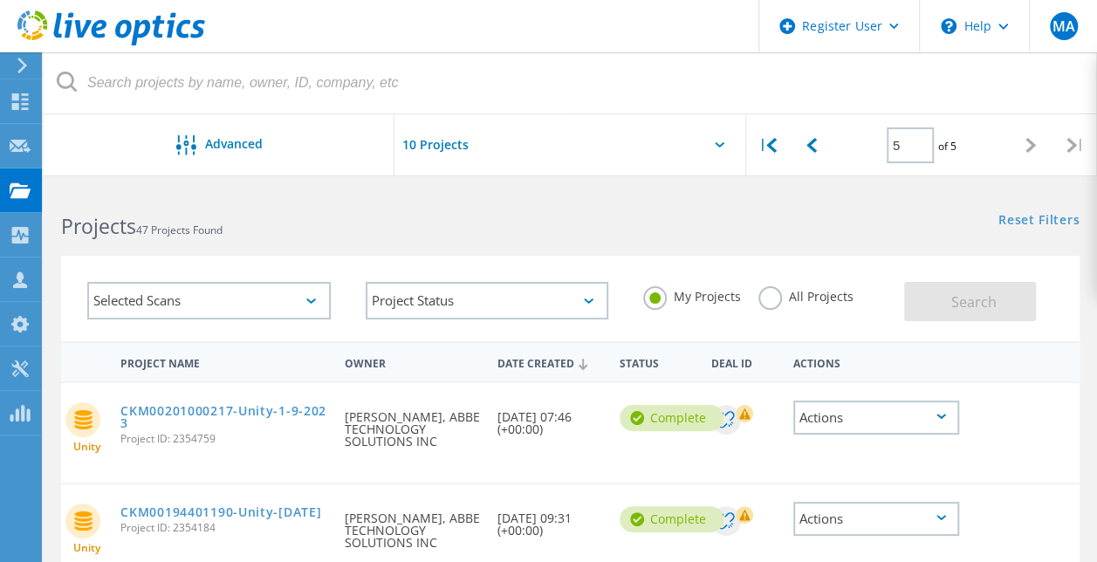
click at [774, 298] on label "All Projects" at bounding box center [806, 294] width 95 height 17
click at [0, 0] on input "All Projects" at bounding box center [0, 0] width 0 height 0
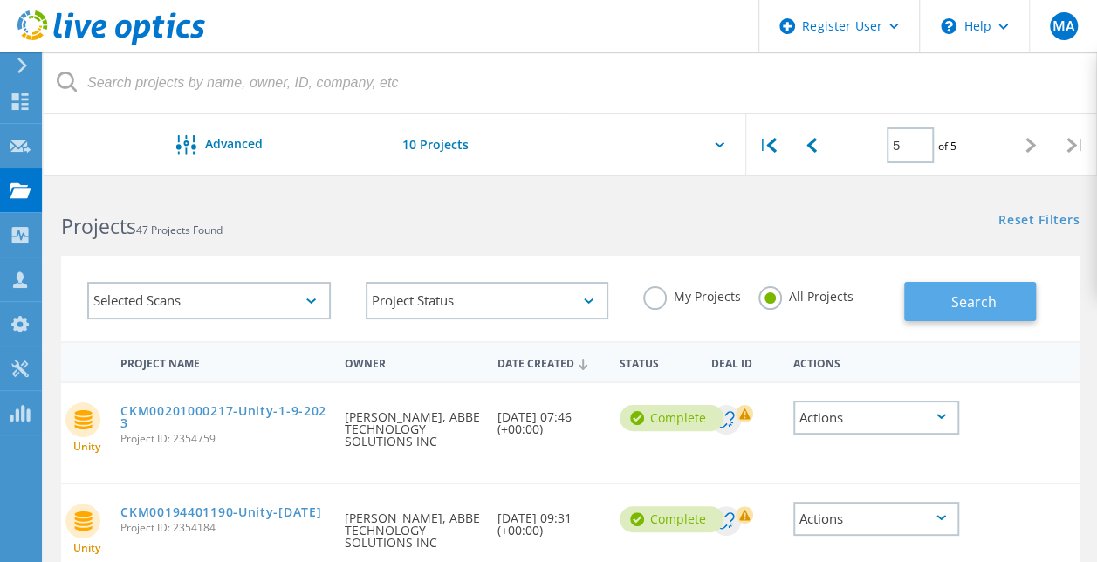
click at [935, 284] on button "Search" at bounding box center [970, 301] width 132 height 39
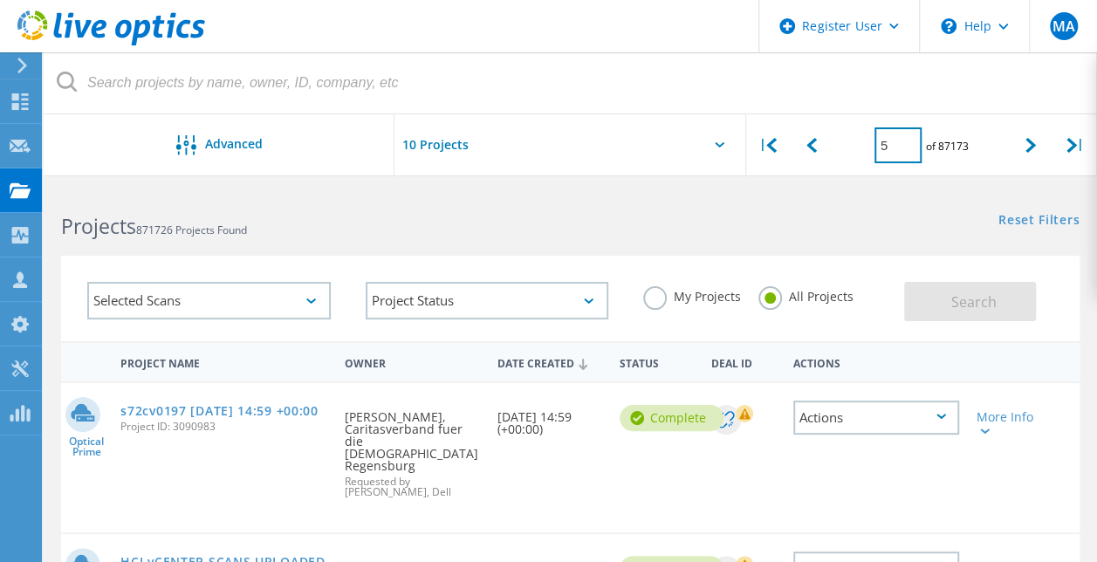
click at [890, 154] on input "5" at bounding box center [898, 145] width 47 height 36
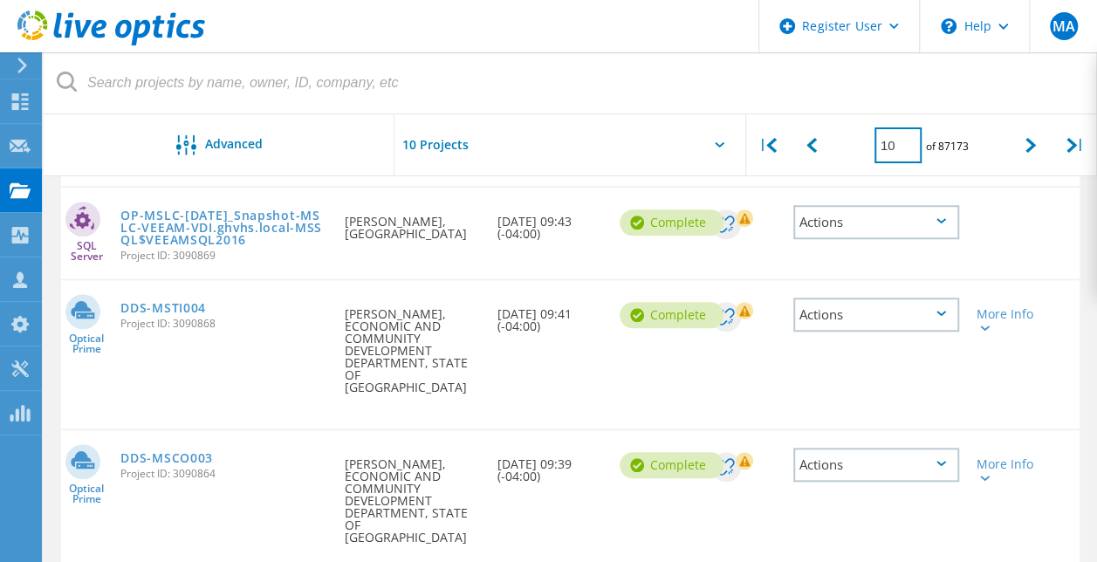
scroll to position [657, 0]
click at [1032, 147] on icon at bounding box center [1031, 145] width 10 height 15
type input "11"
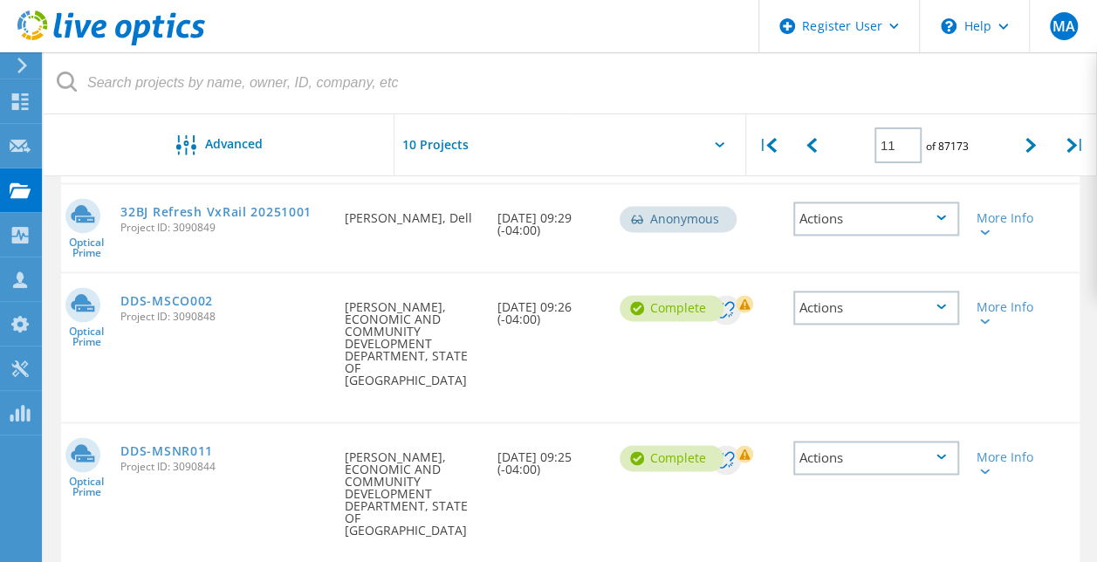
scroll to position [1056, 0]
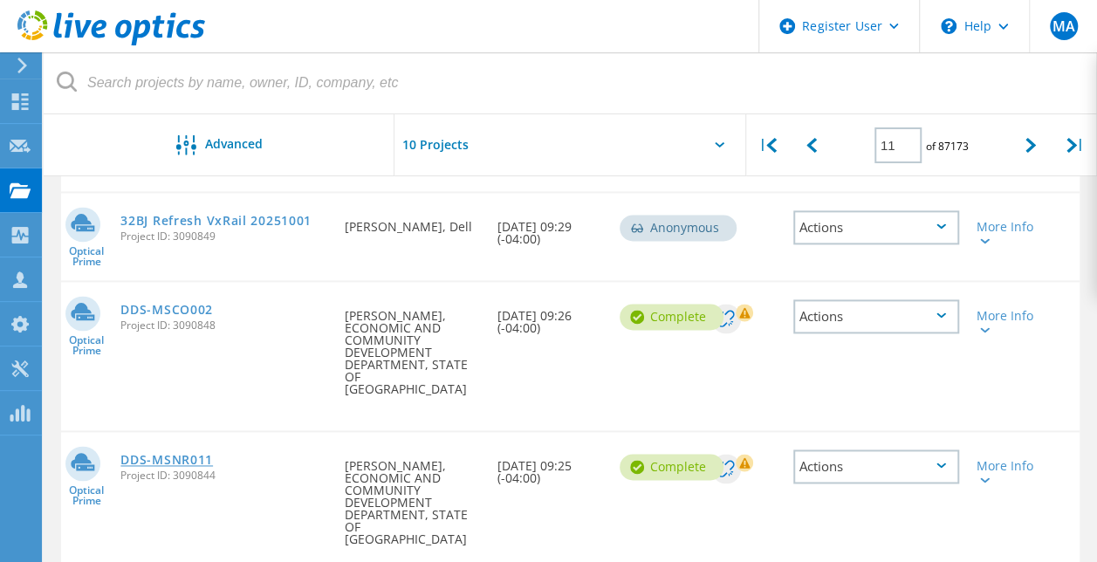
click at [169, 454] on link "DDS-MSNR011" at bounding box center [166, 460] width 93 height 12
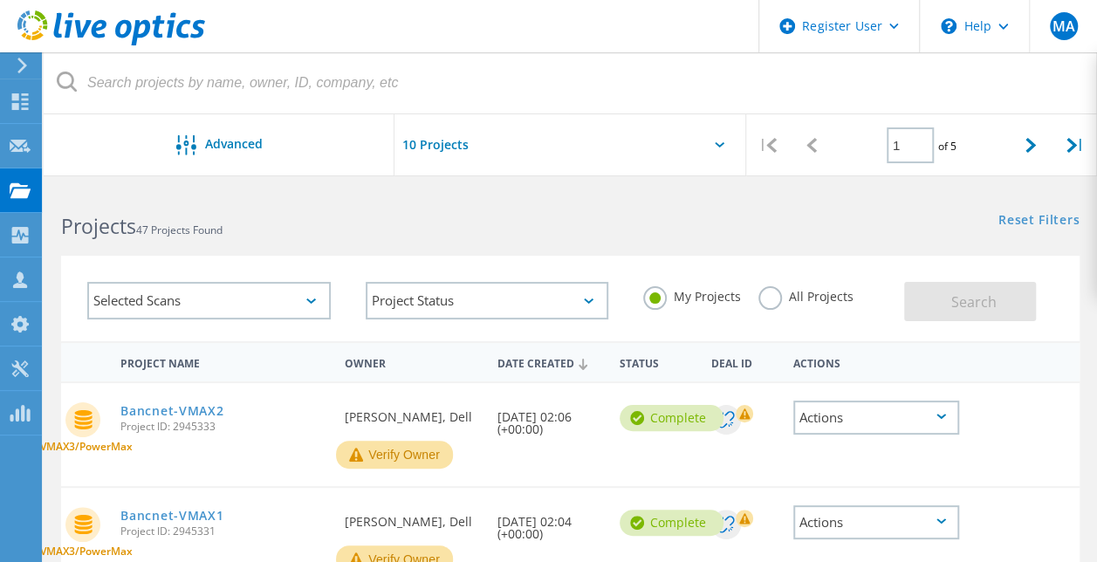
click at [660, 297] on label "My Projects" at bounding box center [692, 294] width 98 height 17
click at [0, 0] on input "My Projects" at bounding box center [0, 0] width 0 height 0
click at [756, 301] on div "My Projects All Projects" at bounding box center [765, 297] width 278 height 65
click at [763, 300] on label "All Projects" at bounding box center [806, 294] width 95 height 17
click at [0, 0] on input "All Projects" at bounding box center [0, 0] width 0 height 0
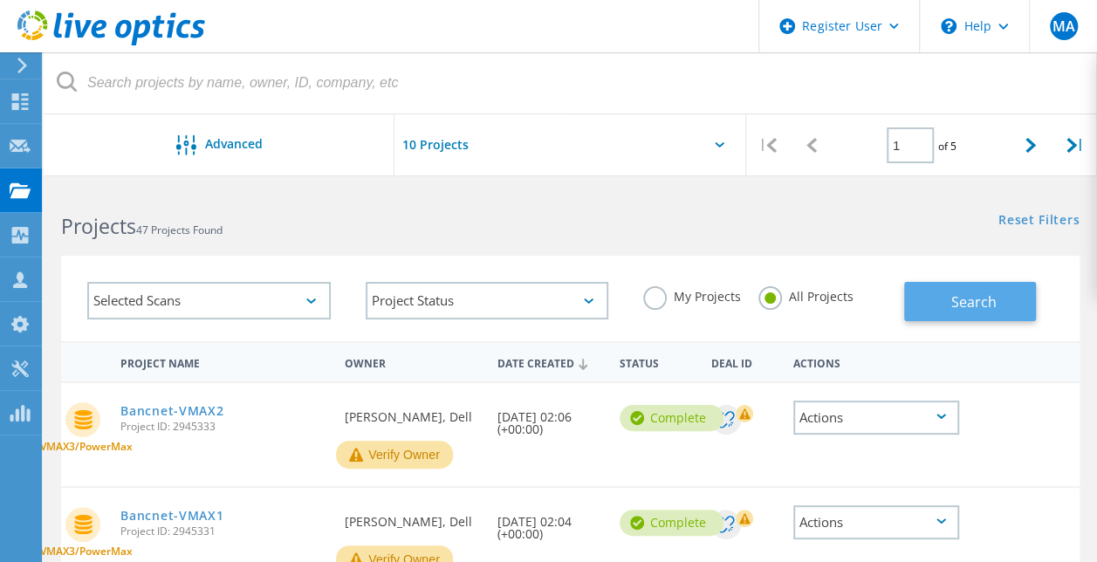
click at [929, 311] on button "Search" at bounding box center [970, 301] width 132 height 39
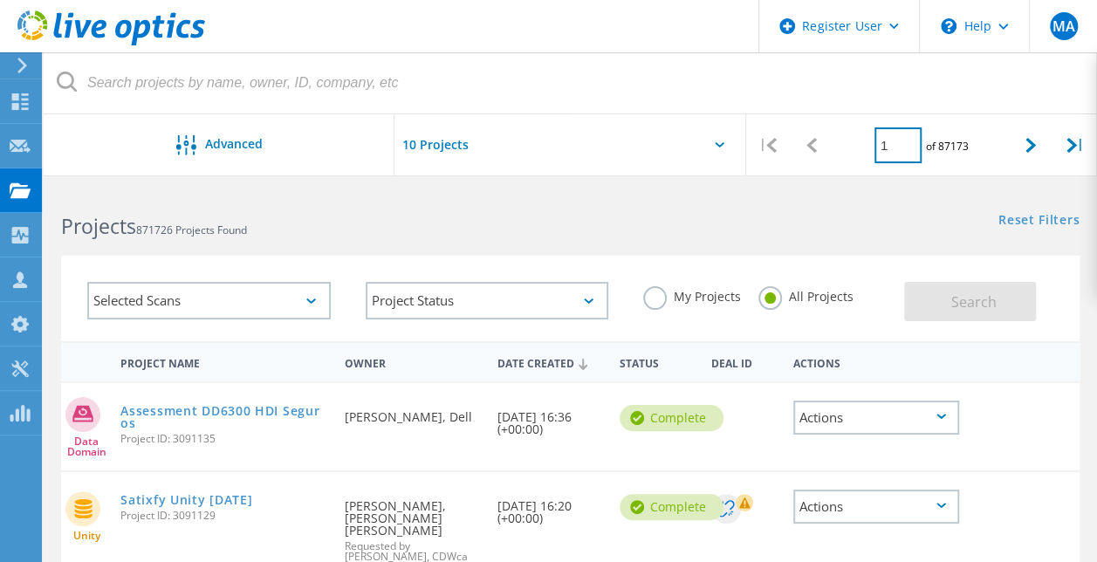
click at [898, 159] on input "1" at bounding box center [898, 145] width 47 height 36
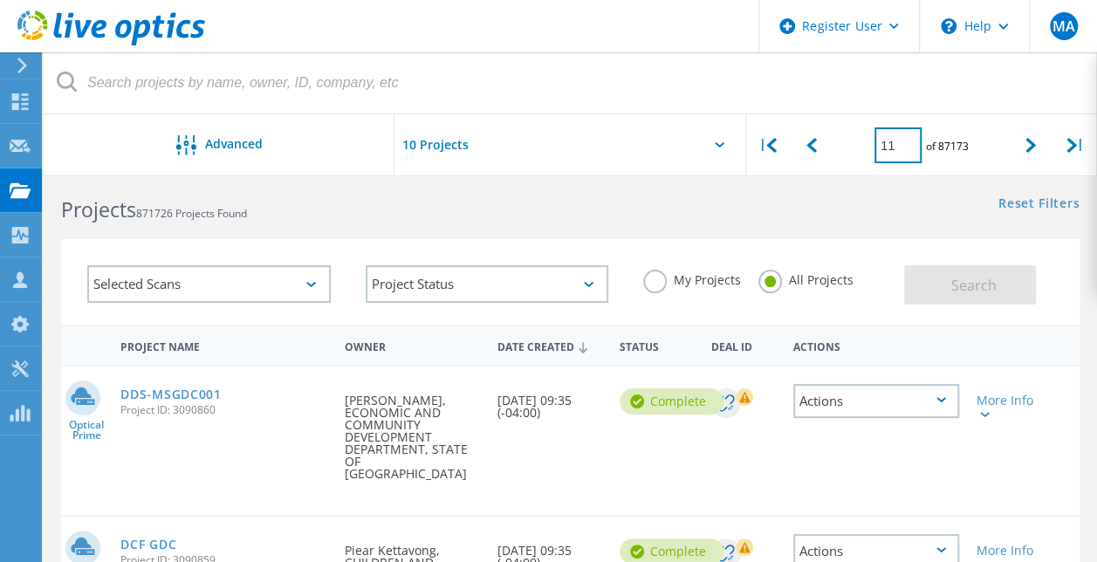
scroll to position [40, 0]
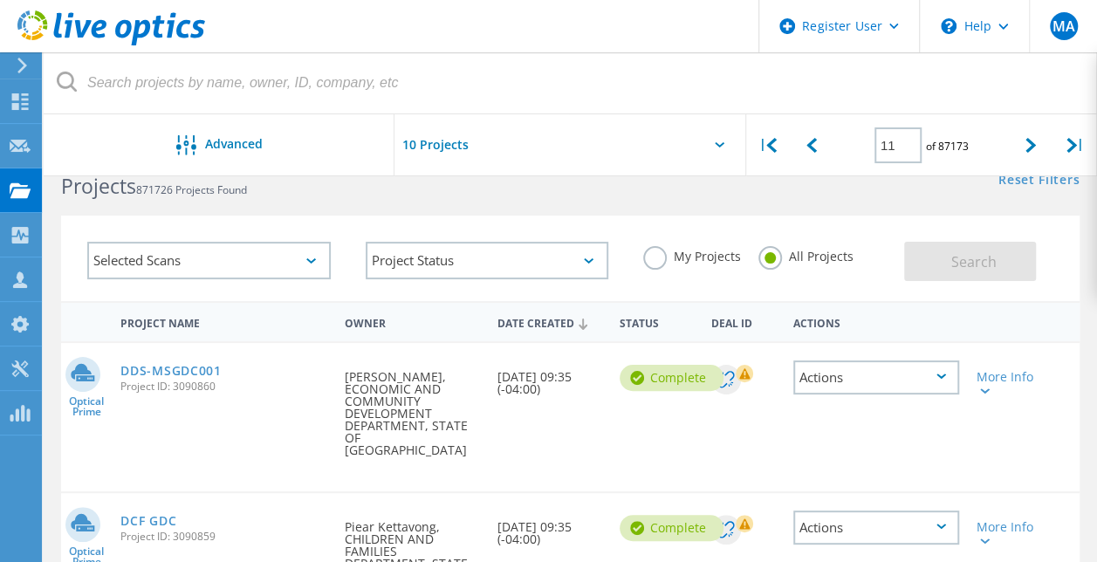
click at [313, 264] on div "Selected Scans" at bounding box center [209, 261] width 244 height 38
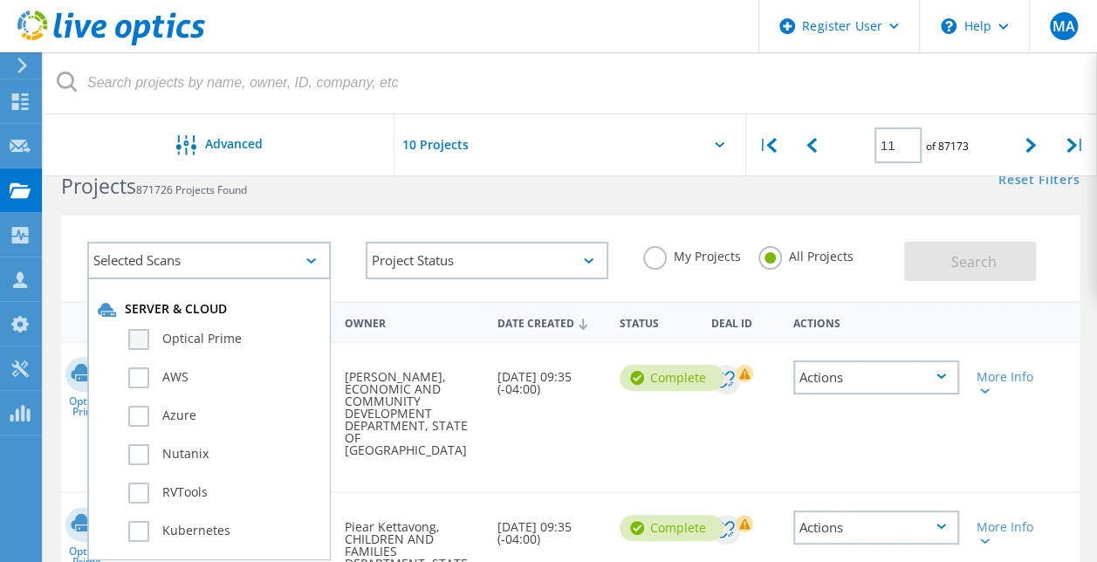
click at [238, 340] on label "Optical Prime" at bounding box center [224, 339] width 192 height 21
click at [0, 0] on input "Optical Prime" at bounding box center [0, 0] width 0 height 0
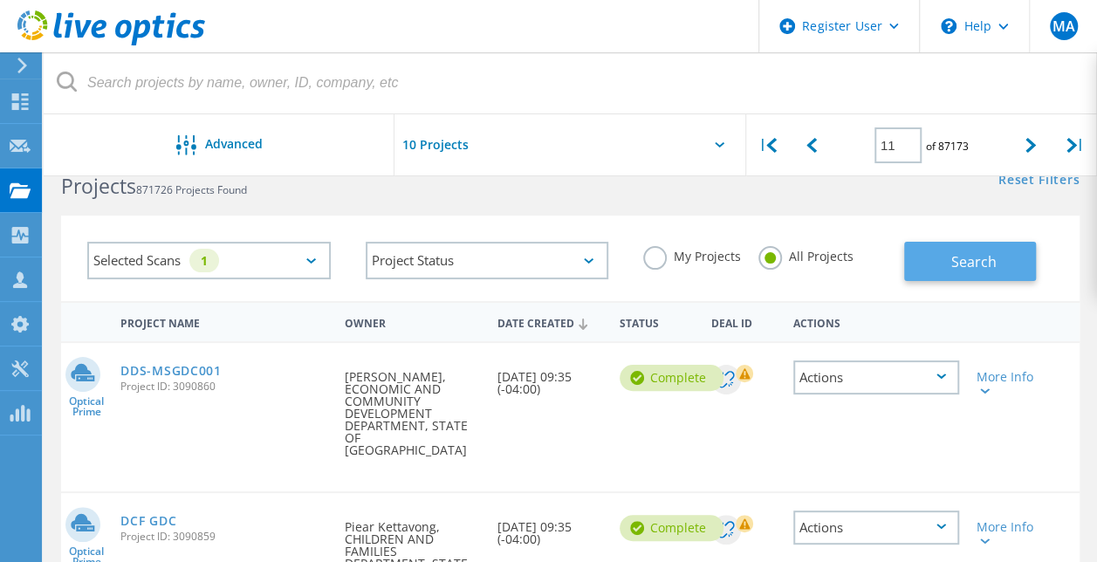
click at [982, 262] on span "Search" at bounding box center [973, 261] width 45 height 19
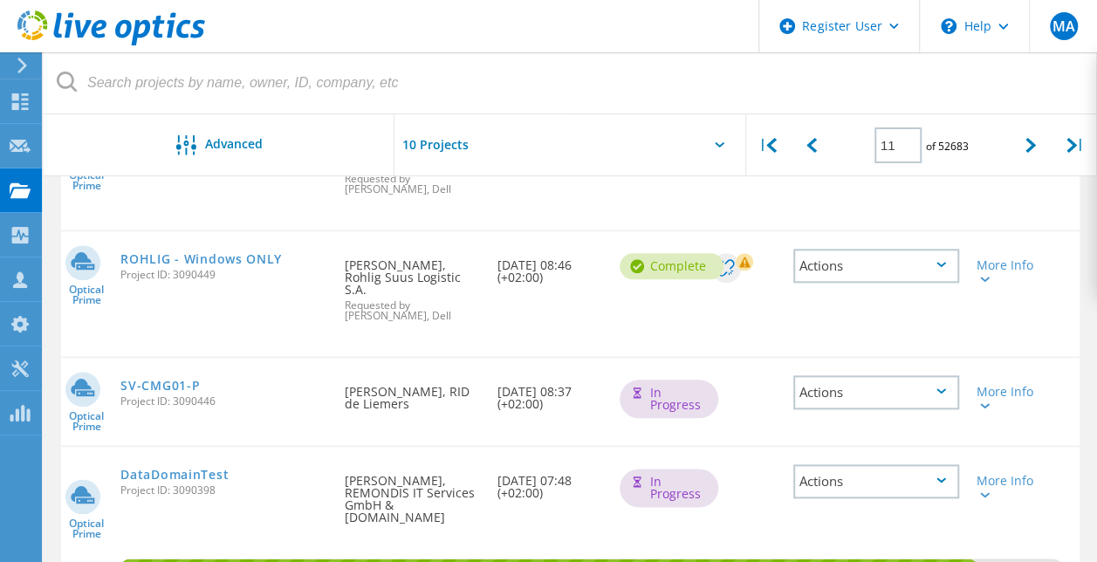
scroll to position [1013, 0]
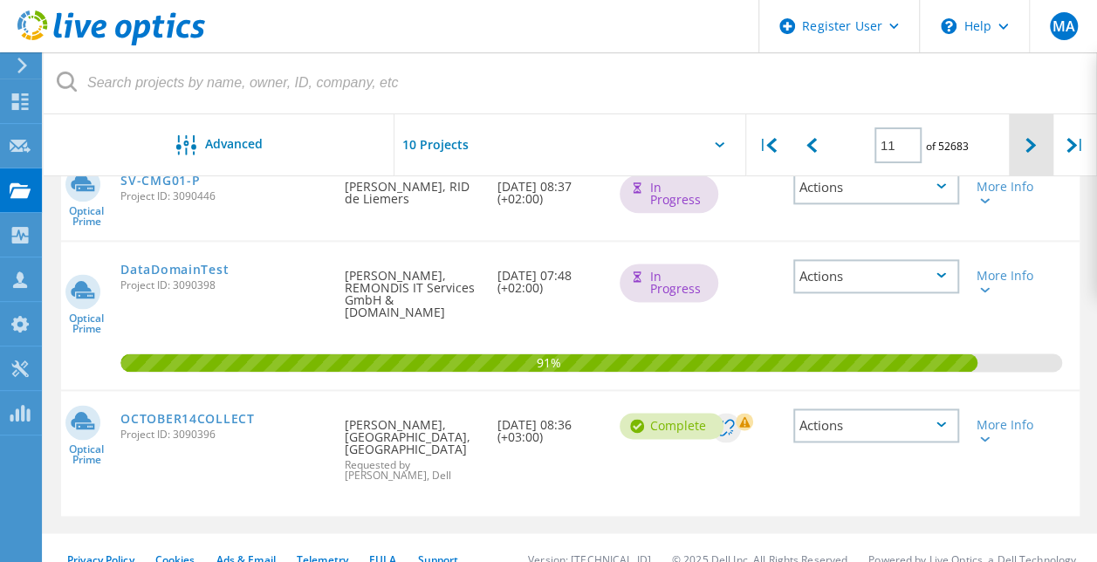
click at [1028, 155] on div at bounding box center [1031, 145] width 44 height 62
type input "12"
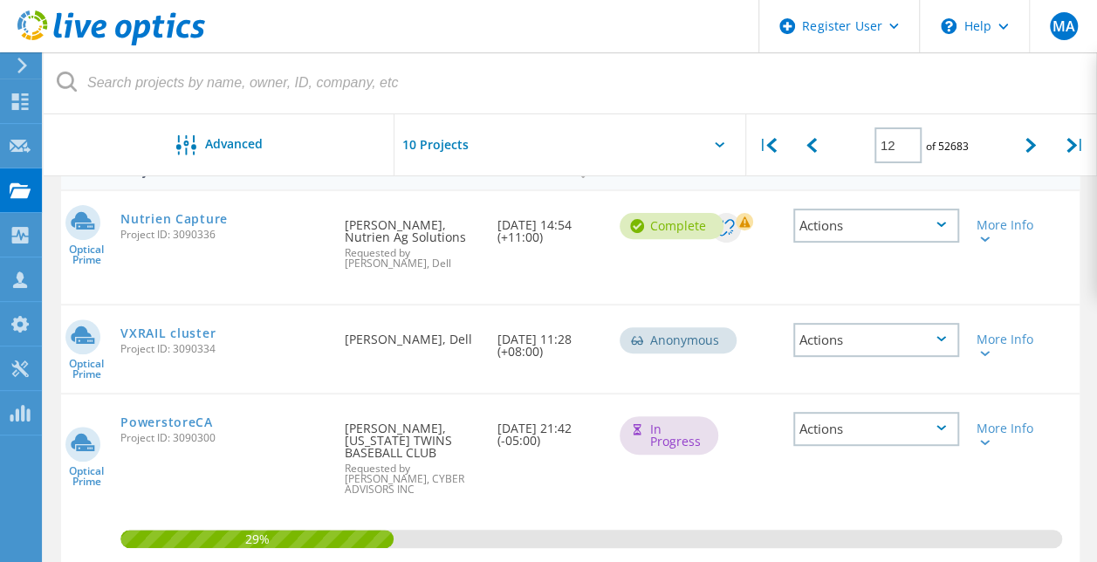
scroll to position [172, 0]
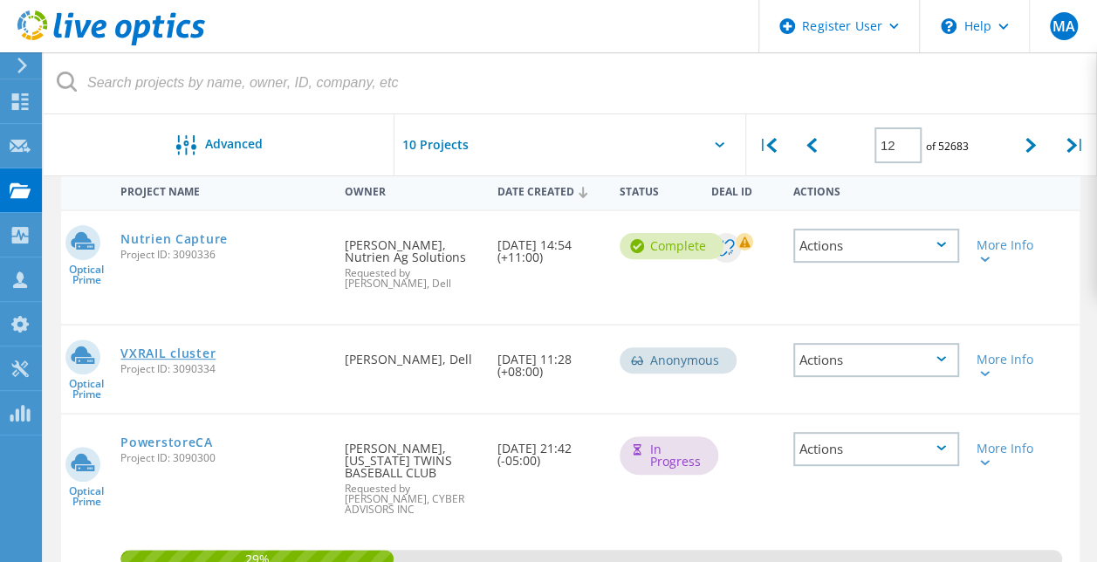
click at [175, 351] on link "VXRAIL cluster" at bounding box center [167, 353] width 95 height 12
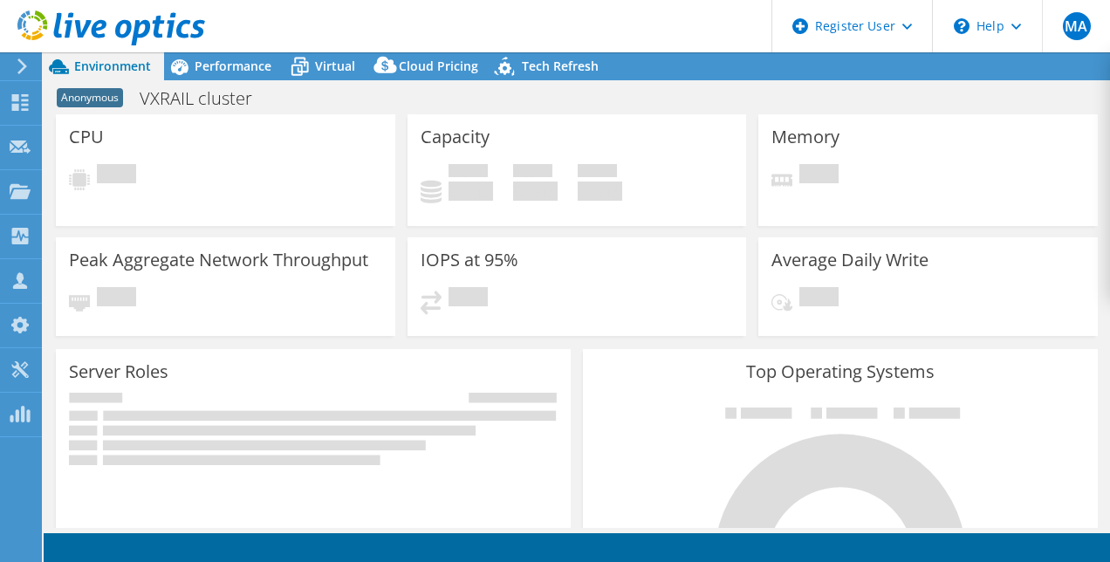
select select "USD"
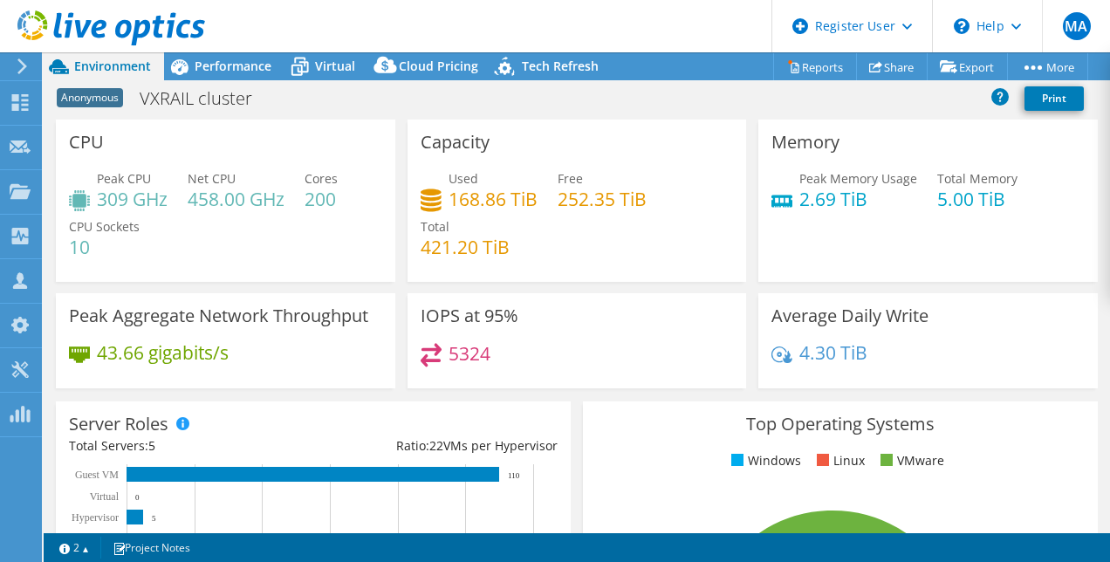
click at [313, 196] on h4 "200" at bounding box center [321, 198] width 33 height 19
drag, startPoint x: 313, startPoint y: 196, endPoint x: 331, endPoint y: 265, distance: 71.4
click at [331, 265] on div "Peak CPU 309 GHz Net CPU 458.00 GHz Cores 200 CPU Sockets 10" at bounding box center [225, 221] width 313 height 105
click at [212, 65] on span "Performance" at bounding box center [233, 66] width 77 height 17
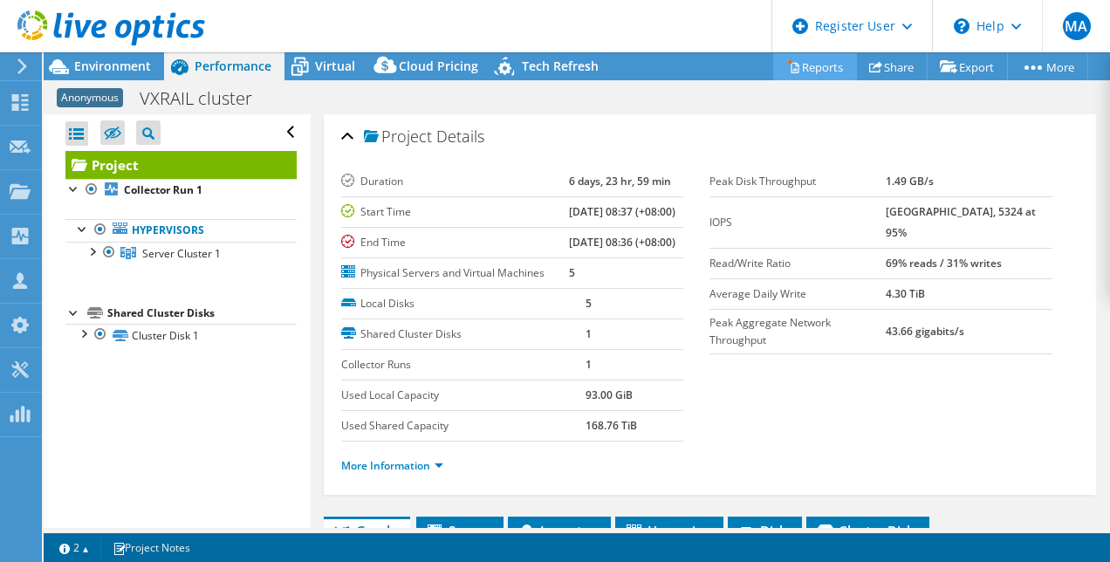
click at [804, 65] on link "Reports" at bounding box center [815, 66] width 84 height 27
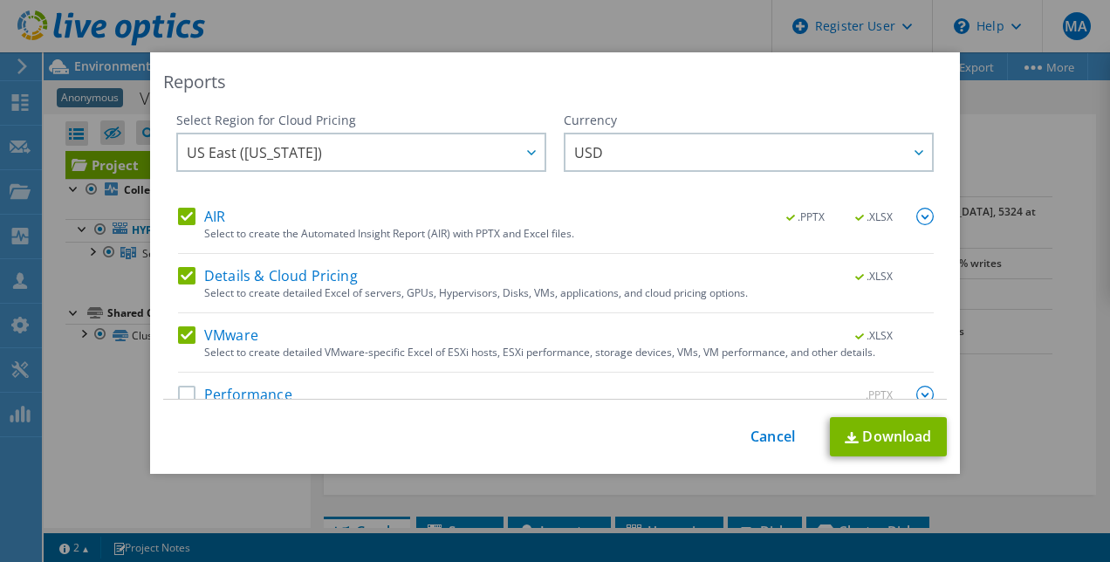
scroll to position [31, 0]
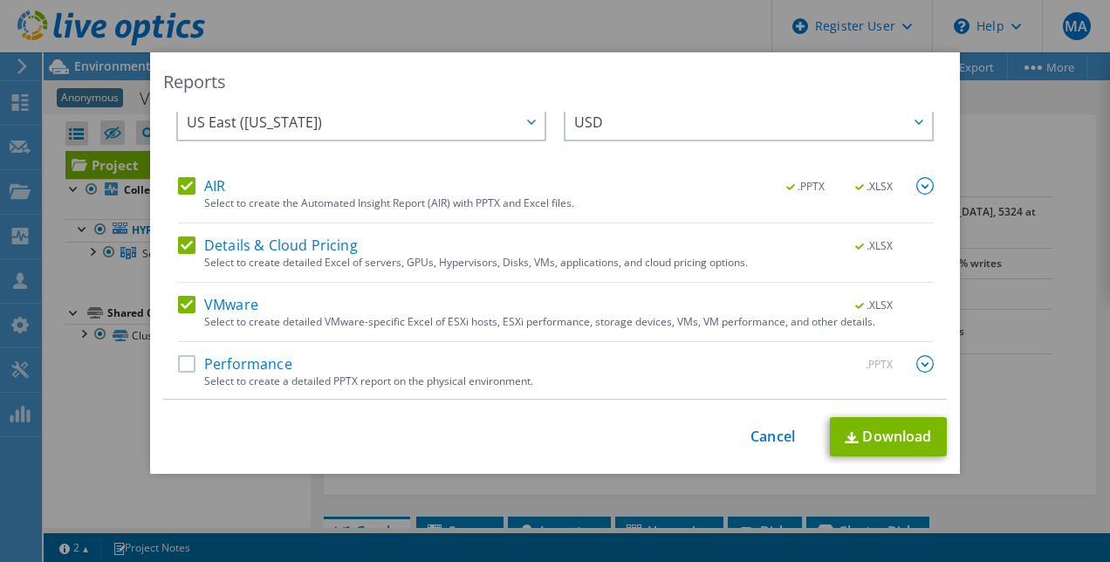
click at [180, 361] on label "Performance" at bounding box center [235, 363] width 114 height 17
click at [0, 0] on input "Performance" at bounding box center [0, 0] width 0 height 0
click at [876, 439] on link "Download" at bounding box center [888, 436] width 117 height 39
click at [754, 438] on link "Cancel" at bounding box center [773, 437] width 45 height 17
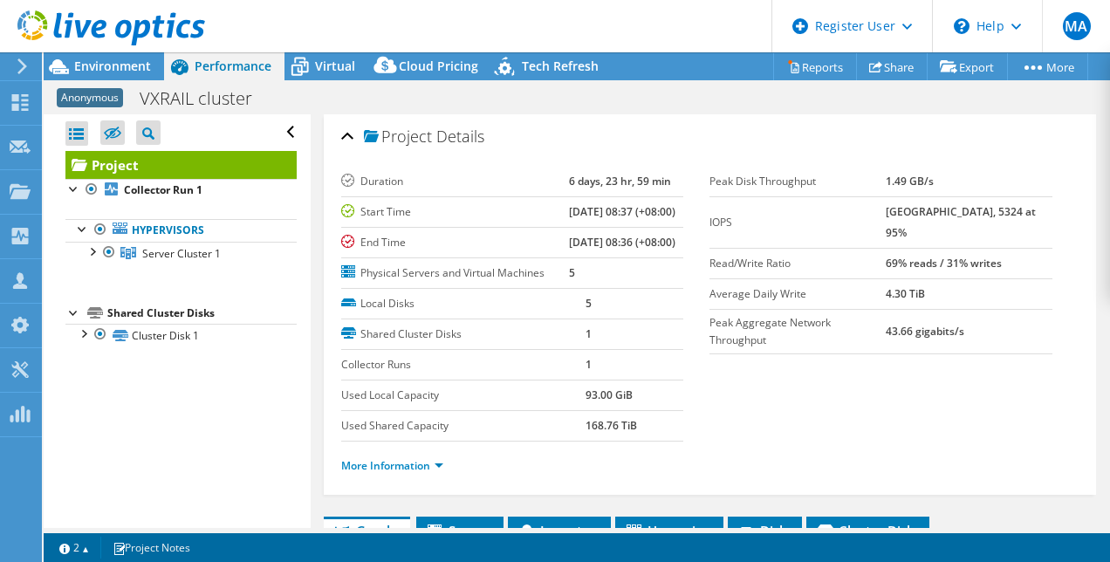
click at [154, 376] on div "Open All Close All Hide Excluded Nodes Project Tree Filter" at bounding box center [177, 321] width 266 height 414
click at [711, 449] on section "Duration 6 days, 23 hr, 59 min Start Time 09/30/2025, 08:37 (+08:00) End Time 1…" at bounding box center [710, 329] width 739 height 324
click at [201, 438] on div "Open All Close All Hide Excluded Nodes Project Tree Filter" at bounding box center [177, 321] width 266 height 414
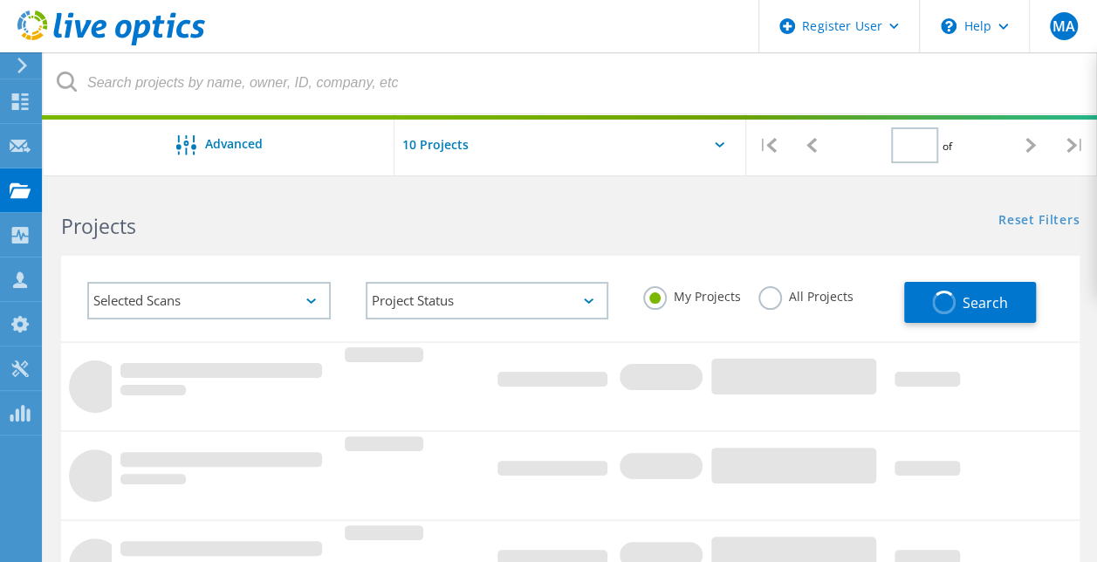
type input "1"
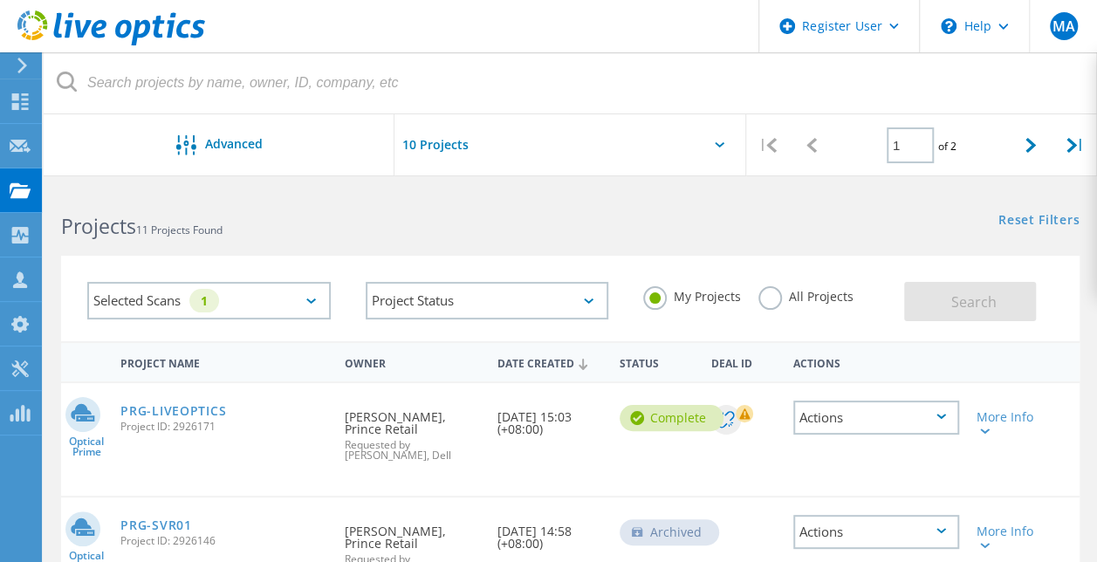
click at [773, 303] on label "All Projects" at bounding box center [806, 294] width 95 height 17
click at [0, 0] on input "All Projects" at bounding box center [0, 0] width 0 height 0
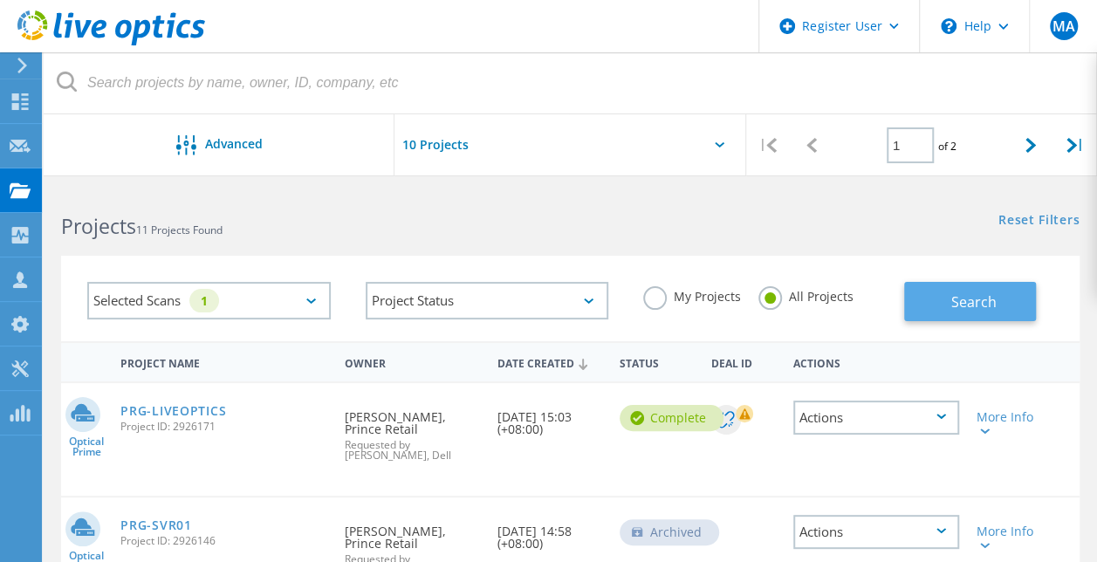
click at [927, 301] on button "Search" at bounding box center [970, 301] width 132 height 39
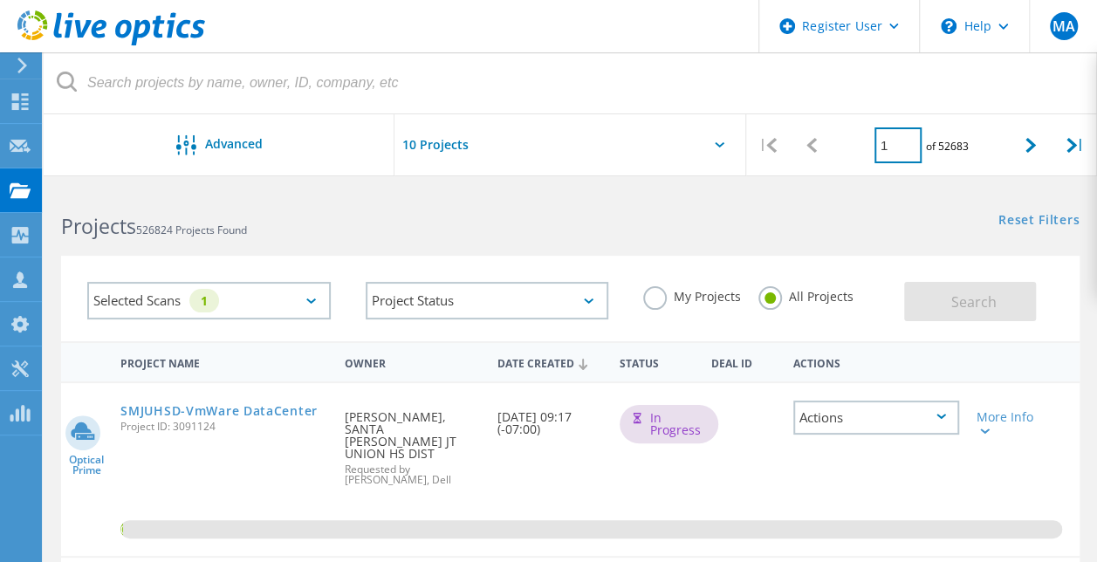
click at [909, 143] on input "1" at bounding box center [898, 145] width 47 height 36
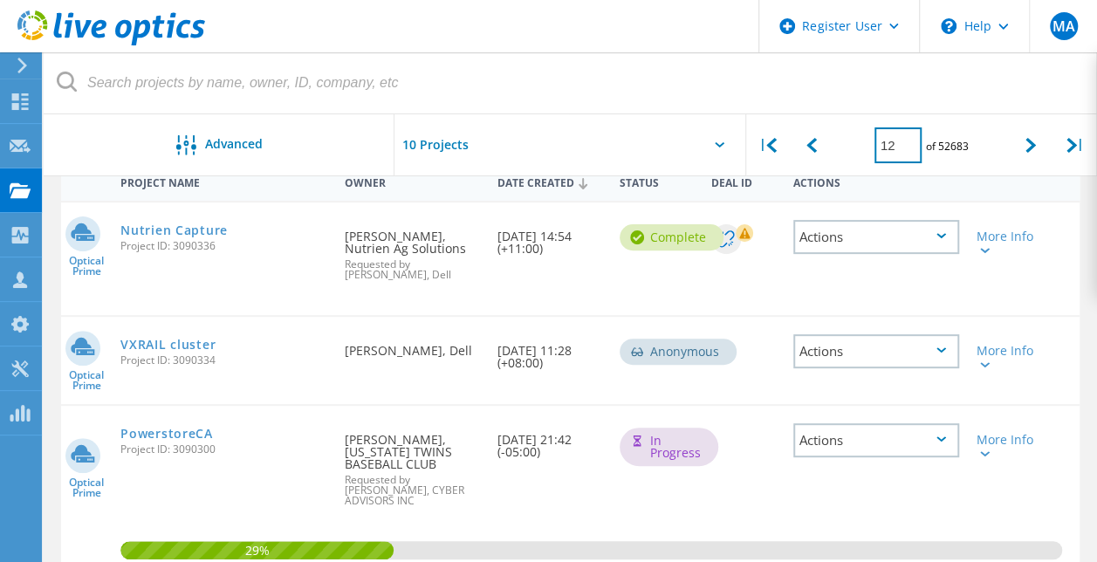
scroll to position [175, 0]
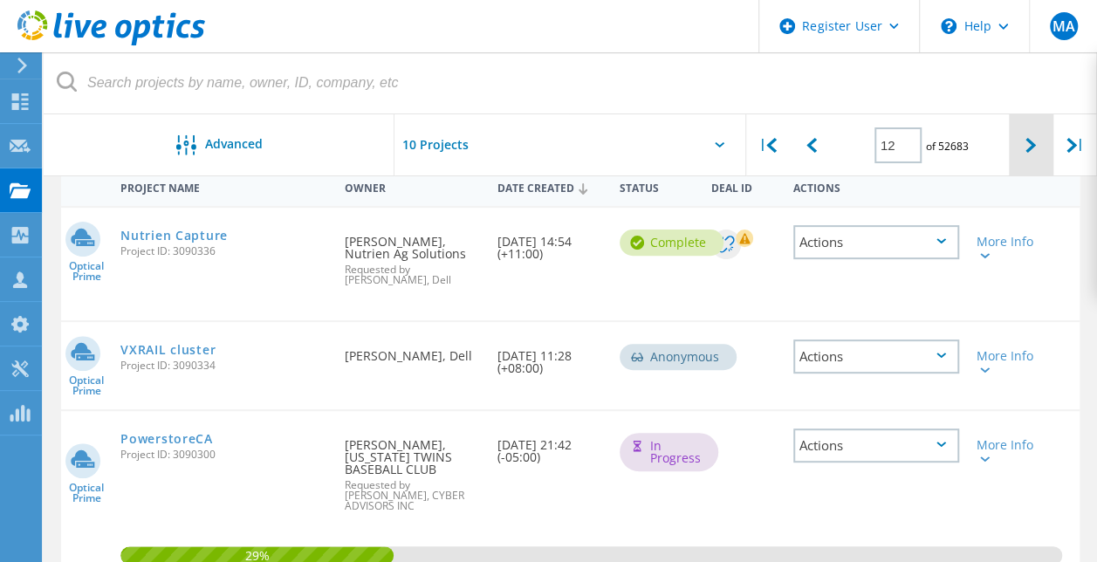
click at [1021, 149] on div at bounding box center [1031, 145] width 44 height 62
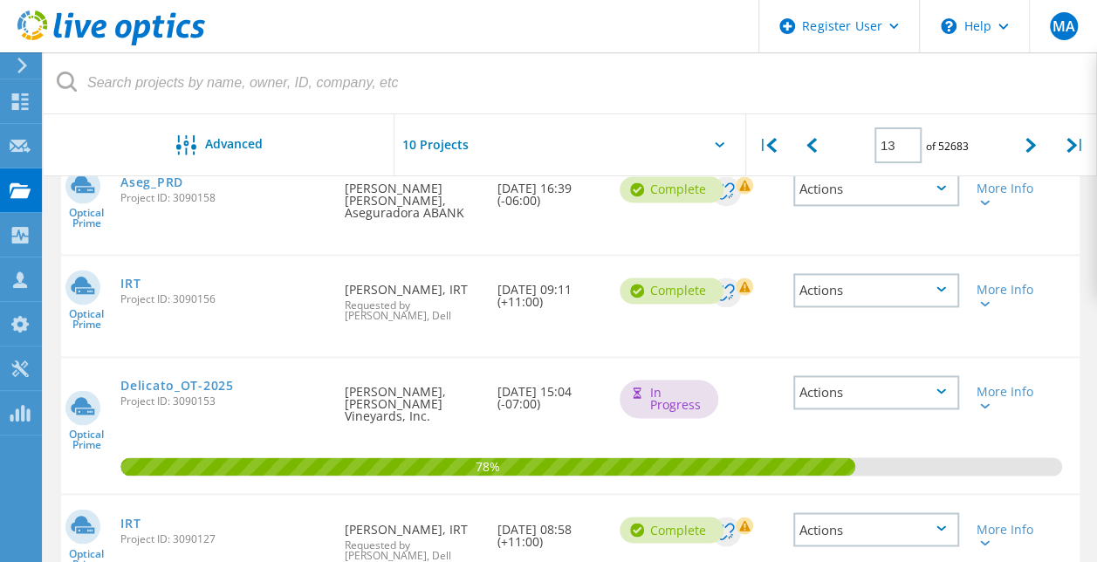
scroll to position [1120, 0]
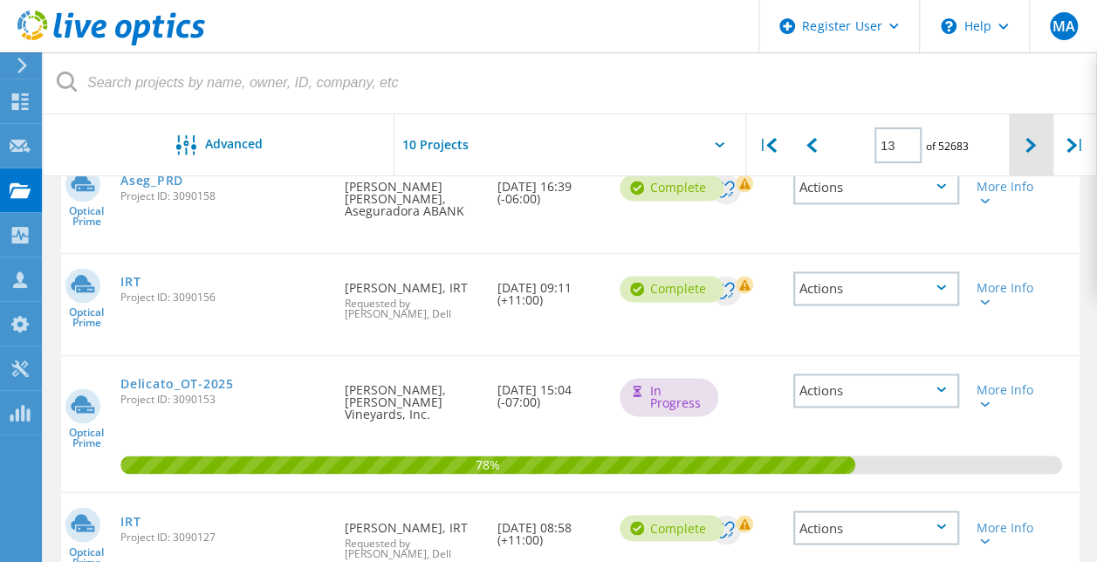
click at [1028, 136] on div at bounding box center [1031, 145] width 44 height 62
type input "14"
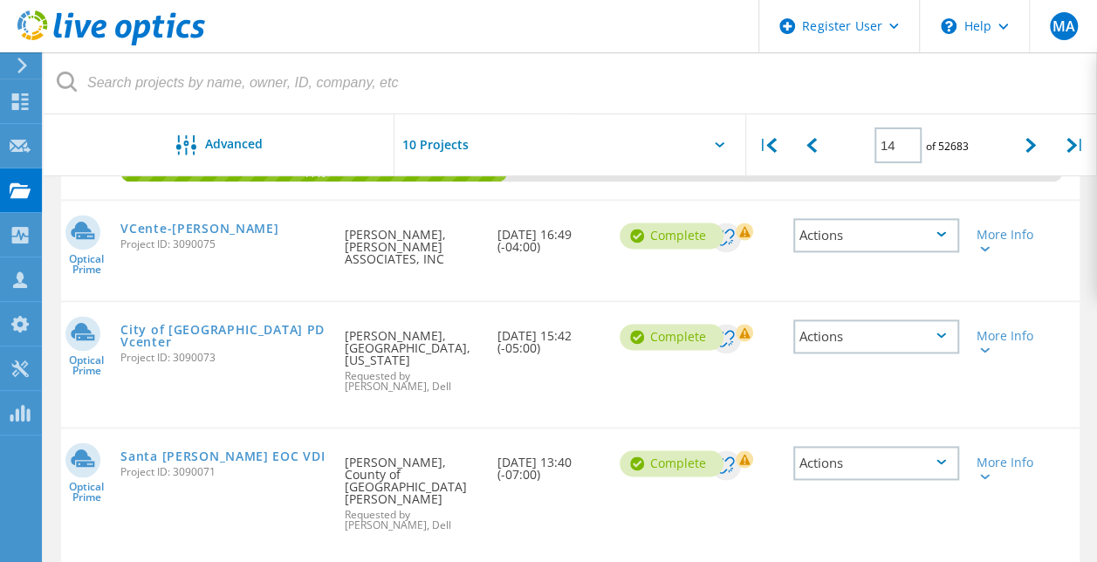
scroll to position [1007, 0]
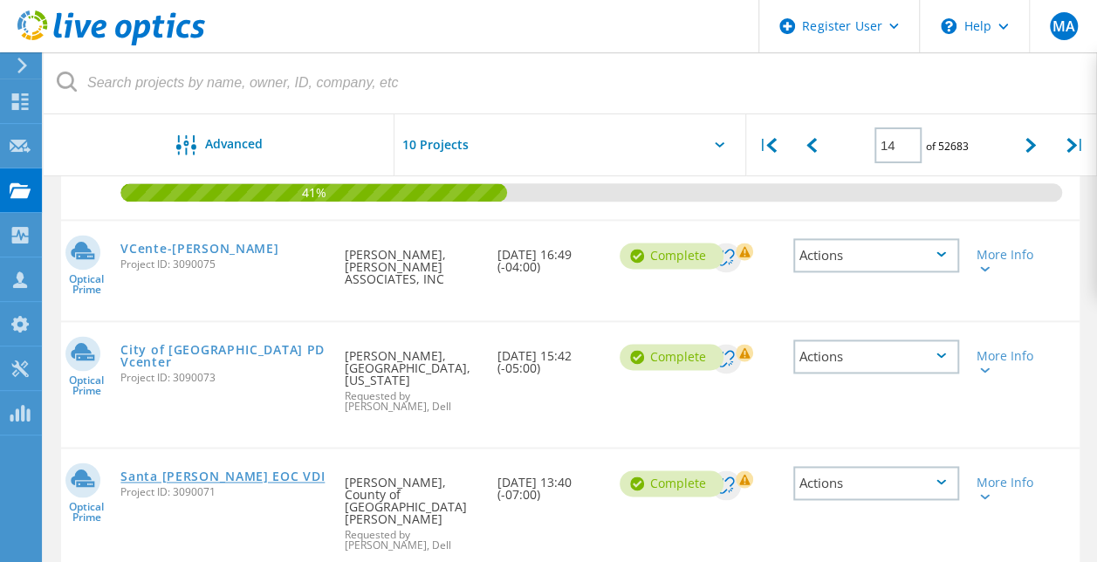
click at [229, 471] on link "Santa [PERSON_NAME] EOC VDI" at bounding box center [222, 477] width 204 height 12
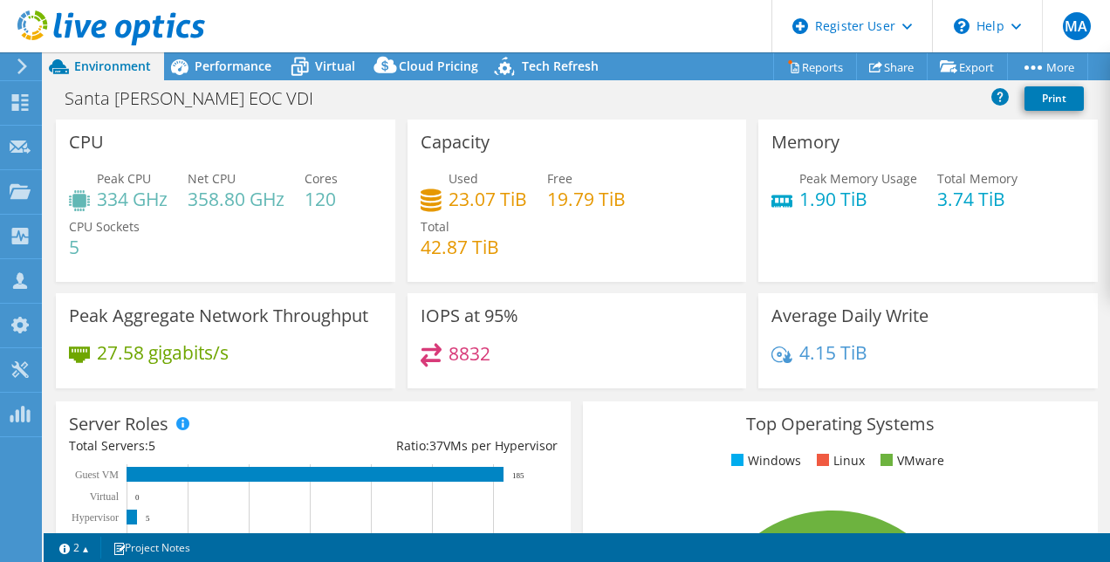
click at [272, 228] on div "Peak CPU 334 GHz Net CPU 358.80 GHz Cores 120 CPU Sockets 5" at bounding box center [225, 221] width 313 height 105
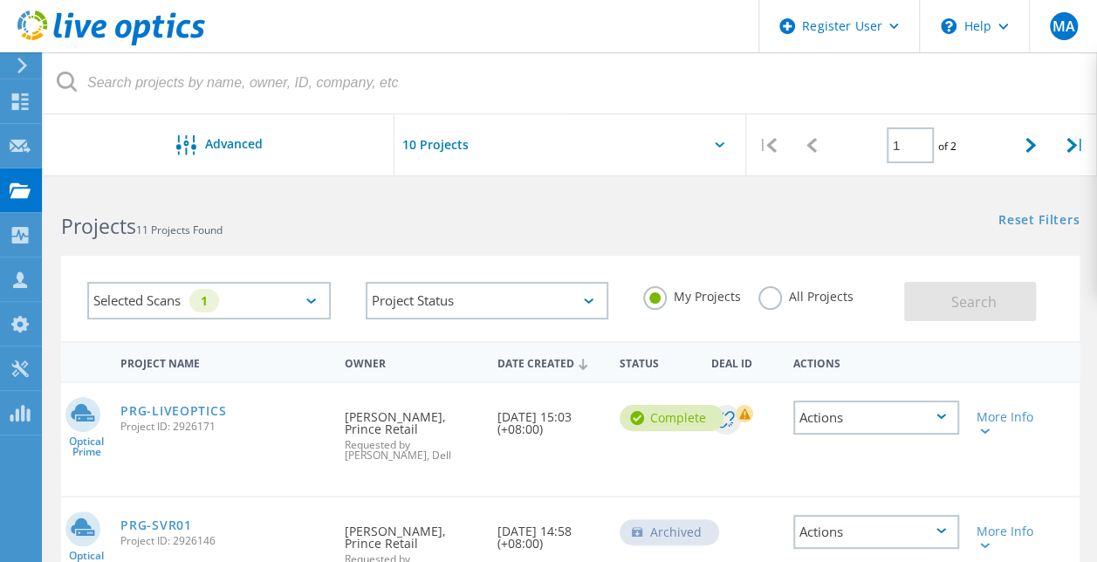
click at [772, 292] on label "All Projects" at bounding box center [806, 294] width 95 height 17
click at [0, 0] on input "All Projects" at bounding box center [0, 0] width 0 height 0
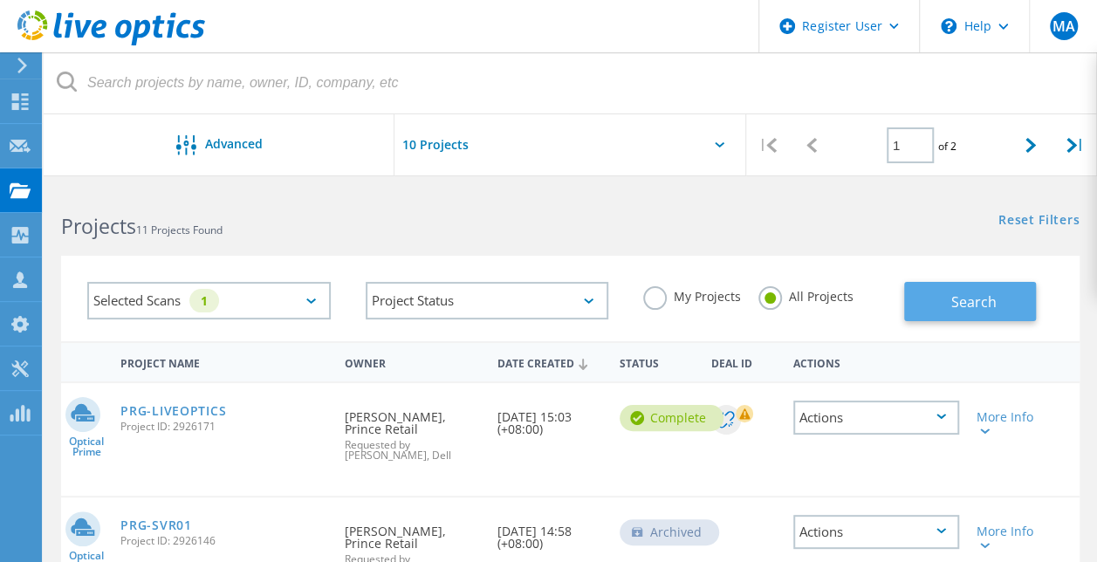
click at [959, 293] on span "Search" at bounding box center [973, 301] width 45 height 19
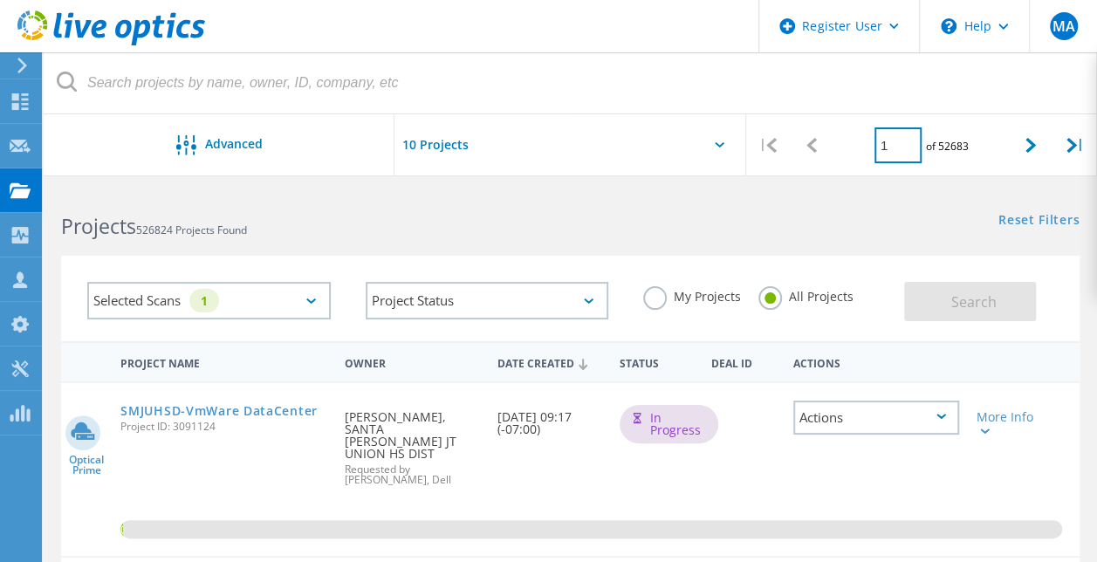
click at [899, 151] on input "1" at bounding box center [898, 145] width 47 height 36
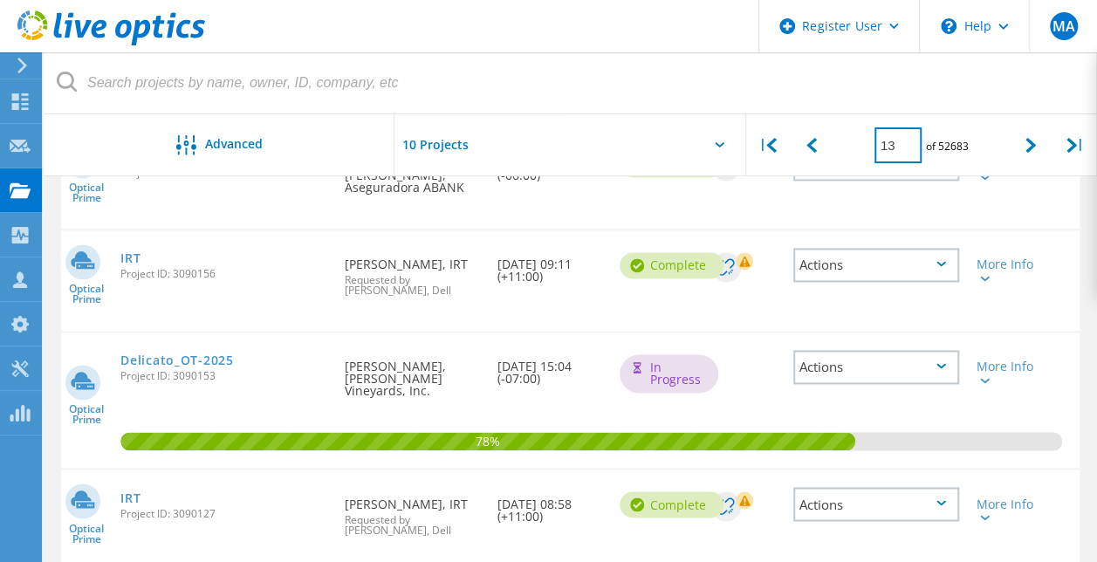
scroll to position [1185, 0]
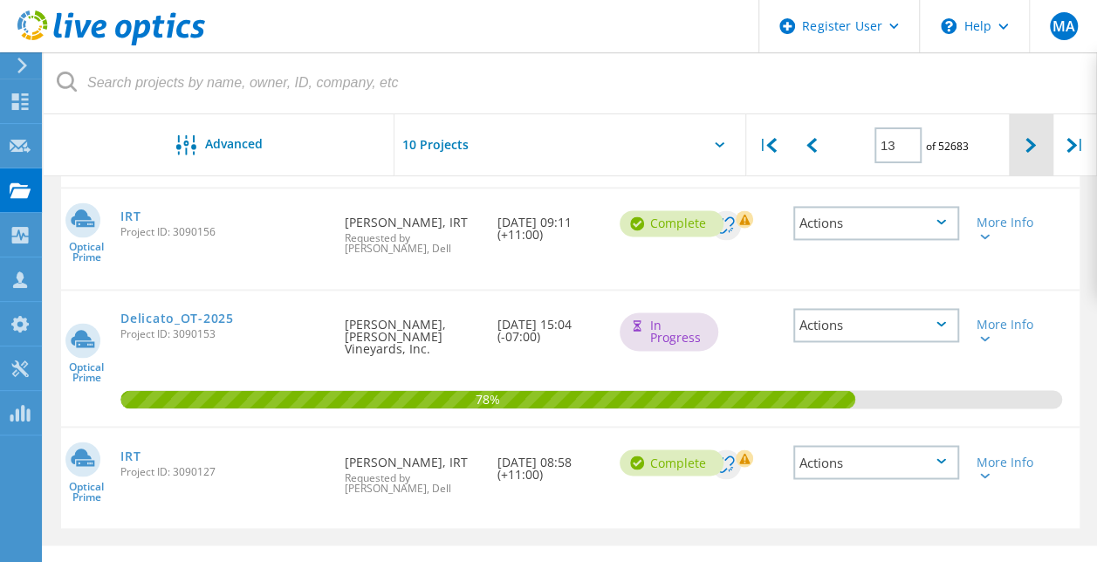
click at [1020, 148] on div at bounding box center [1031, 145] width 44 height 62
type input "14"
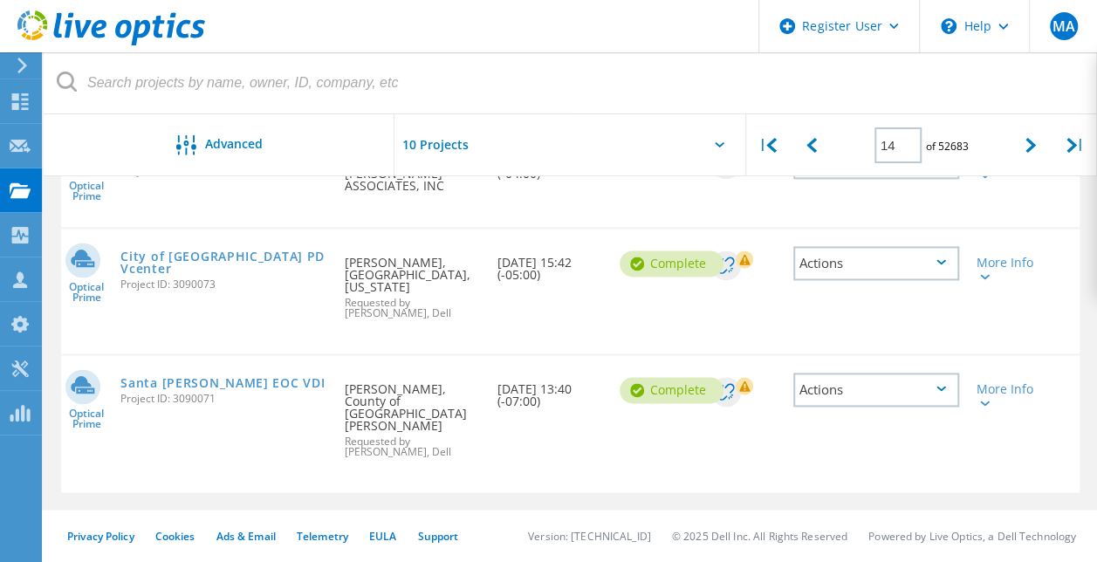
scroll to position [1027, 0]
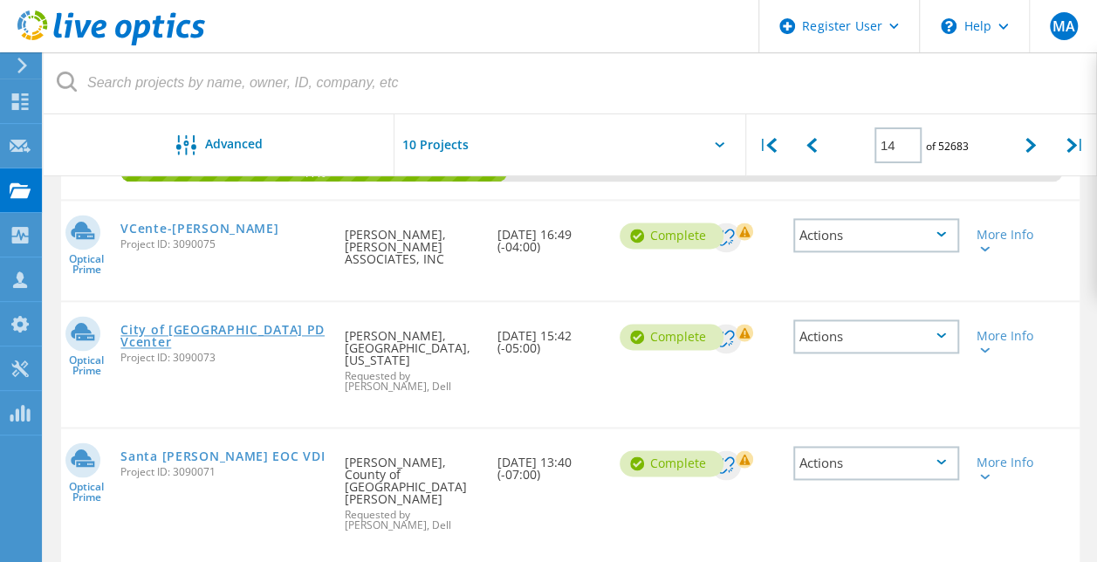
click at [216, 324] on link "City of [GEOGRAPHIC_DATA] PD Vcenter" at bounding box center [223, 336] width 207 height 24
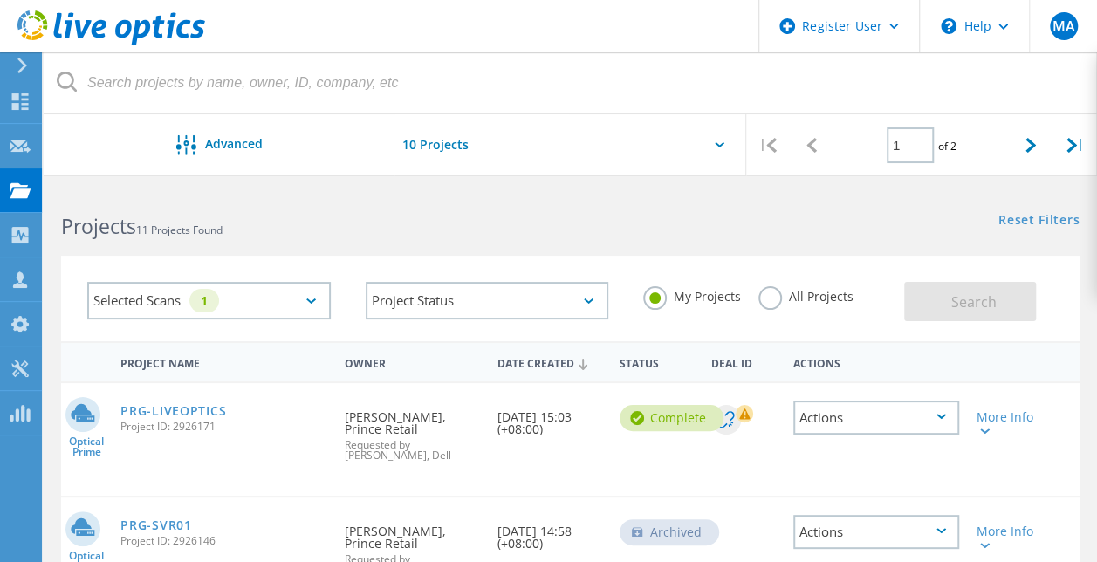
click at [644, 299] on label "My Projects" at bounding box center [692, 294] width 98 height 17
click at [0, 0] on input "My Projects" at bounding box center [0, 0] width 0 height 0
click at [763, 303] on label "All Projects" at bounding box center [806, 294] width 95 height 17
click at [0, 0] on input "All Projects" at bounding box center [0, 0] width 0 height 0
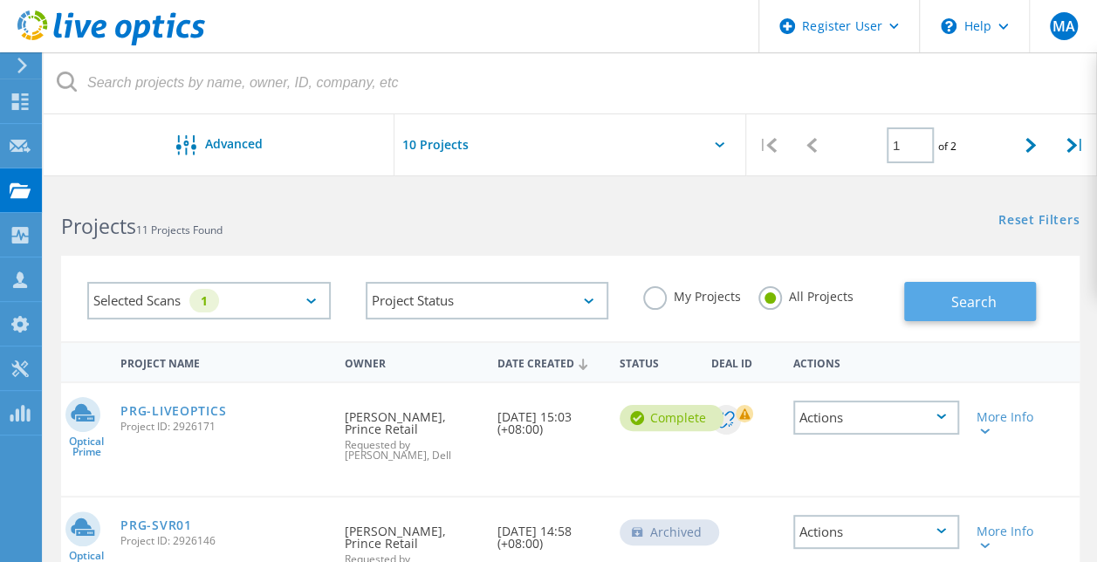
click at [966, 297] on span "Search" at bounding box center [973, 301] width 45 height 19
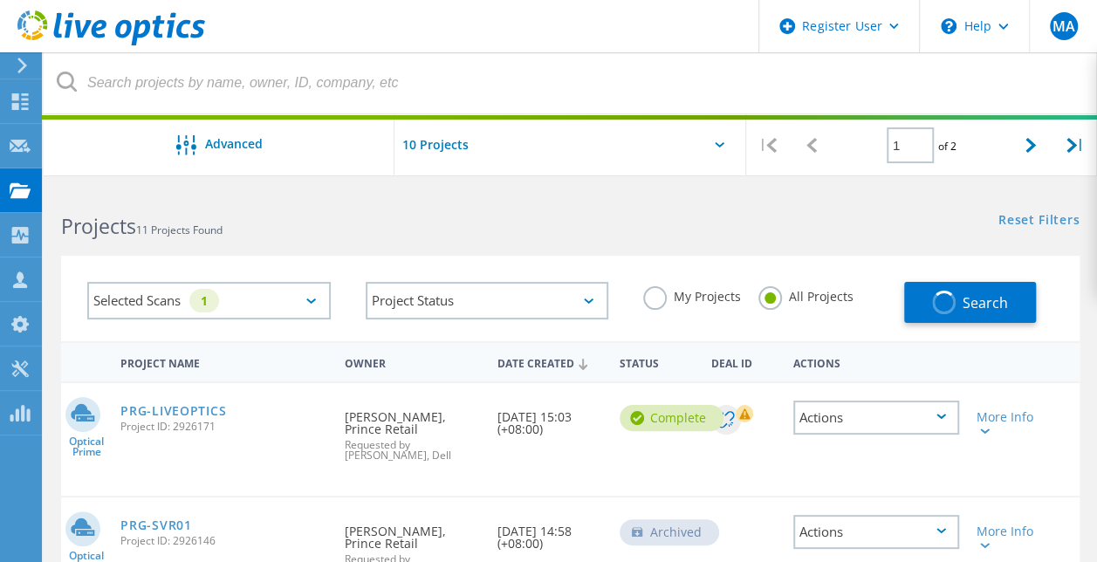
click at [613, 206] on div "Reset Filters Show Filters" at bounding box center [833, 204] width 526 height 32
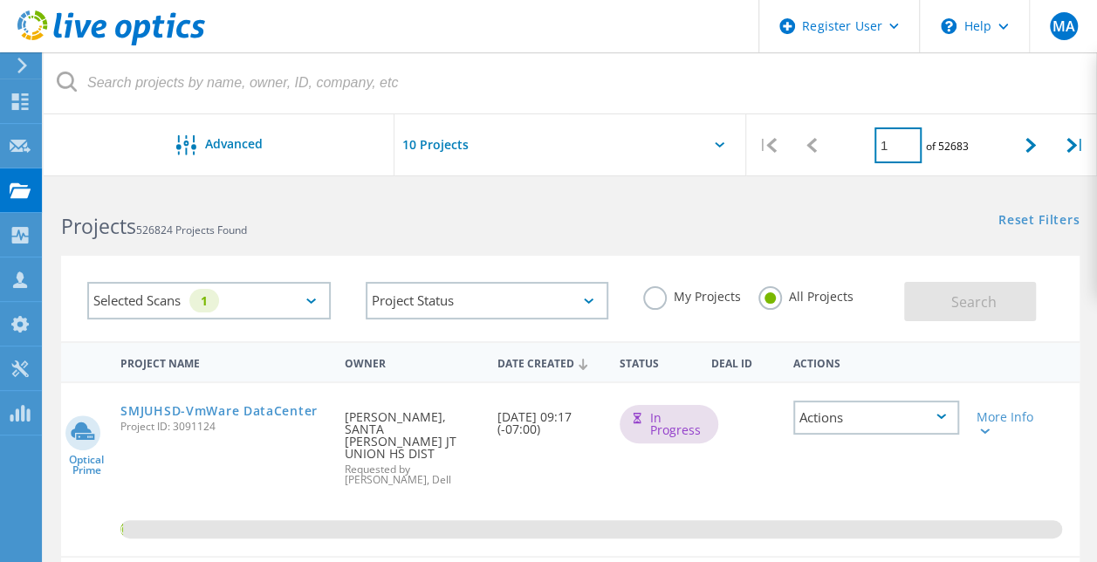
click at [896, 153] on input "1" at bounding box center [898, 145] width 47 height 36
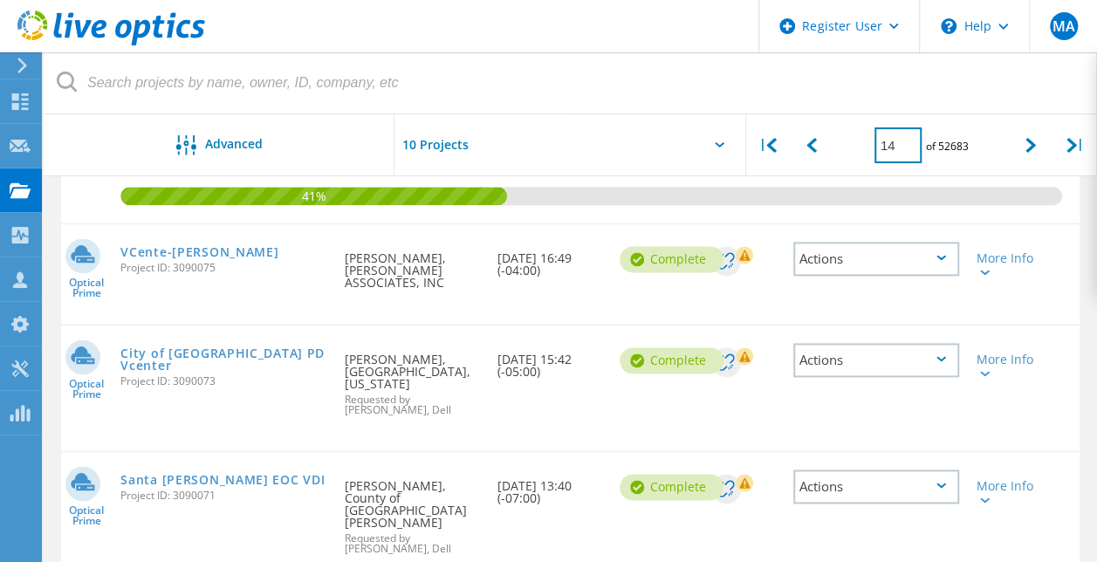
scroll to position [1027, 0]
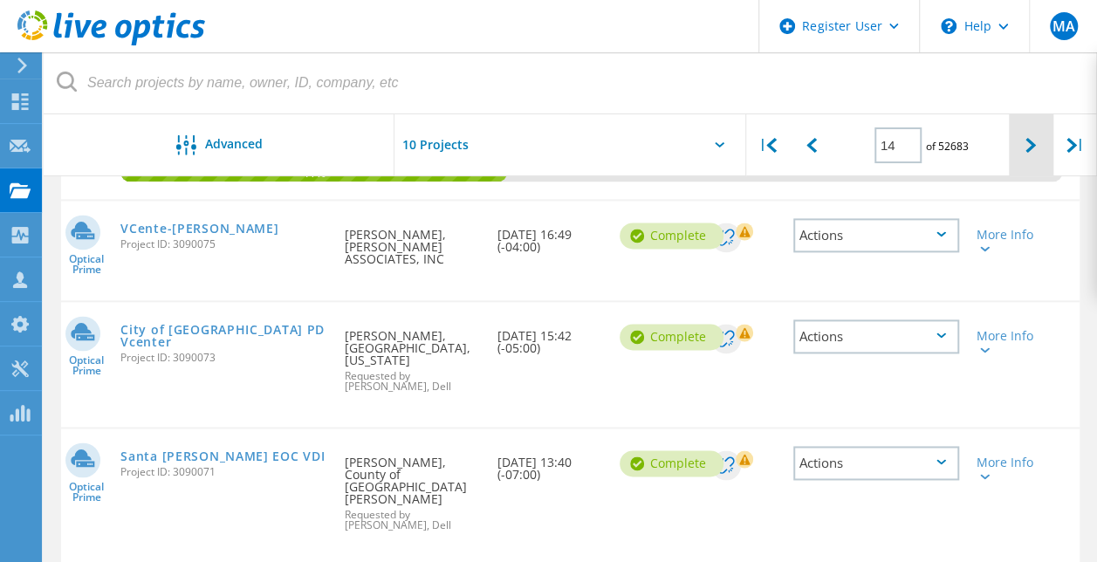
click at [1037, 156] on div at bounding box center [1031, 145] width 44 height 62
type input "15"
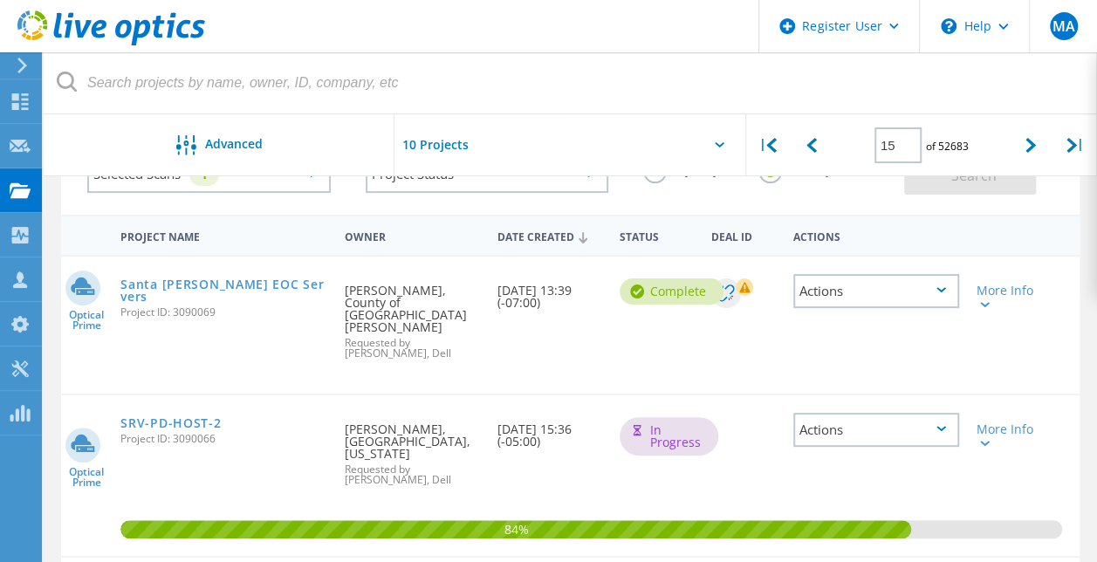
scroll to position [152, 0]
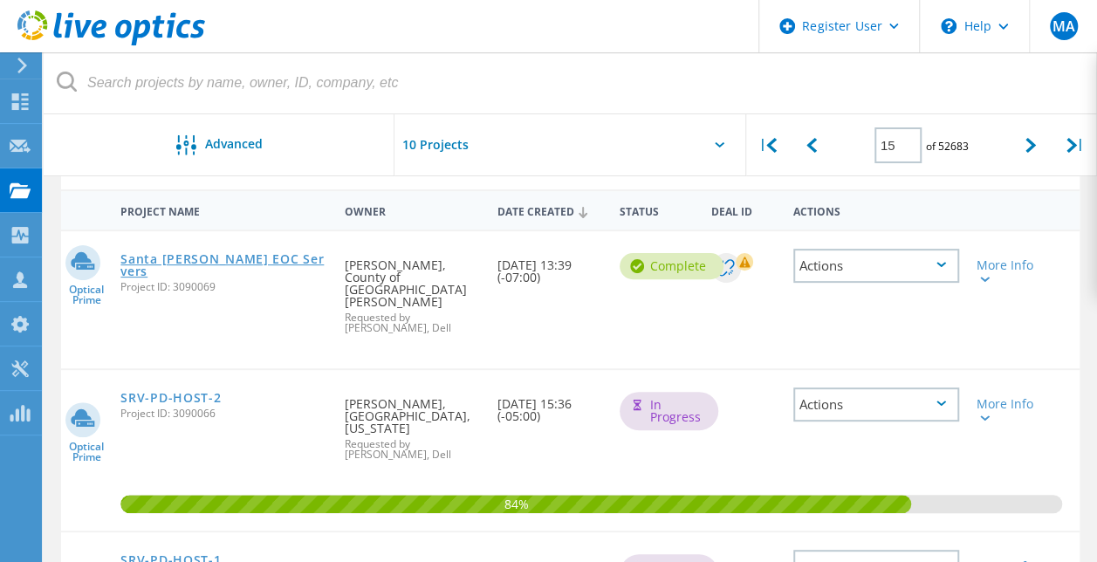
click at [223, 261] on link "Santa [PERSON_NAME] EOC Servers" at bounding box center [223, 265] width 207 height 24
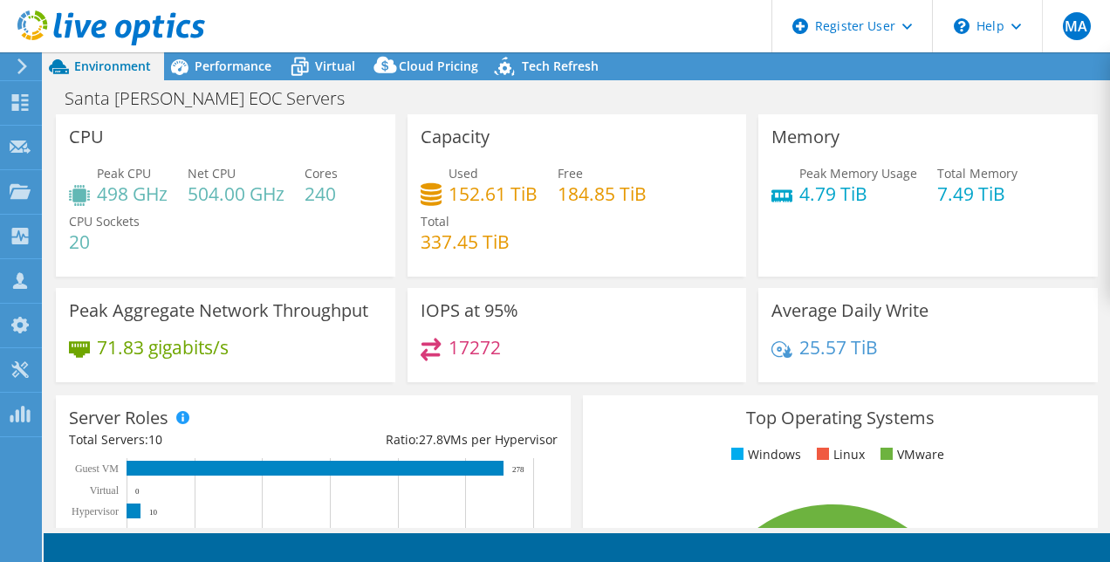
click at [321, 93] on div "Santa [PERSON_NAME] EOC Servers Print" at bounding box center [577, 98] width 1067 height 32
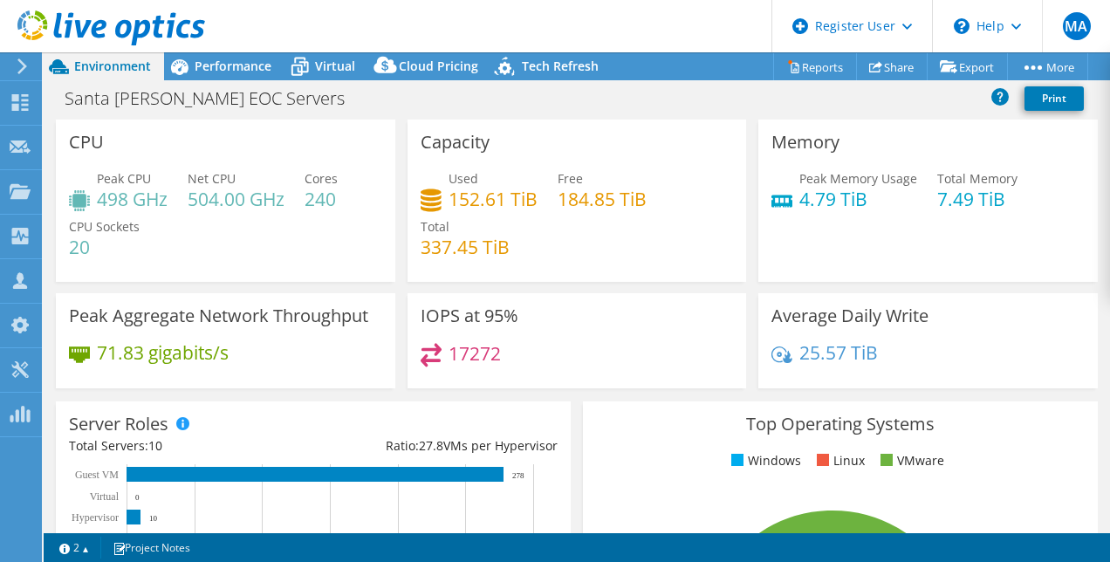
click at [295, 185] on div "Peak CPU 498 GHz Net CPU 504.00 GHz Cores 240 CPU Sockets 20" at bounding box center [225, 221] width 313 height 105
click at [489, 318] on h3 "IOPS at 95%" at bounding box center [470, 315] width 98 height 19
drag, startPoint x: 489, startPoint y: 318, endPoint x: 443, endPoint y: 312, distance: 45.8
click at [443, 312] on h3 "IOPS at 95%" at bounding box center [470, 315] width 98 height 19
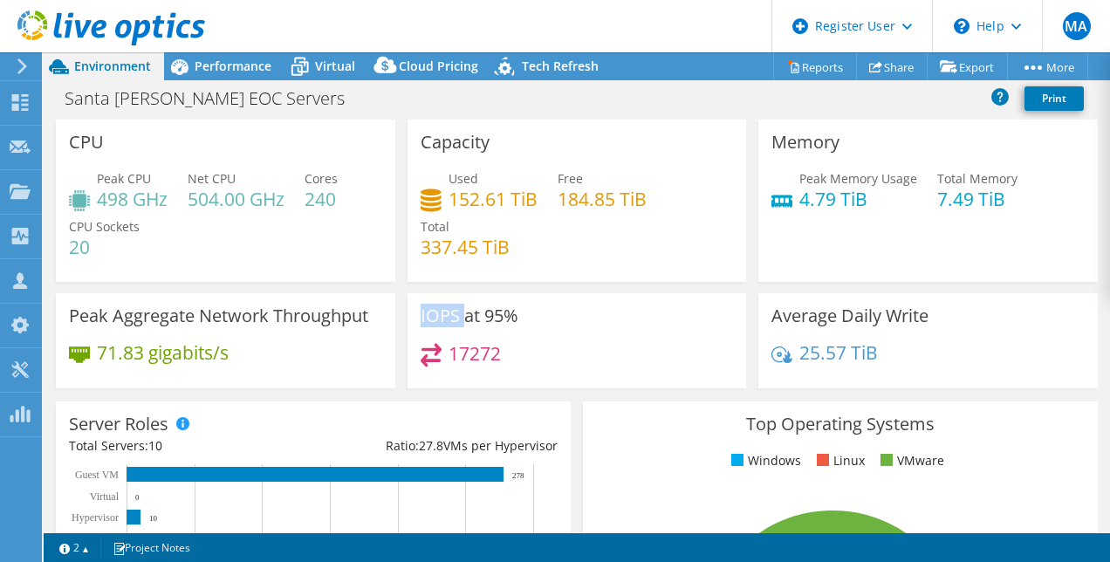
click at [443, 312] on h3 "IOPS at 95%" at bounding box center [470, 315] width 98 height 19
drag, startPoint x: 443, startPoint y: 312, endPoint x: 318, endPoint y: 229, distance: 150.6
click at [318, 229] on div "Peak CPU 498 GHz Net CPU 504.00 GHz Cores 240 CPU Sockets 20" at bounding box center [225, 221] width 313 height 105
click at [318, 199] on h4 "240" at bounding box center [321, 198] width 33 height 19
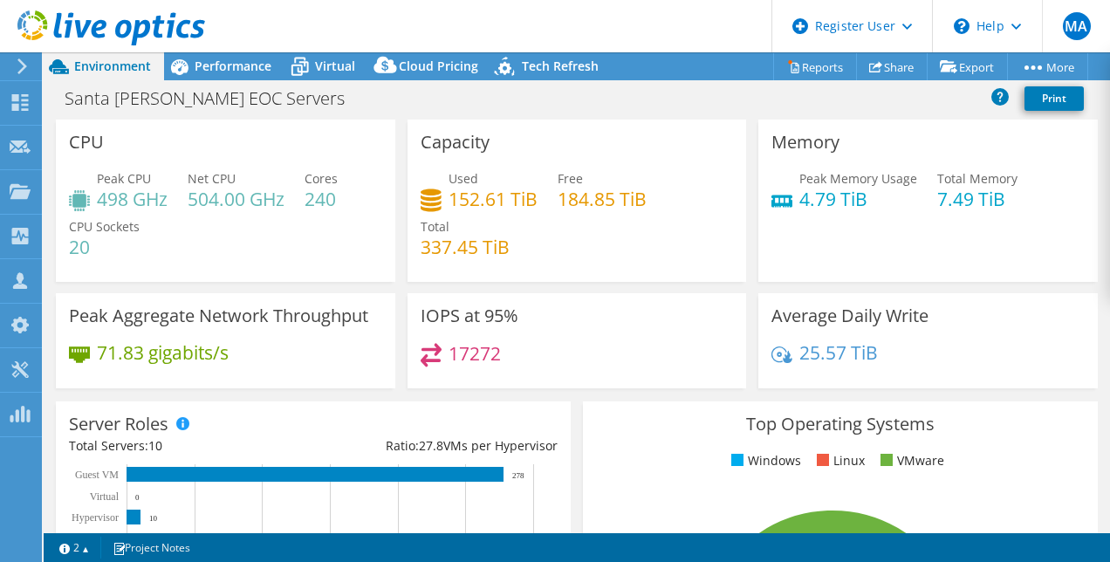
drag, startPoint x: 318, startPoint y: 199, endPoint x: 211, endPoint y: 196, distance: 106.6
click at [211, 196] on h4 "504.00 GHz" at bounding box center [236, 198] width 97 height 19
drag, startPoint x: 211, startPoint y: 196, endPoint x: 108, endPoint y: 197, distance: 103.0
click at [108, 197] on h4 "498 GHz" at bounding box center [132, 198] width 71 height 19
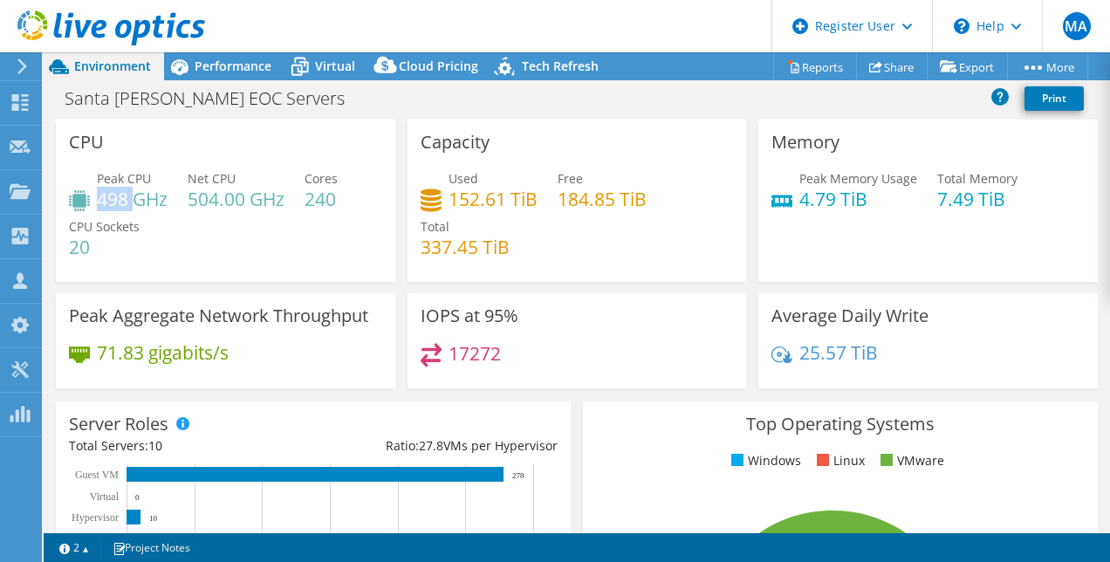
click at [108, 197] on h4 "498 GHz" at bounding box center [132, 198] width 71 height 19
drag, startPoint x: 108, startPoint y: 197, endPoint x: 202, endPoint y: 237, distance: 101.3
click at [202, 237] on div "Peak CPU 498 GHz Net CPU 504.00 GHz Cores 240 CPU Sockets 20" at bounding box center [225, 221] width 313 height 105
click at [229, 73] on span "Performance" at bounding box center [233, 66] width 77 height 17
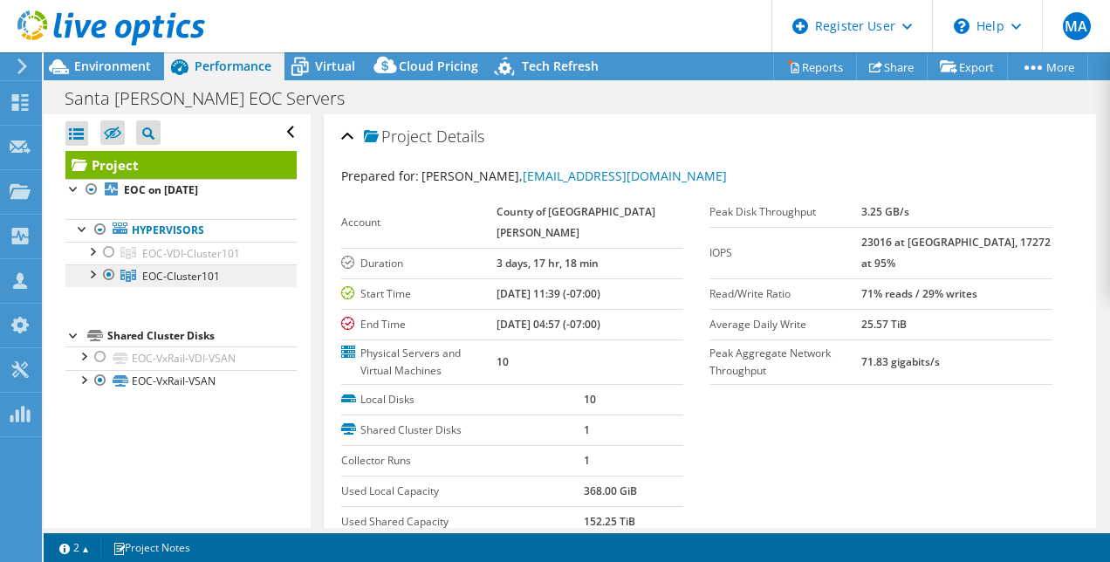
click at [218, 269] on span "EOC-Cluster101" at bounding box center [181, 276] width 78 height 15
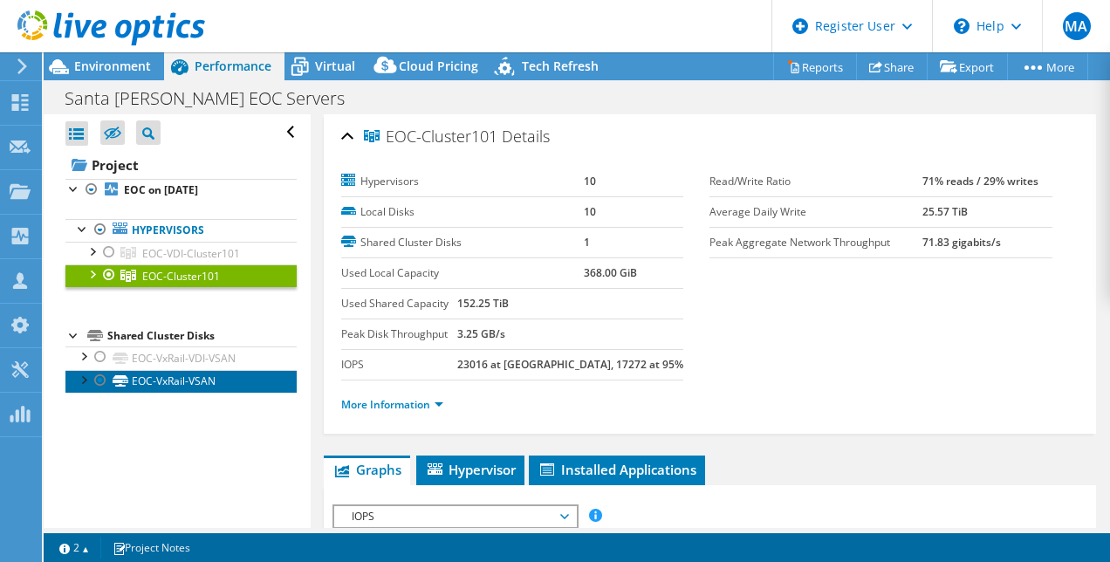
click at [169, 381] on link "EOC-VxRail-VSAN" at bounding box center [180, 381] width 231 height 23
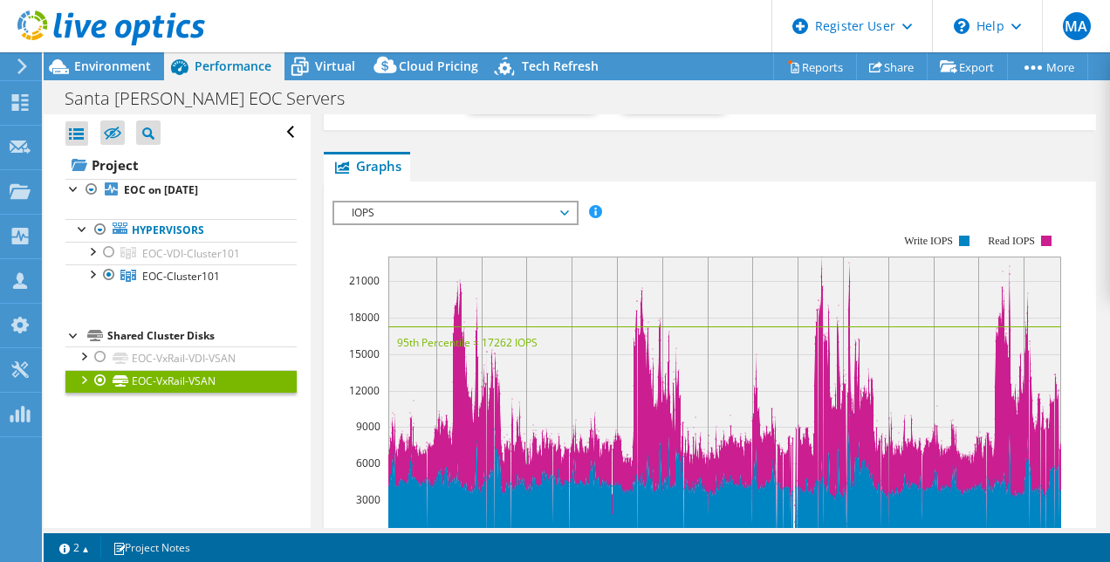
scroll to position [164, 0]
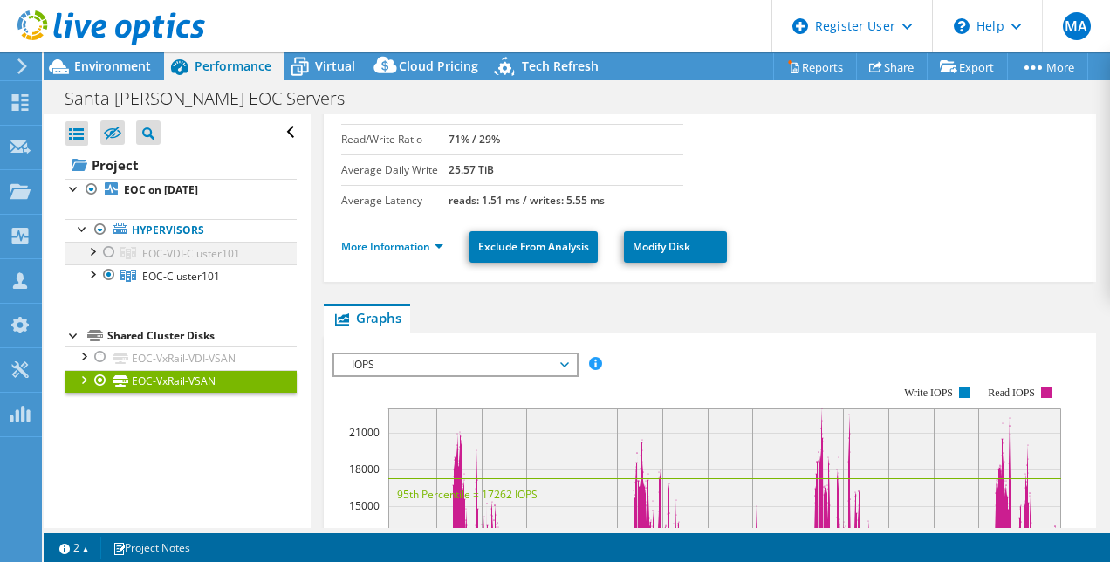
click at [94, 246] on div at bounding box center [91, 250] width 17 height 17
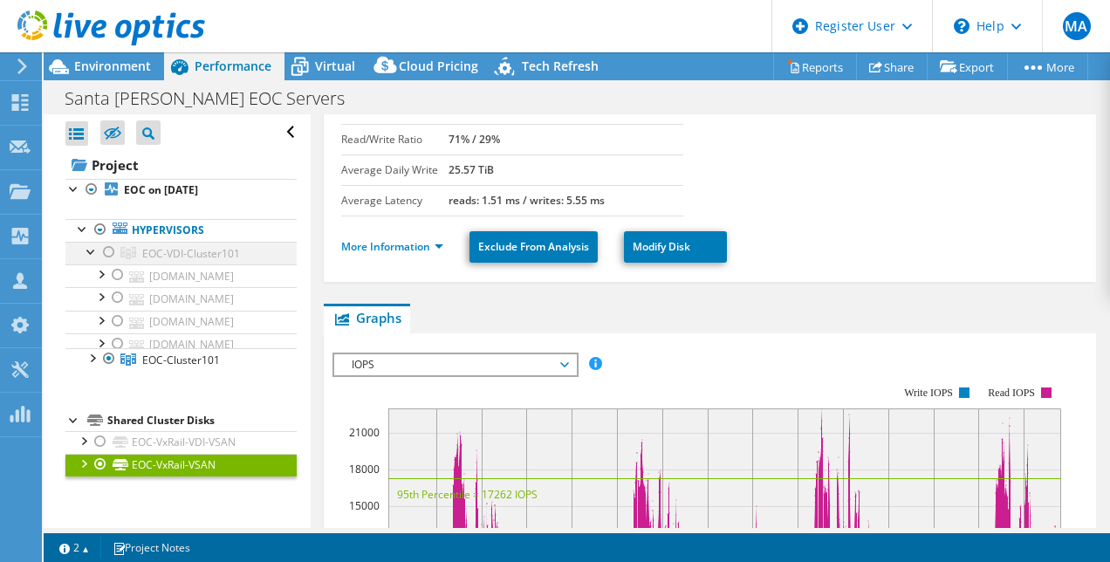
click at [94, 246] on div at bounding box center [91, 250] width 17 height 17
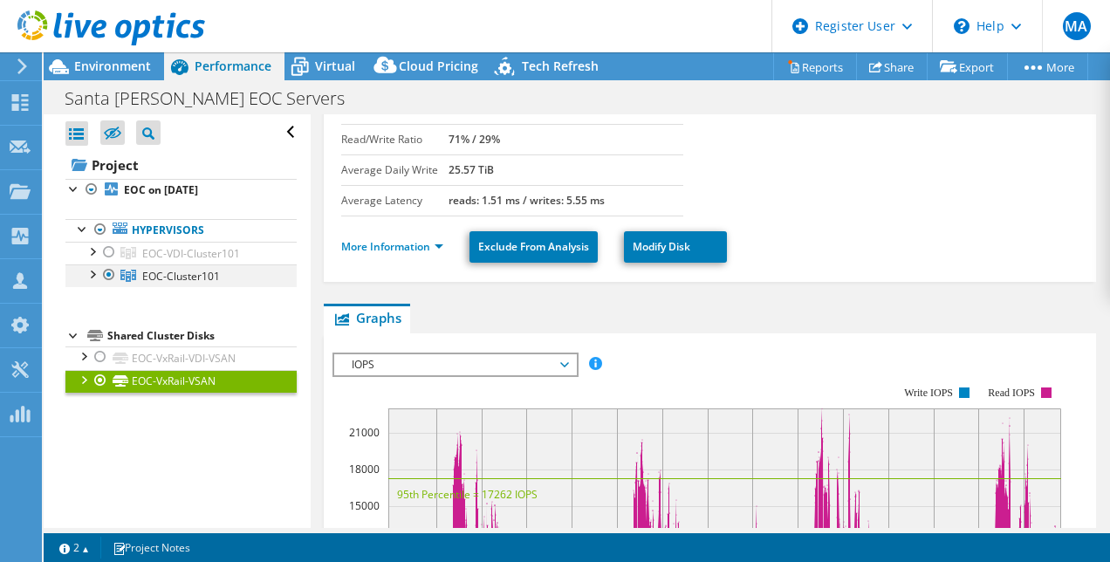
click at [93, 272] on div at bounding box center [91, 273] width 17 height 17
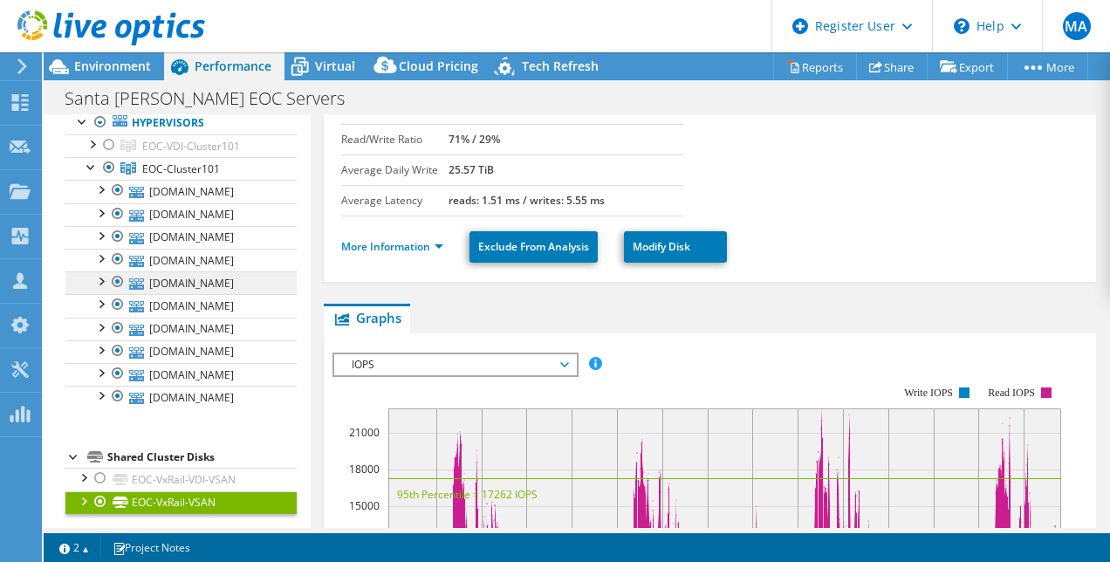
scroll to position [0, 0]
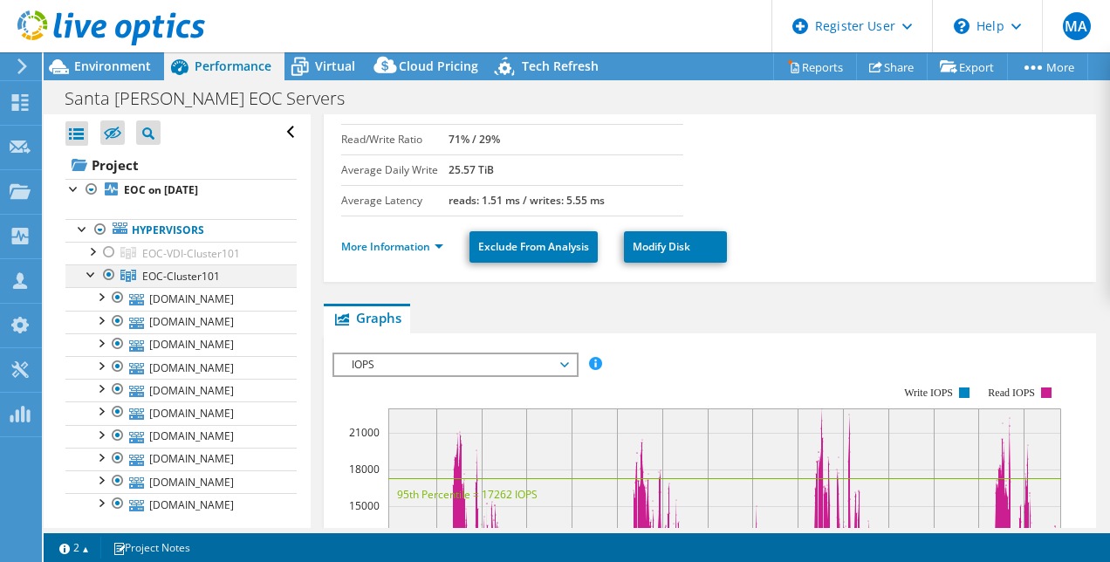
click at [89, 270] on div at bounding box center [91, 273] width 17 height 17
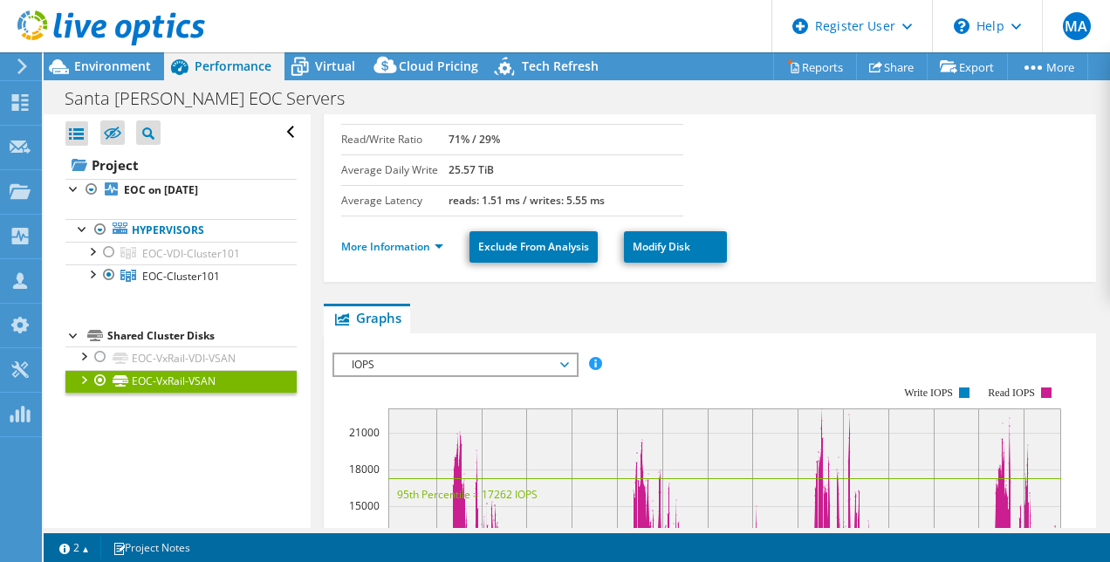
click at [94, 54] on div at bounding box center [102, 29] width 205 height 58
click at [100, 62] on span "Environment" at bounding box center [112, 66] width 77 height 17
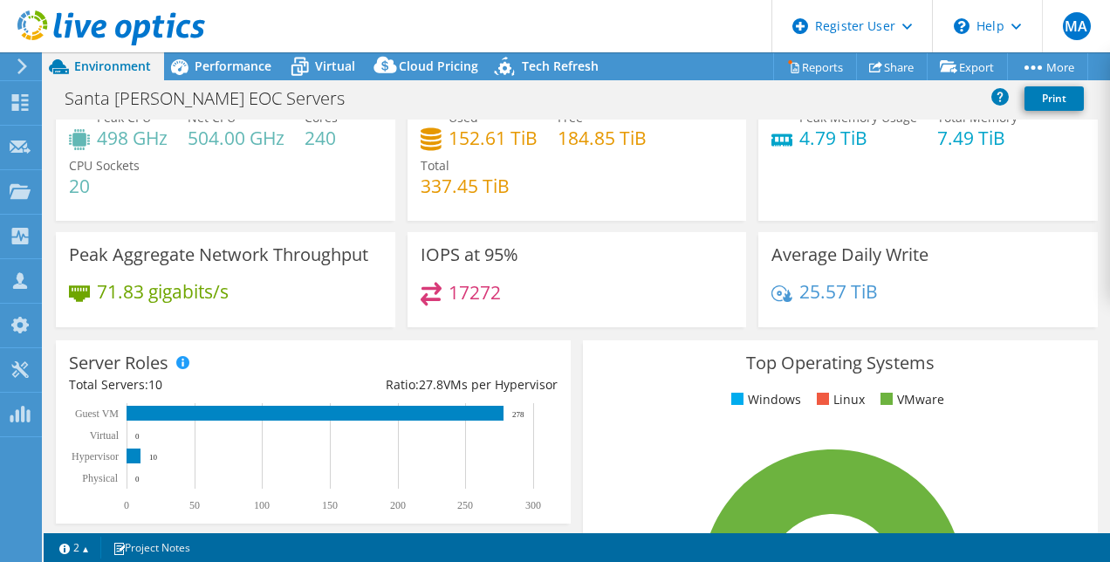
scroll to position [63, 0]
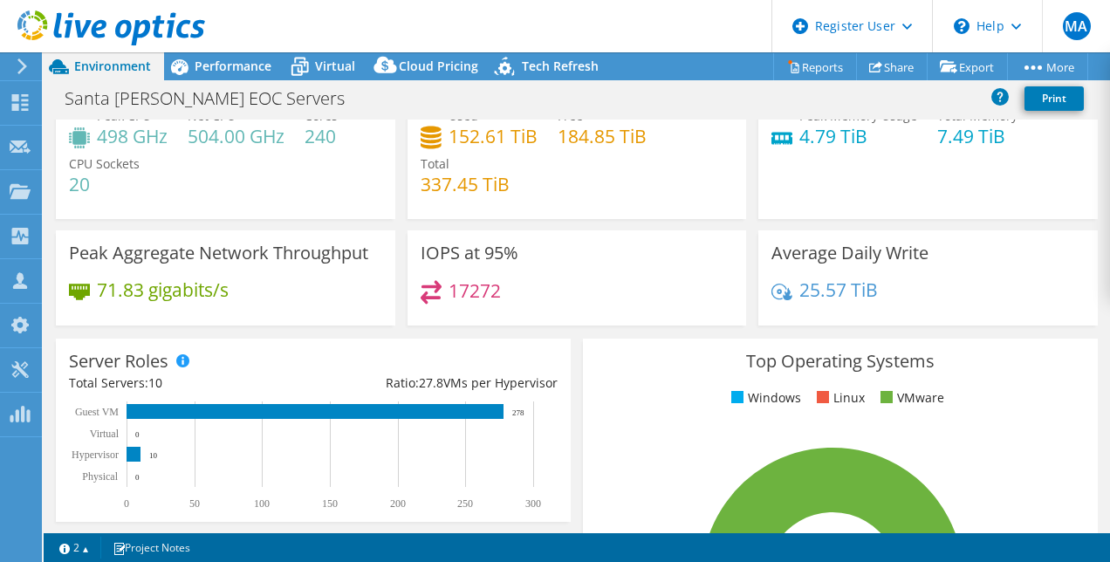
click at [452, 323] on div "IOPS at 95% 17272" at bounding box center [578, 277] width 340 height 95
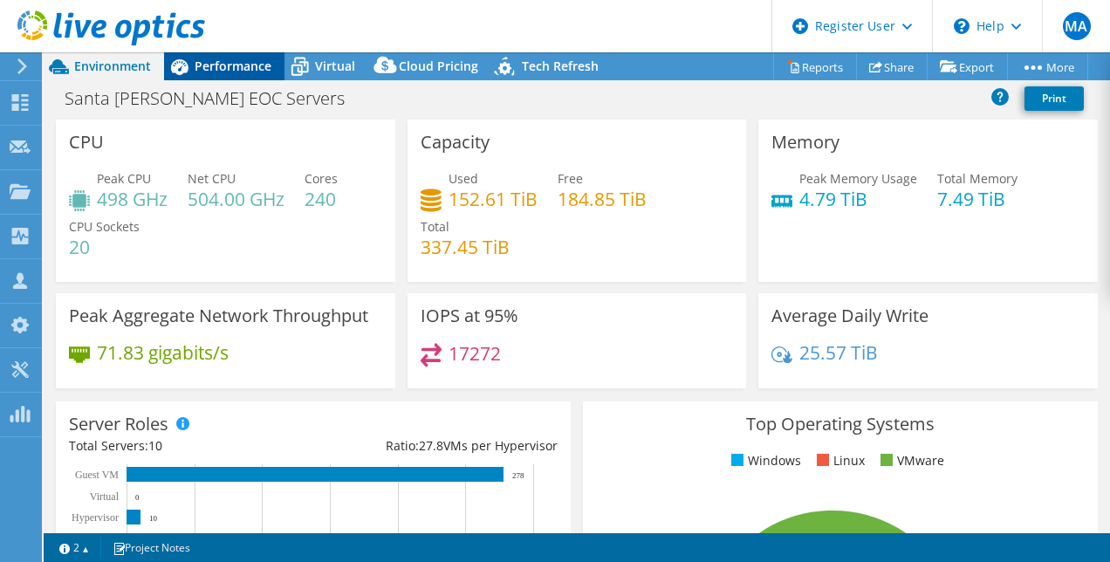
click at [195, 62] on span "Performance" at bounding box center [233, 66] width 77 height 17
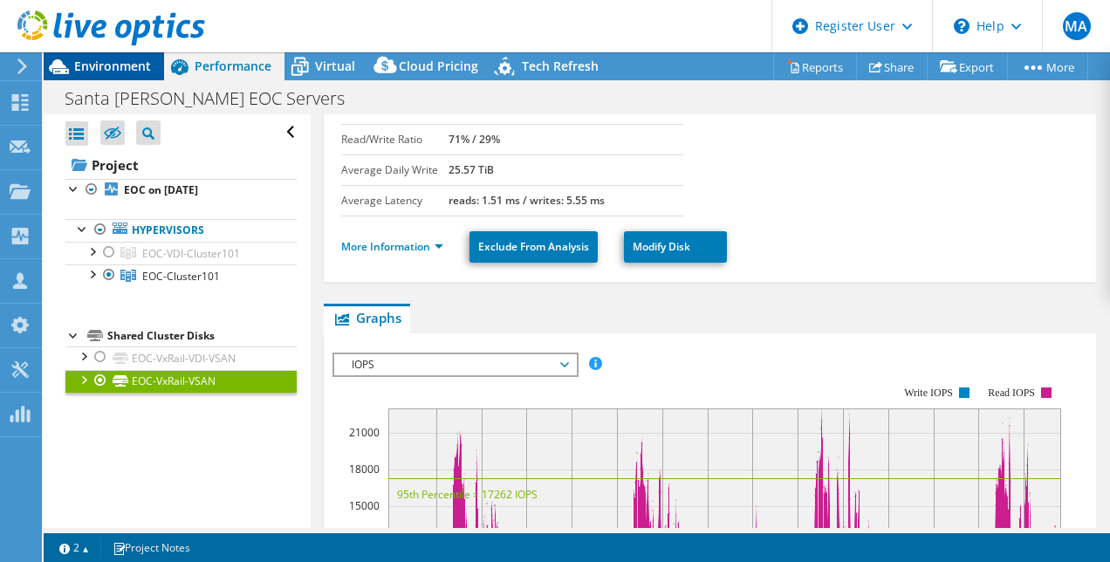
click at [130, 65] on span "Environment" at bounding box center [112, 66] width 77 height 17
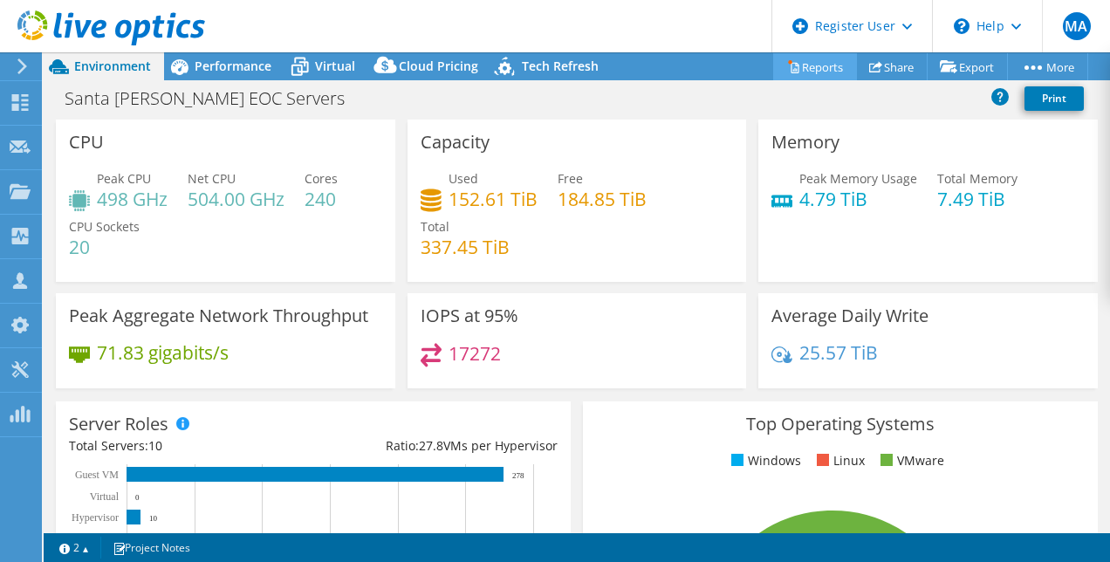
click at [810, 66] on link "Reports" at bounding box center [815, 66] width 84 height 27
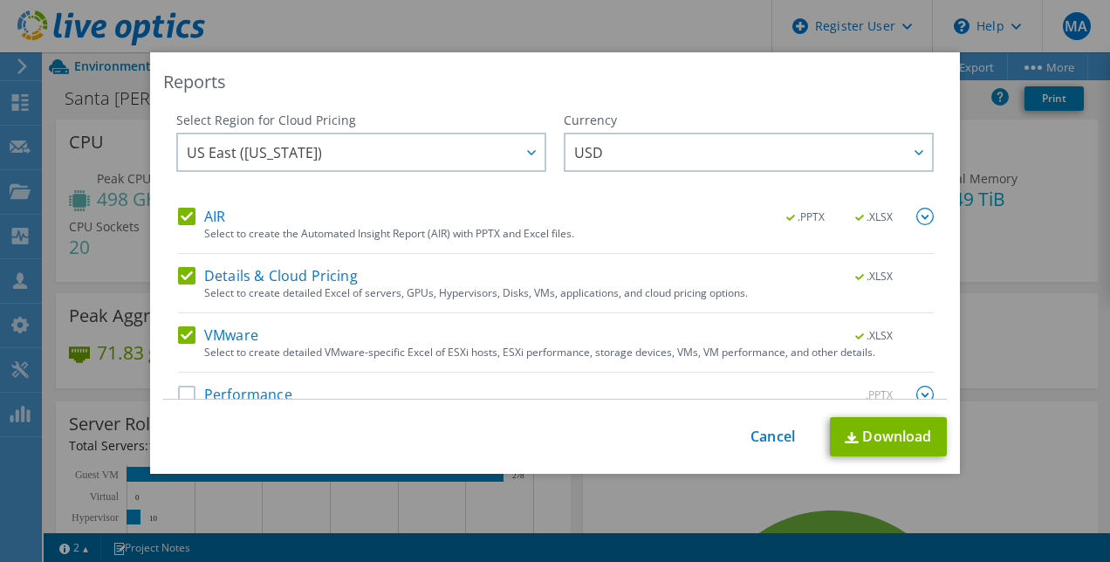
scroll to position [31, 0]
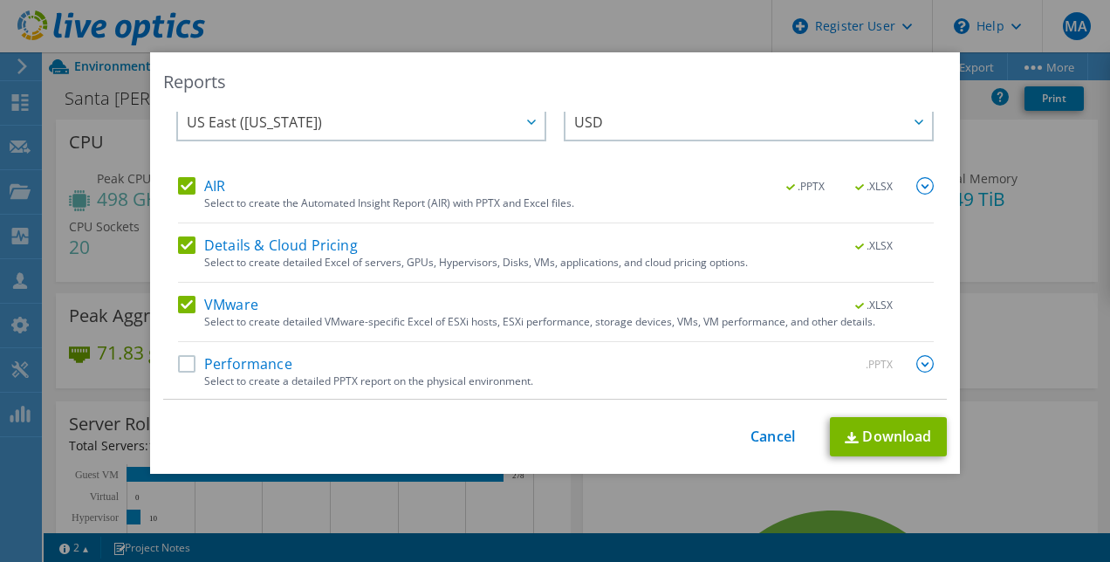
click at [178, 363] on label "Performance" at bounding box center [235, 363] width 114 height 17
click at [0, 0] on input "Performance" at bounding box center [0, 0] width 0 height 0
click at [871, 449] on link "Download" at bounding box center [888, 436] width 117 height 39
click at [829, 492] on div "Reports Select Region for Cloud Pricing Asia Pacific ([GEOGRAPHIC_DATA]) [GEOGR…" at bounding box center [555, 280] width 1110 height 457
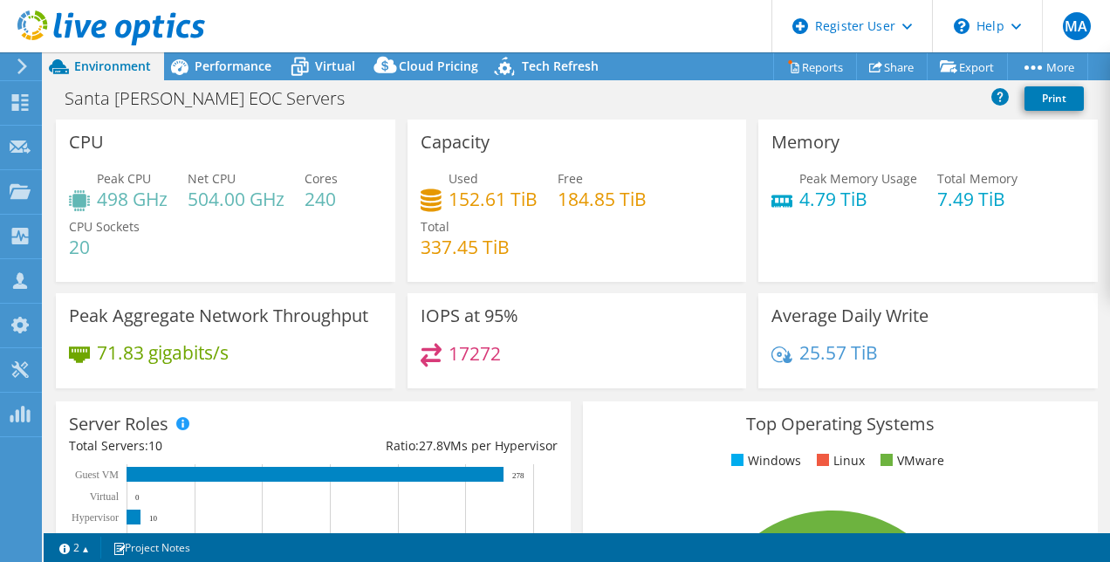
click at [265, 234] on div "Peak CPU 498 GHz Net CPU 504.00 GHz Cores 240 CPU Sockets 20" at bounding box center [225, 221] width 313 height 105
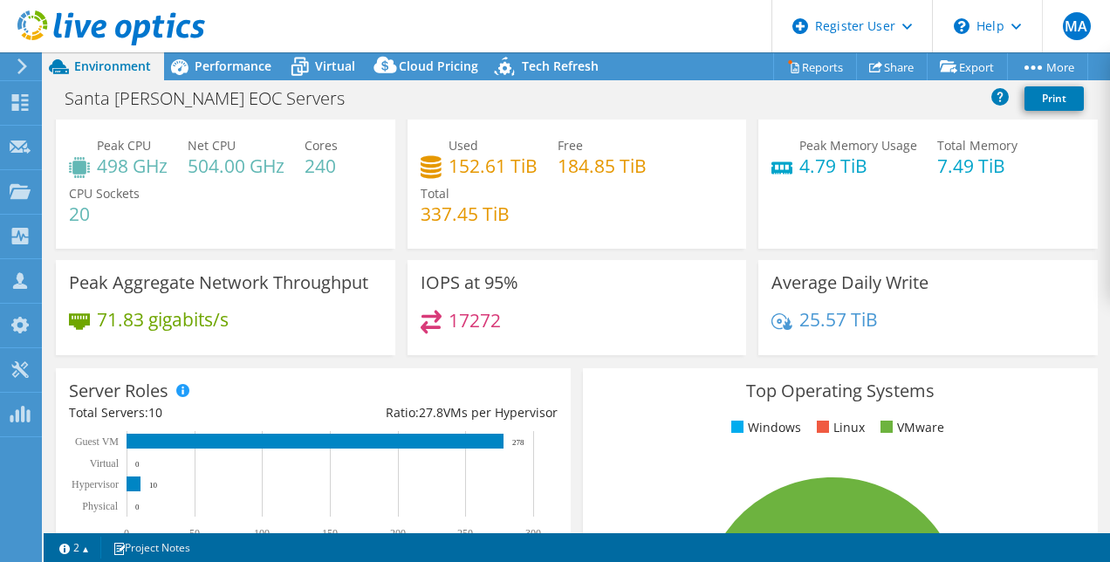
scroll to position [0, 0]
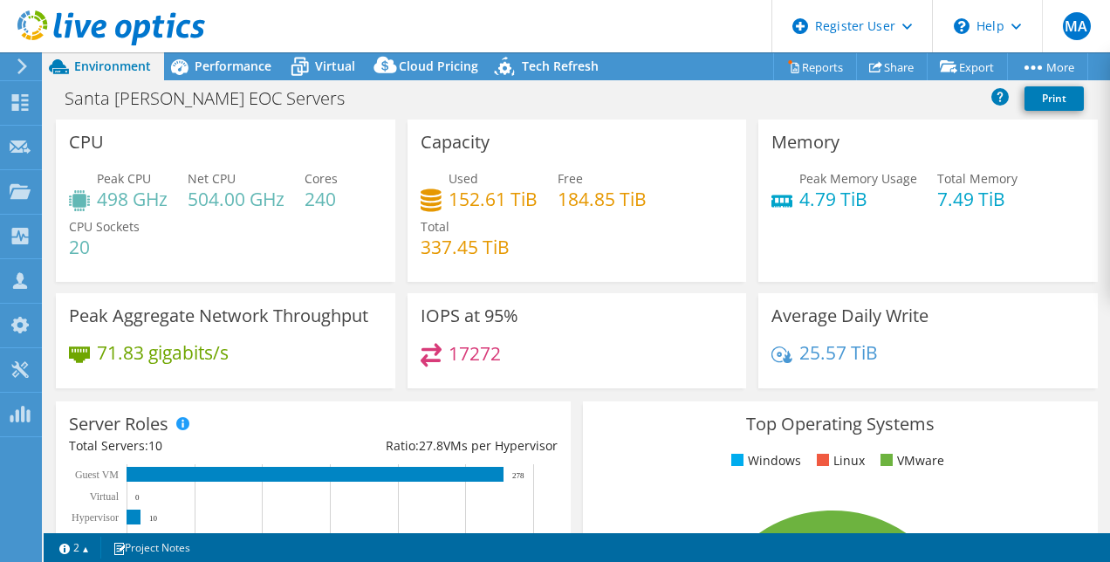
click at [461, 201] on h4 "152.61 TiB" at bounding box center [493, 198] width 89 height 19
click at [293, 262] on div "Peak CPU 498 GHz Net CPU 504.00 GHz Cores 240 CPU Sockets 20" at bounding box center [225, 221] width 313 height 105
